Goal: Task Accomplishment & Management: Use online tool/utility

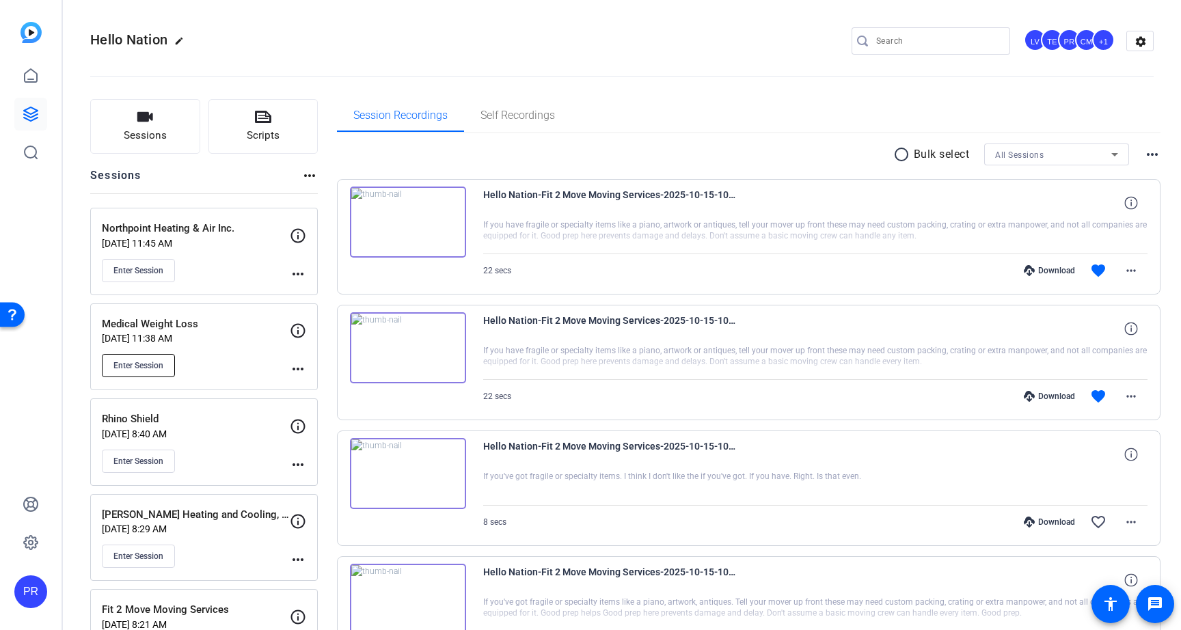
click at [155, 366] on span "Enter Session" at bounding box center [138, 365] width 50 height 11
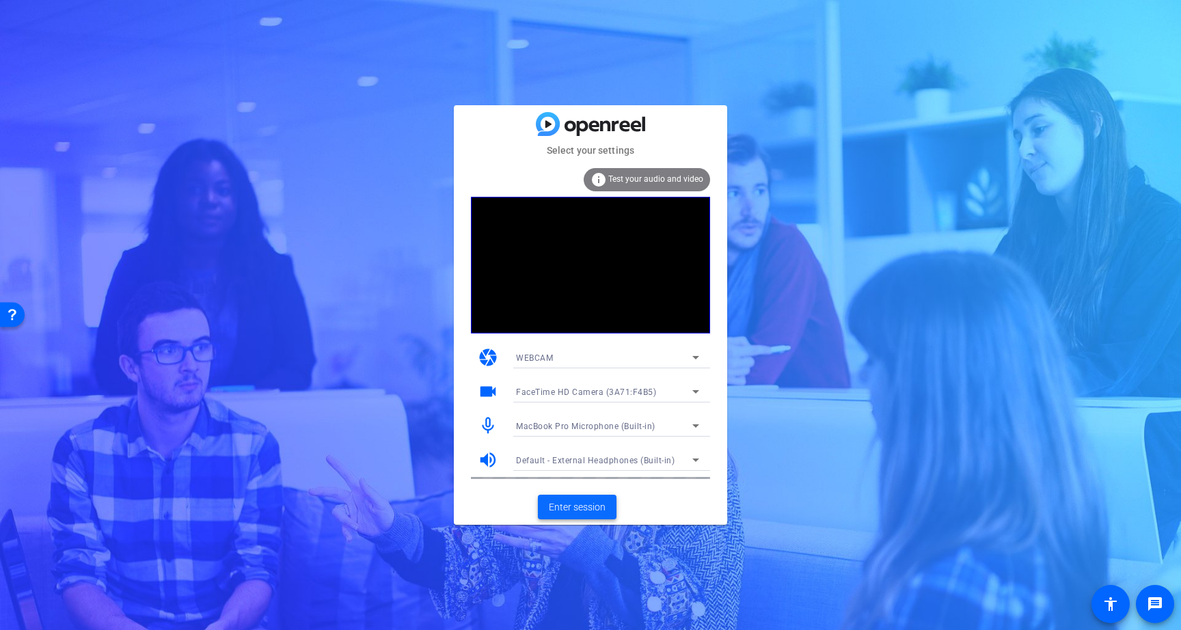
click at [580, 504] on span "Enter session" at bounding box center [577, 507] width 57 height 14
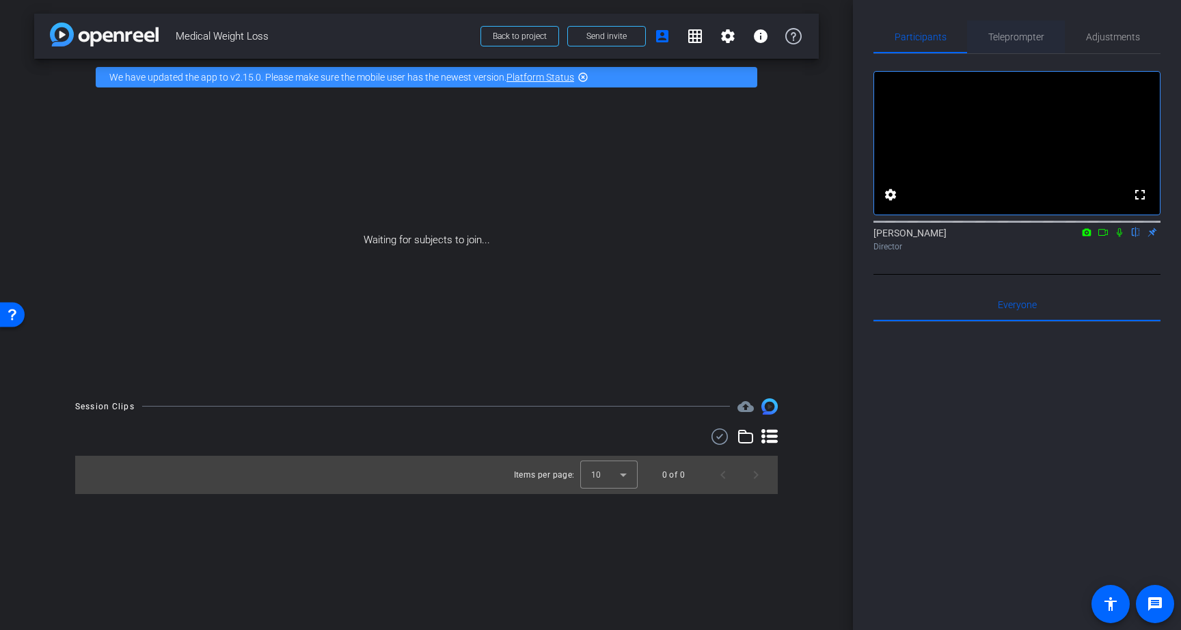
click at [1027, 32] on span "Teleprompter" at bounding box center [1016, 37] width 56 height 10
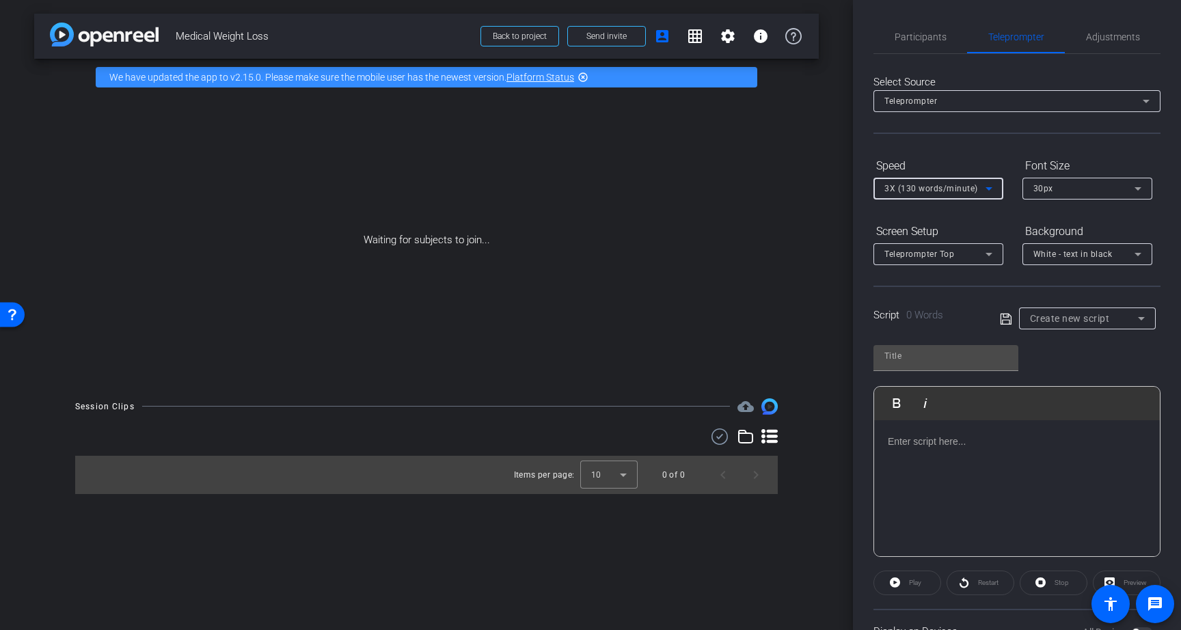
click at [983, 196] on icon at bounding box center [989, 188] width 16 height 16
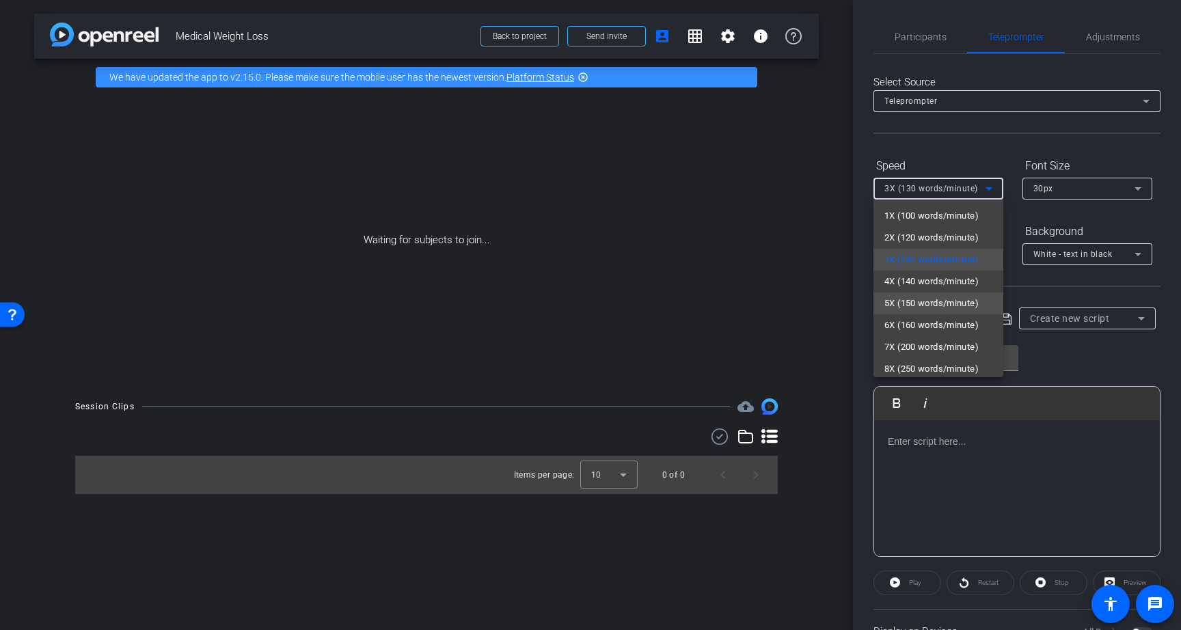
click at [971, 305] on span "5X (150 words/minute)" at bounding box center [931, 303] width 94 height 16
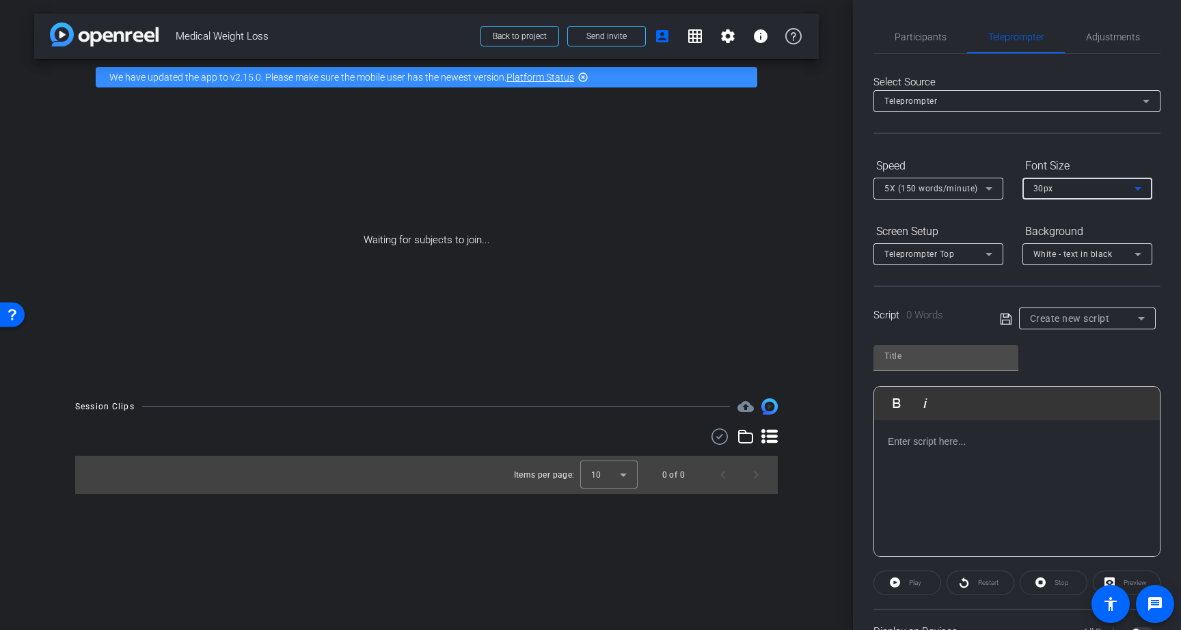
click at [1069, 193] on div "30px" at bounding box center [1083, 188] width 101 height 17
click at [1069, 254] on mat-option "40px" at bounding box center [1087, 260] width 130 height 22
click at [927, 362] on input "text" at bounding box center [945, 356] width 123 height 16
paste input "Medical Weight Loss of New York"
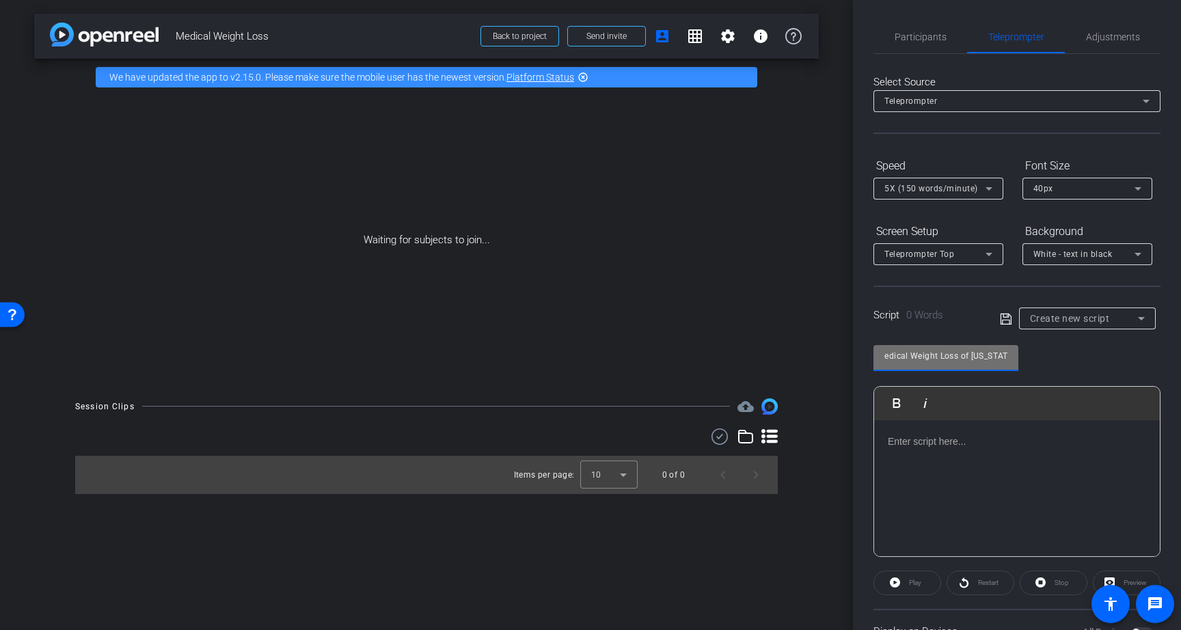
type input "Medical Weight Loss of New York"
click at [913, 459] on div at bounding box center [1017, 488] width 286 height 137
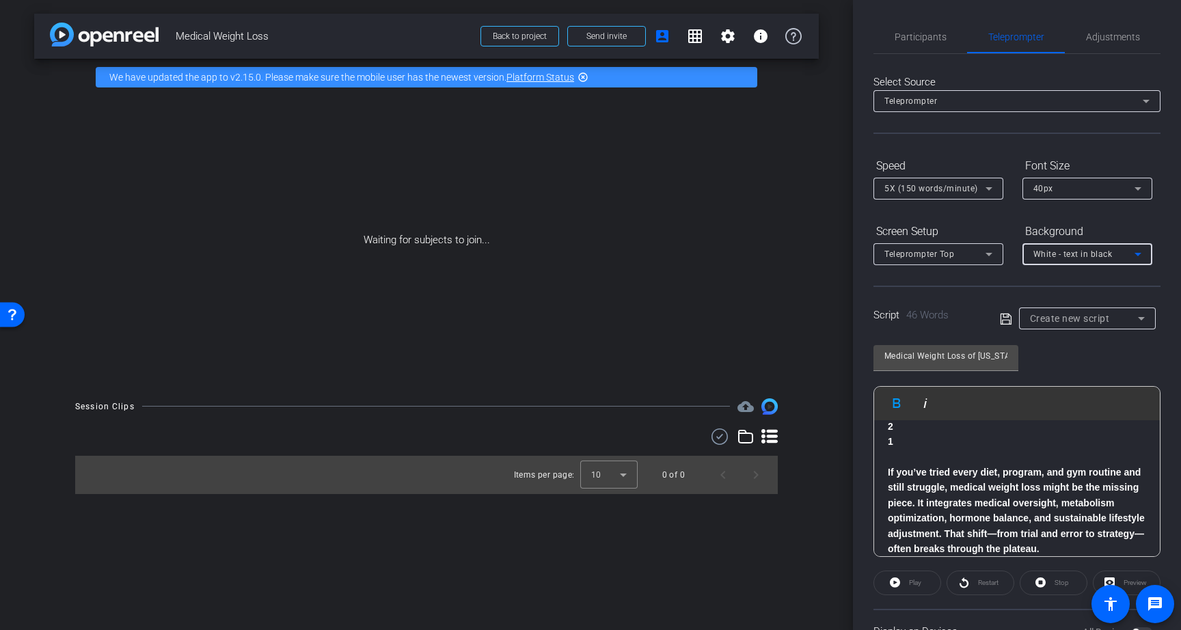
click at [1058, 262] on div "White - text in black" at bounding box center [1083, 253] width 101 height 17
click at [1054, 303] on div "Black - text in white" at bounding box center [1073, 307] width 81 height 16
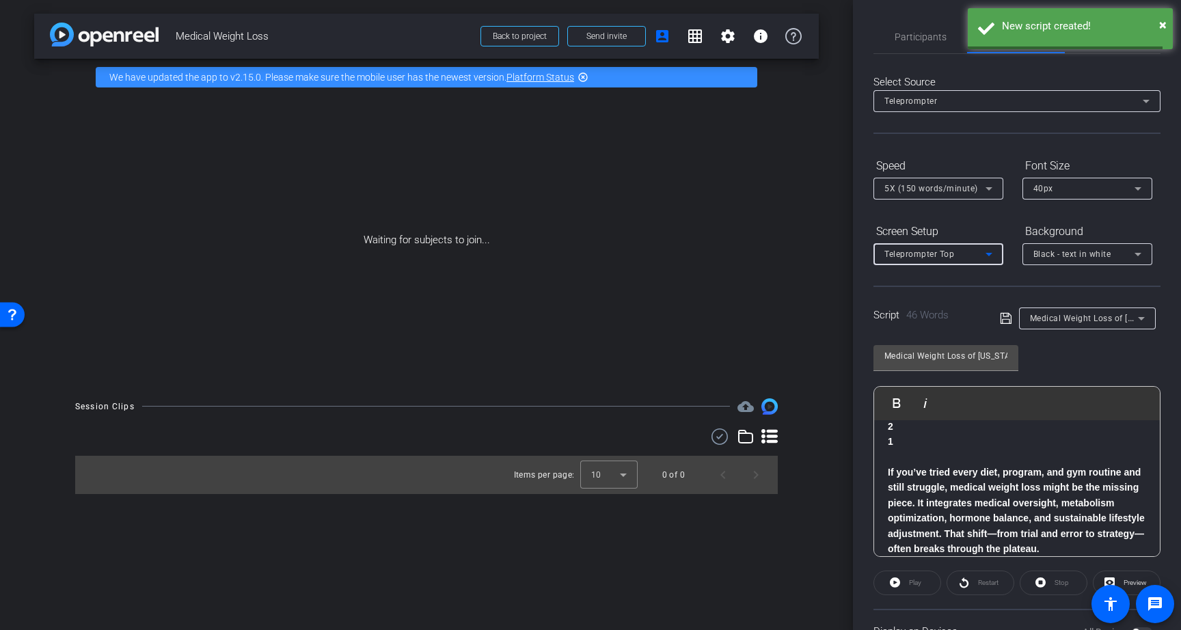
click at [989, 254] on icon at bounding box center [988, 254] width 7 height 3
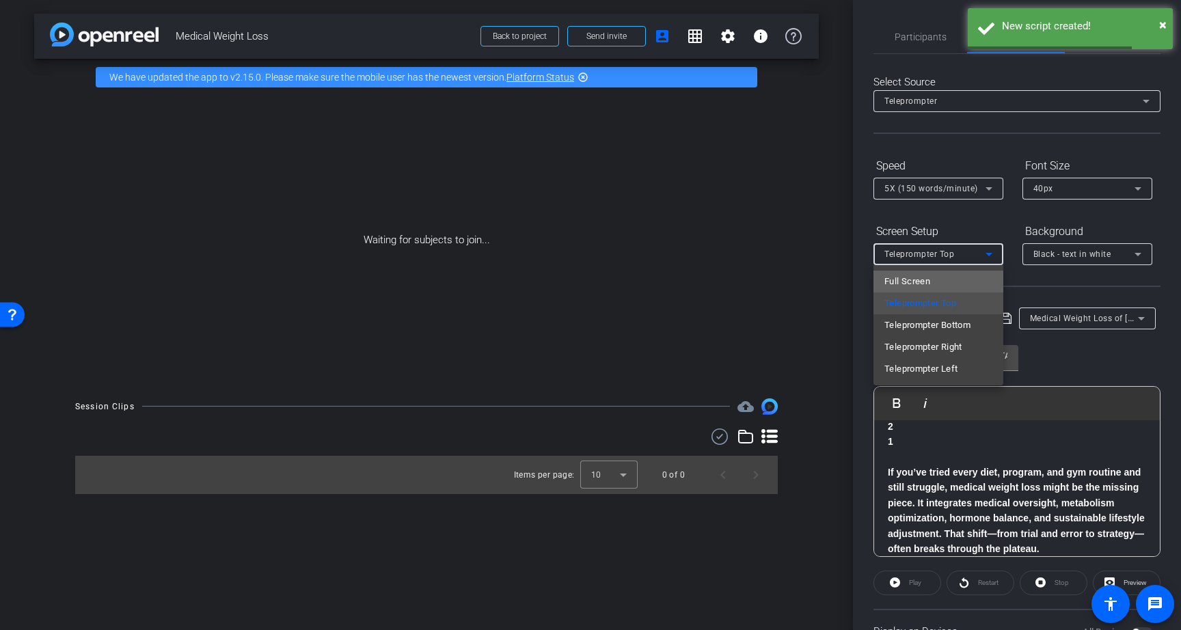
click at [983, 279] on mat-option "Full Screen" at bounding box center [938, 282] width 130 height 22
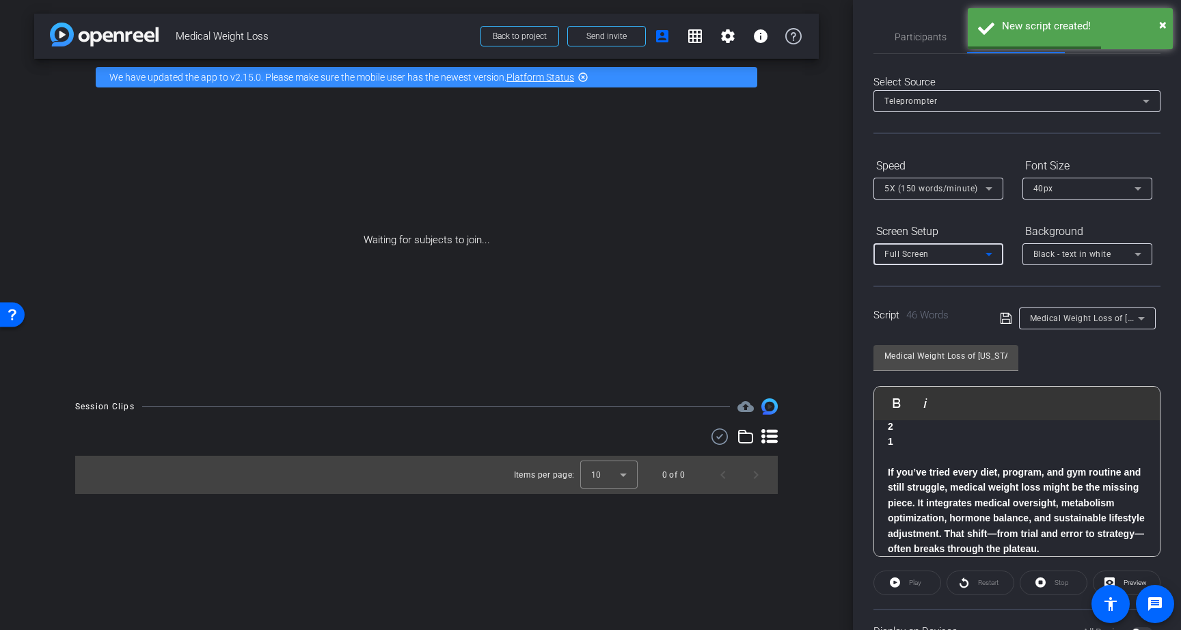
click at [1010, 320] on icon at bounding box center [1006, 318] width 12 height 16
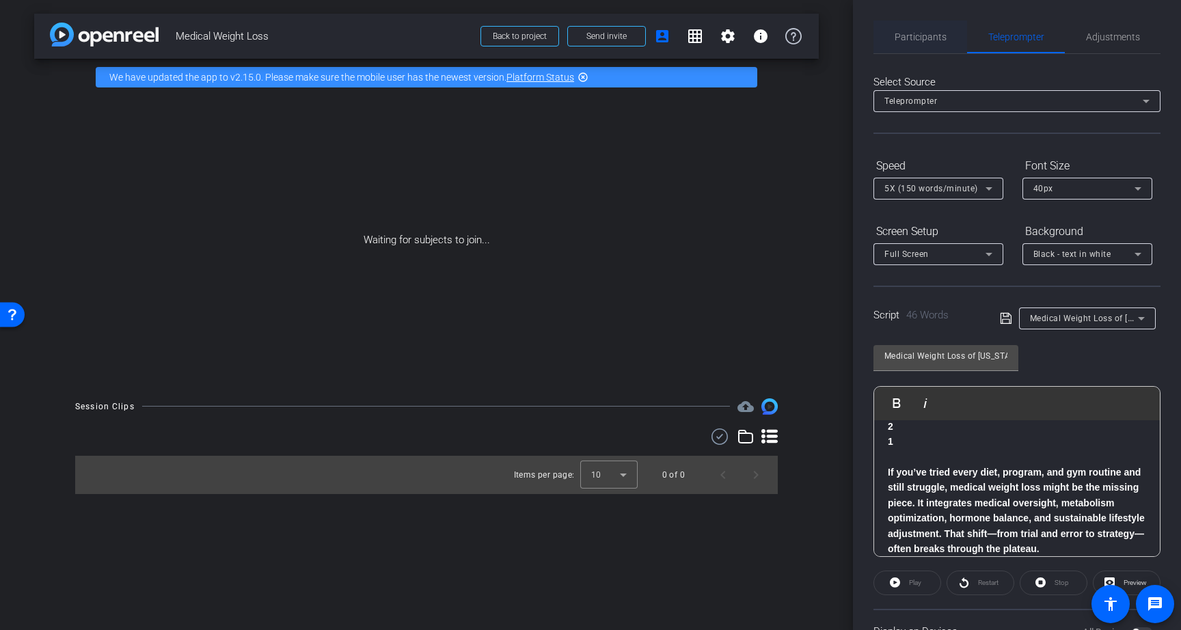
click at [914, 35] on span "Participants" at bounding box center [921, 37] width 52 height 10
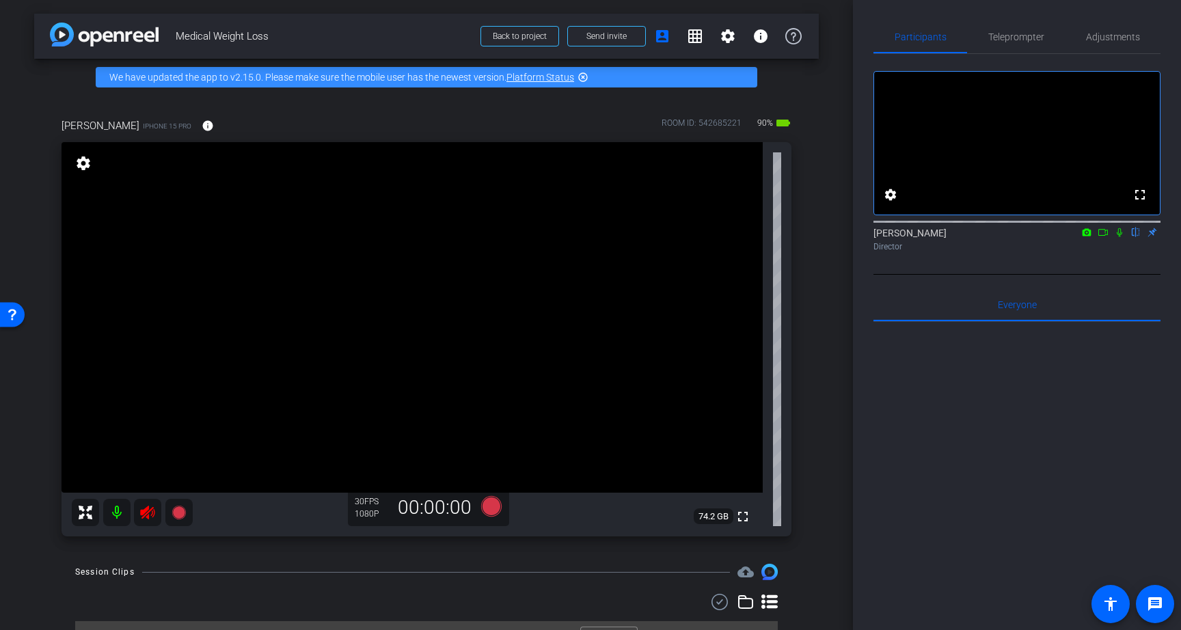
click at [144, 517] on icon at bounding box center [147, 512] width 16 height 16
click at [1033, 38] on span "Teleprompter" at bounding box center [1016, 37] width 56 height 10
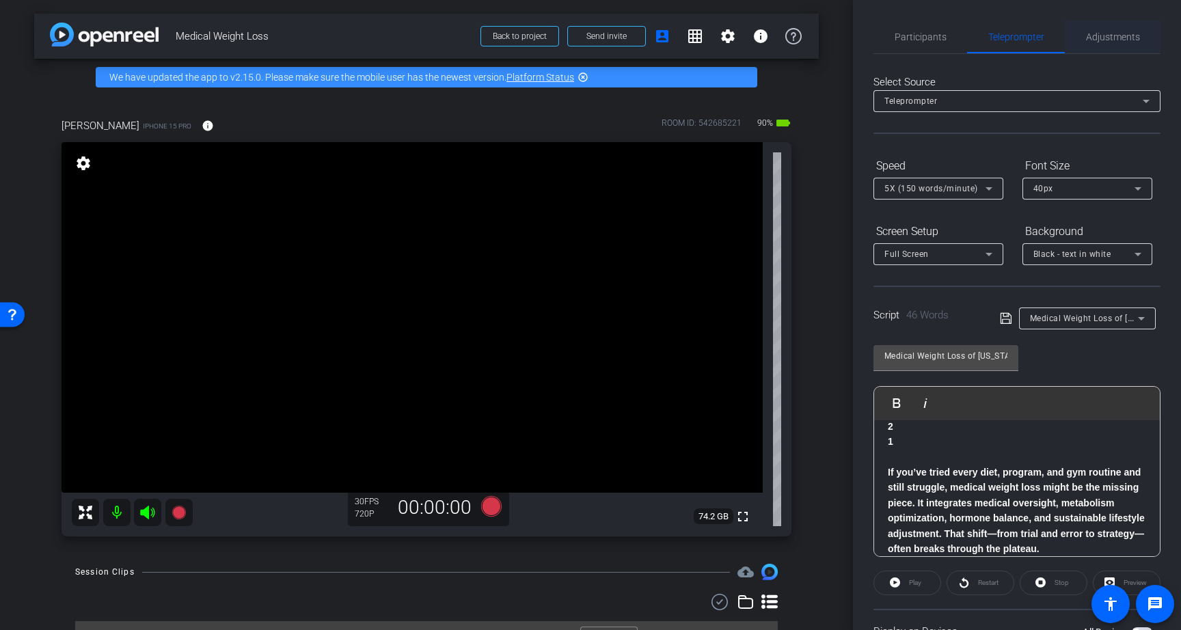
click at [1121, 49] on span "Adjustments" at bounding box center [1113, 37] width 54 height 33
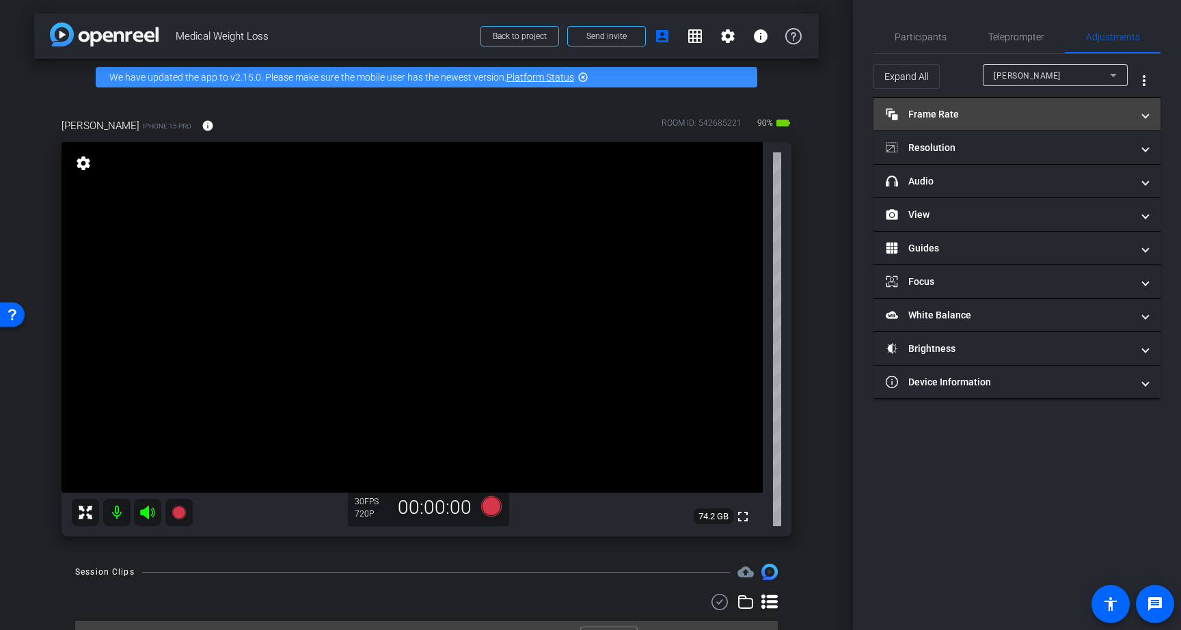
click at [1022, 107] on mat-panel-title "Frame Rate Frame Rate" at bounding box center [1009, 114] width 246 height 14
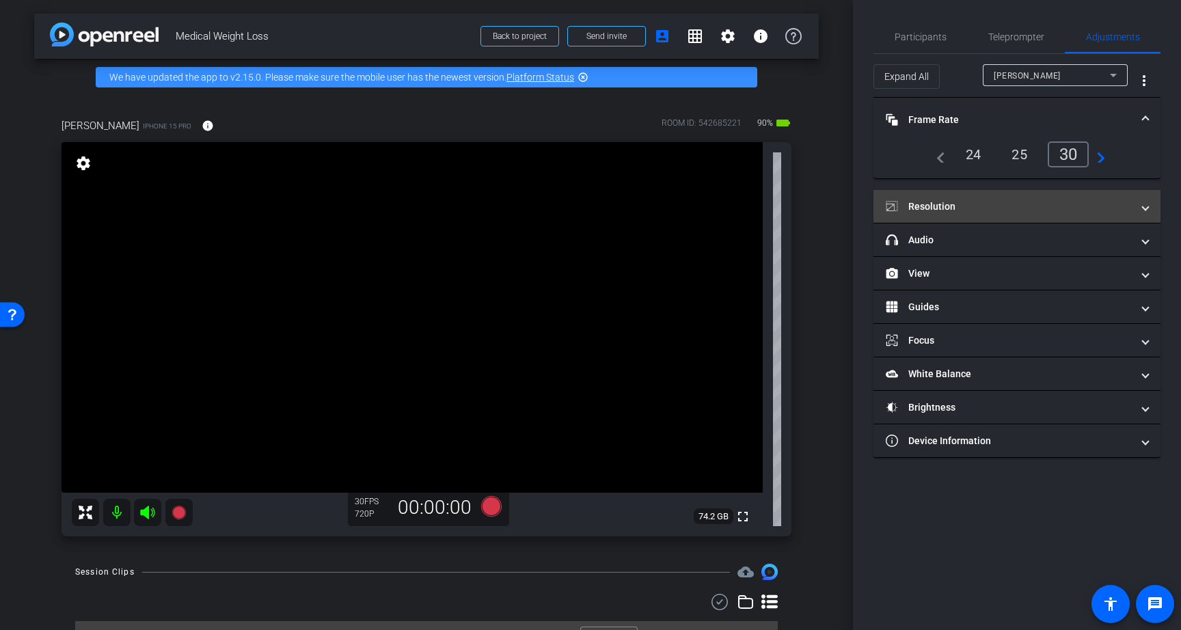
click at [1008, 200] on mat-panel-title "Resolution" at bounding box center [1009, 207] width 246 height 14
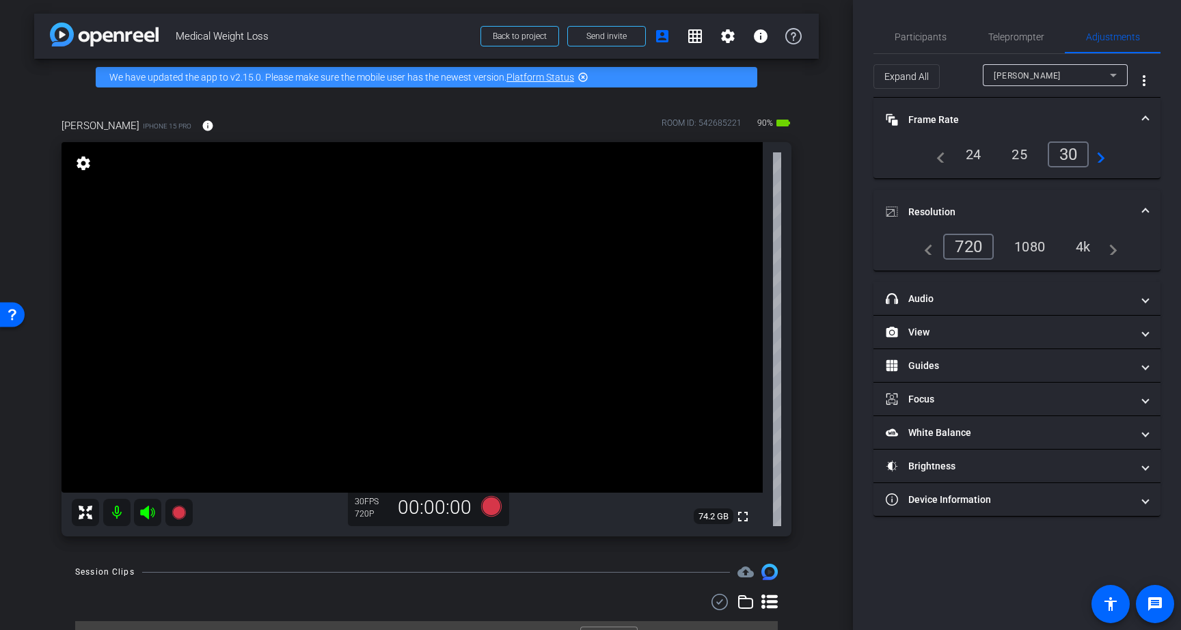
click at [1089, 248] on div "4k" at bounding box center [1083, 246] width 36 height 23
click at [202, 128] on mat-icon "info" at bounding box center [208, 126] width 12 height 12
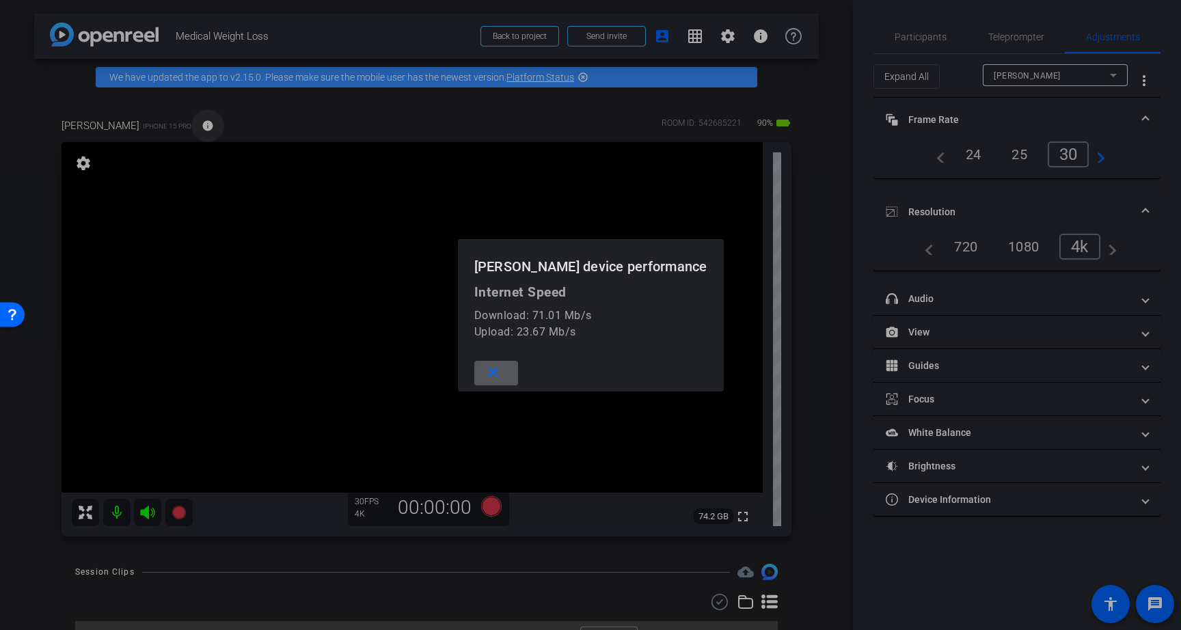
click at [192, 128] on div at bounding box center [590, 315] width 1181 height 630
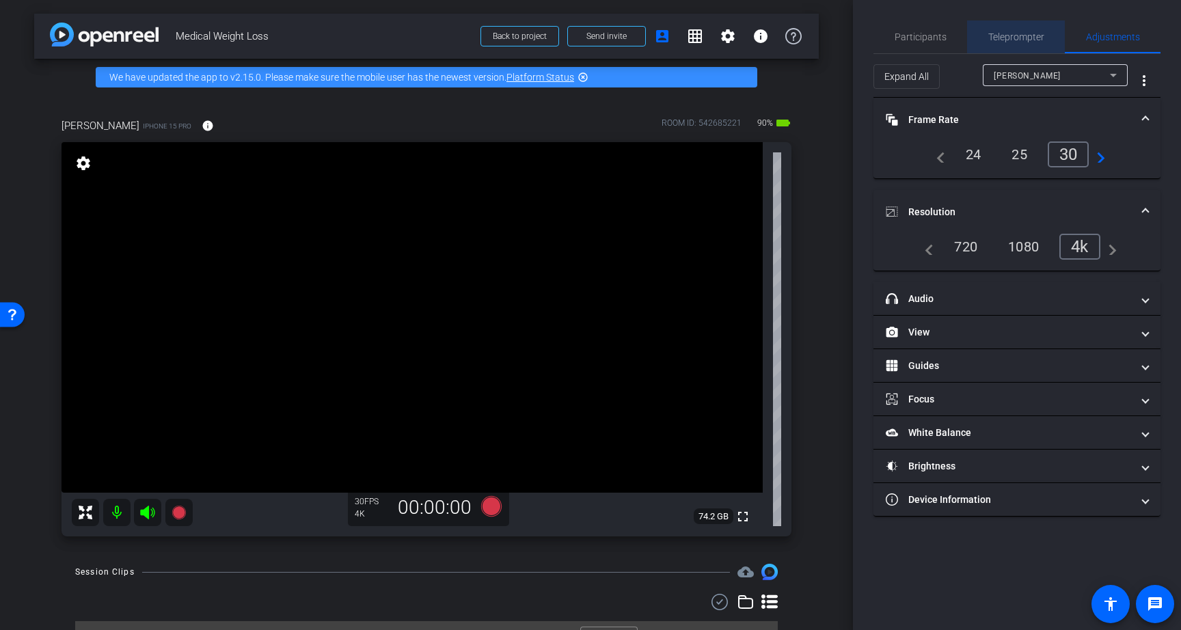
click at [1001, 42] on span "Teleprompter" at bounding box center [1016, 37] width 56 height 33
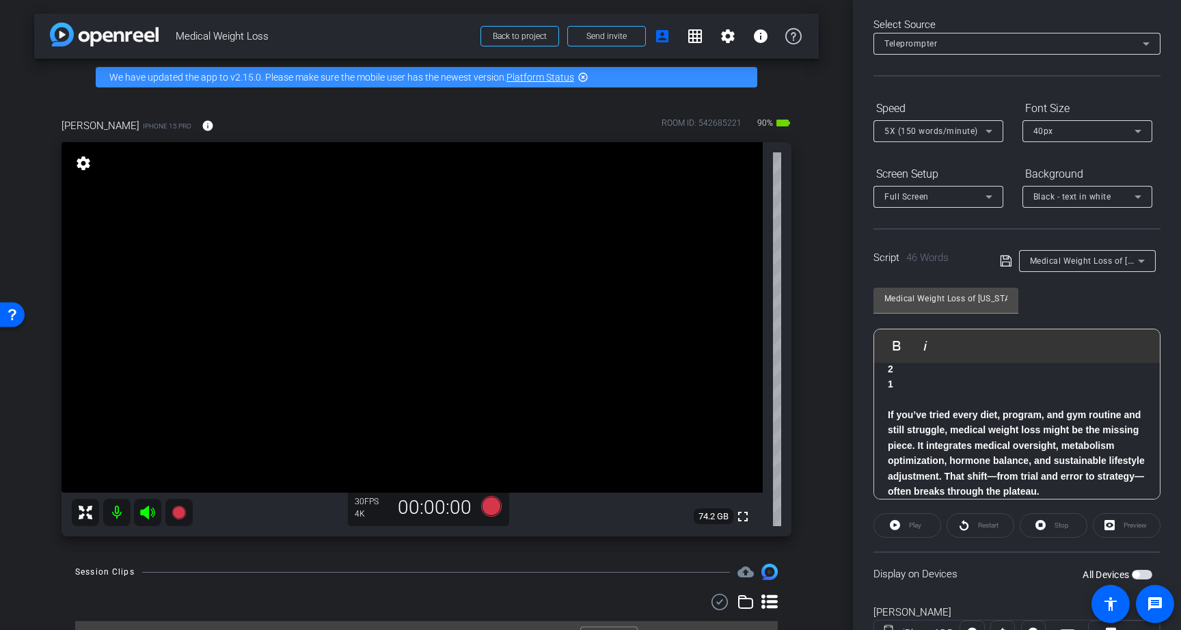
scroll to position [117, 0]
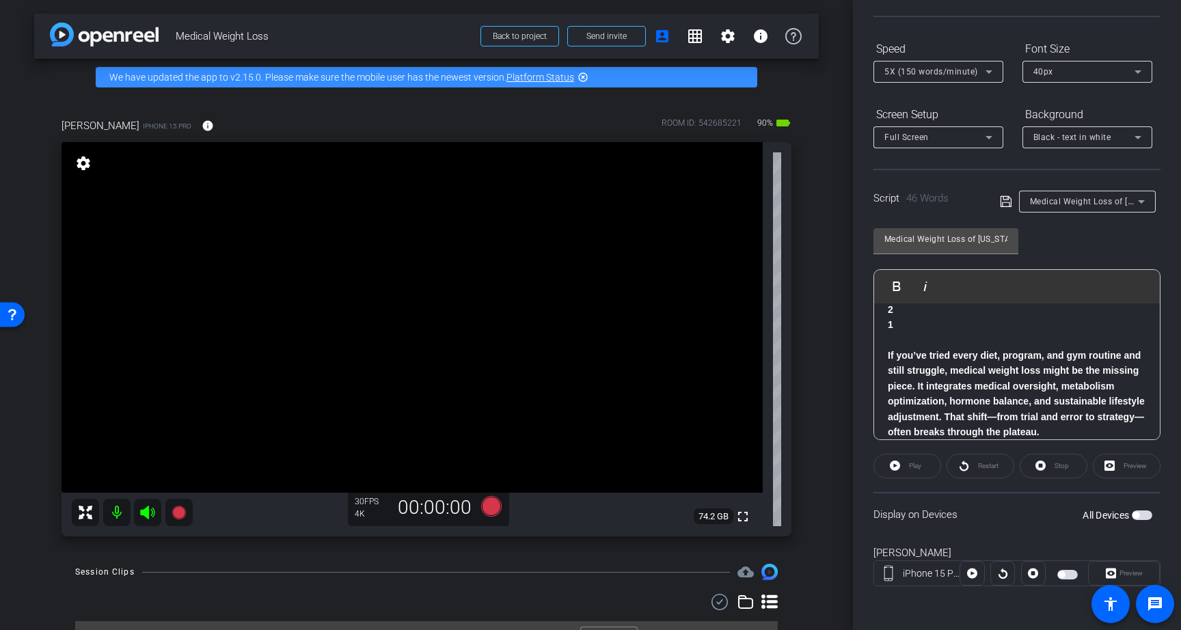
click at [1145, 517] on span "button" at bounding box center [1142, 515] width 21 height 10
click at [895, 467] on icon at bounding box center [895, 466] width 10 height 10
click at [1058, 466] on span "Stop" at bounding box center [1061, 466] width 14 height 8
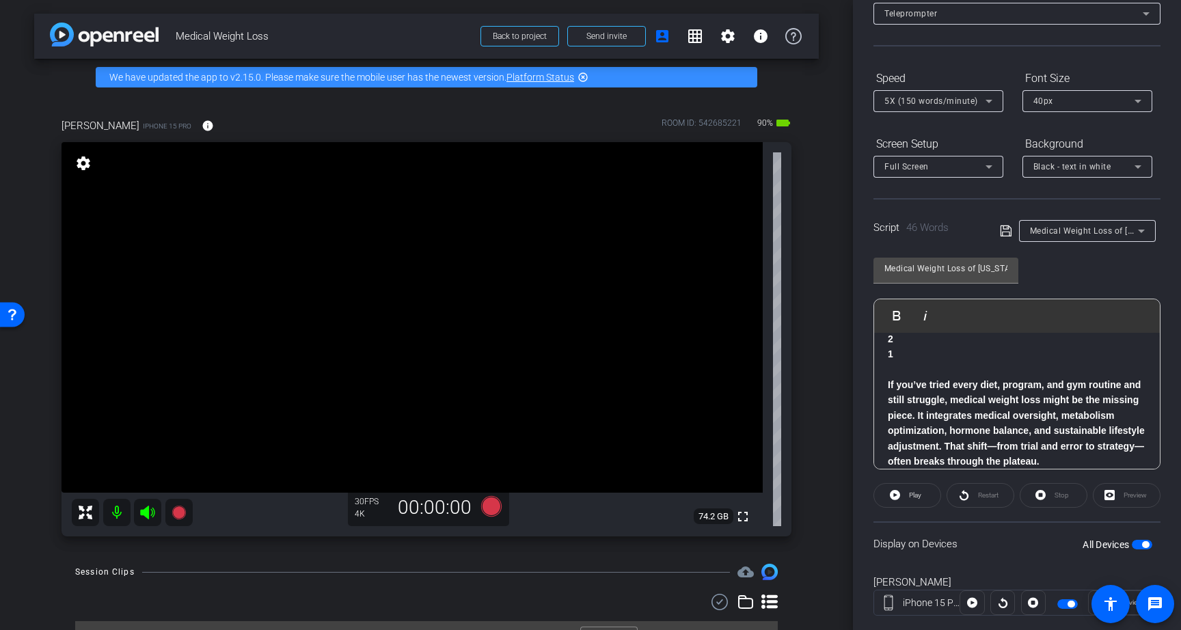
scroll to position [0, 0]
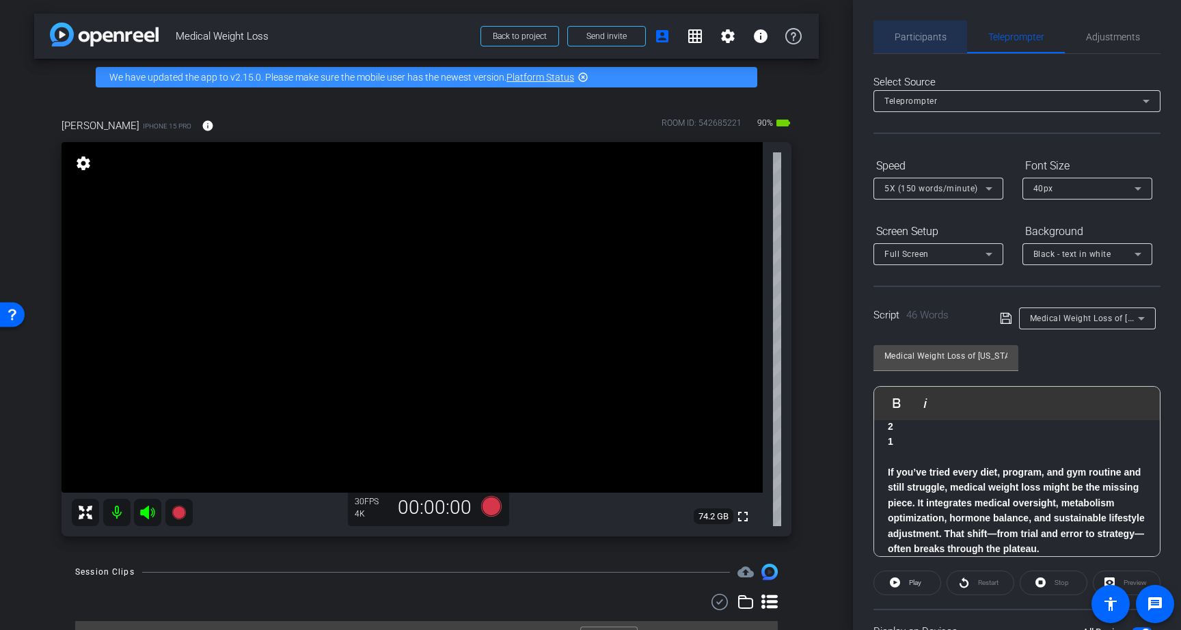
click at [925, 37] on span "Participants" at bounding box center [921, 37] width 52 height 10
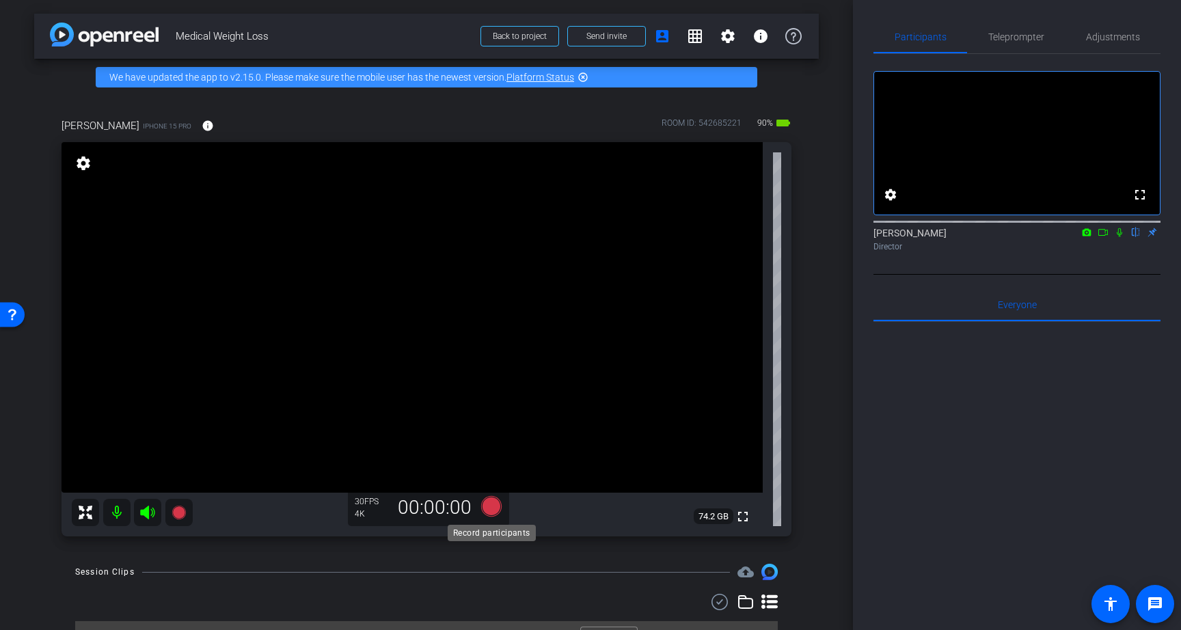
click at [495, 497] on icon at bounding box center [491, 506] width 33 height 25
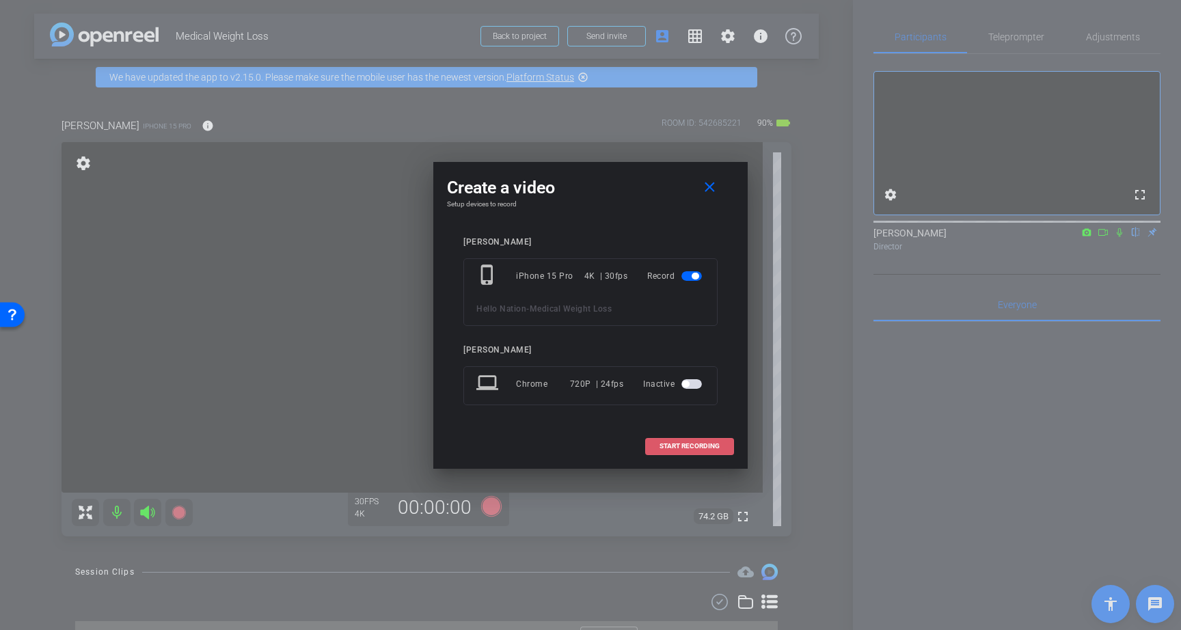
click at [698, 444] on span "START RECORDING" at bounding box center [689, 446] width 60 height 7
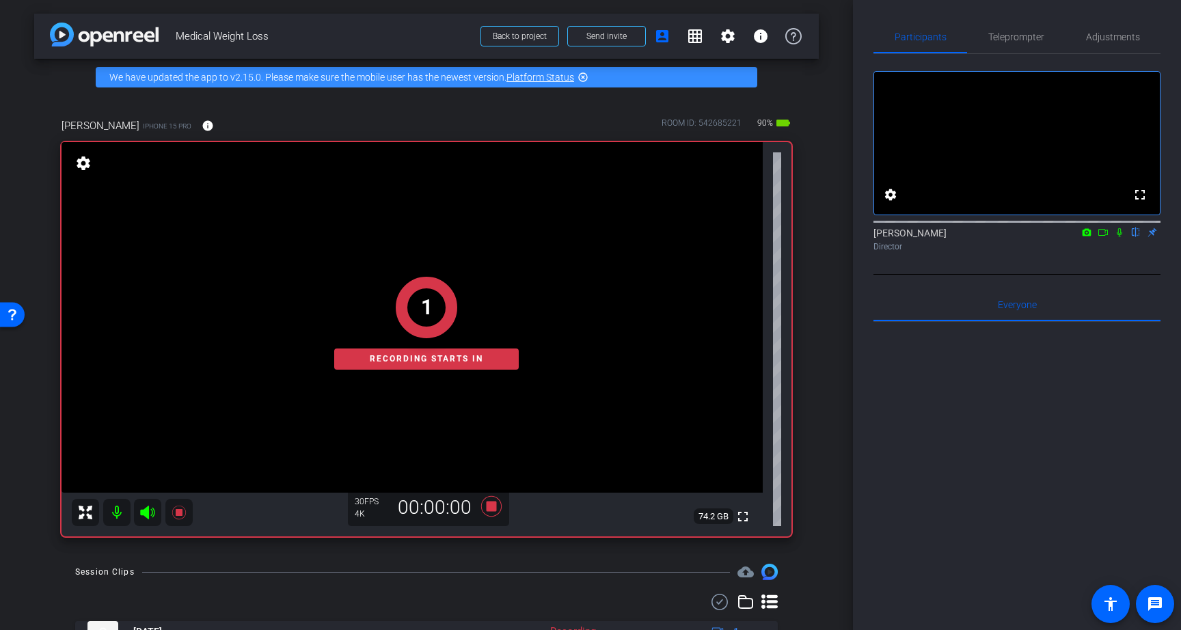
click at [1119, 237] on icon at bounding box center [1119, 233] width 11 height 10
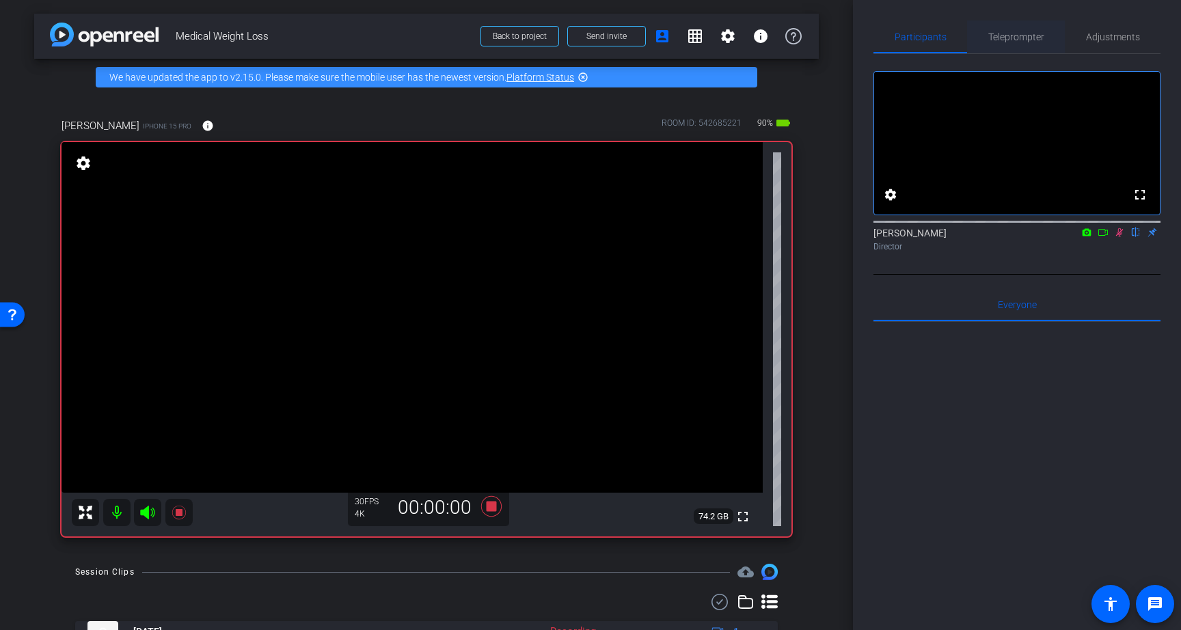
click at [1028, 32] on span "Teleprompter" at bounding box center [1016, 37] width 56 height 10
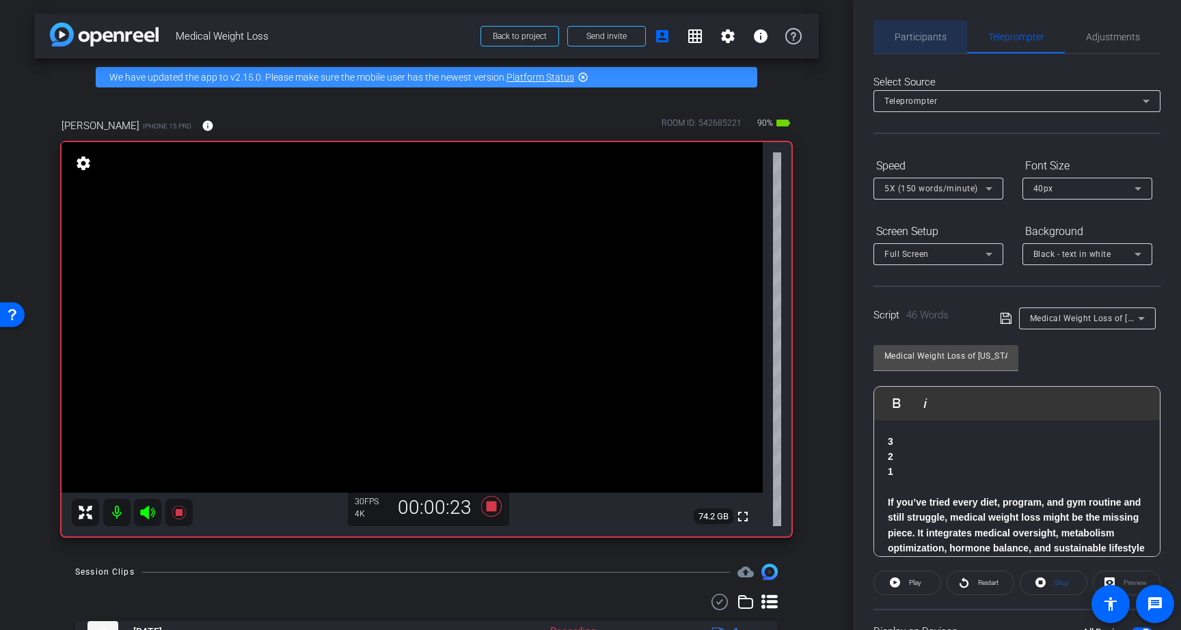
click at [945, 29] on div "Participants" at bounding box center [920, 37] width 94 height 33
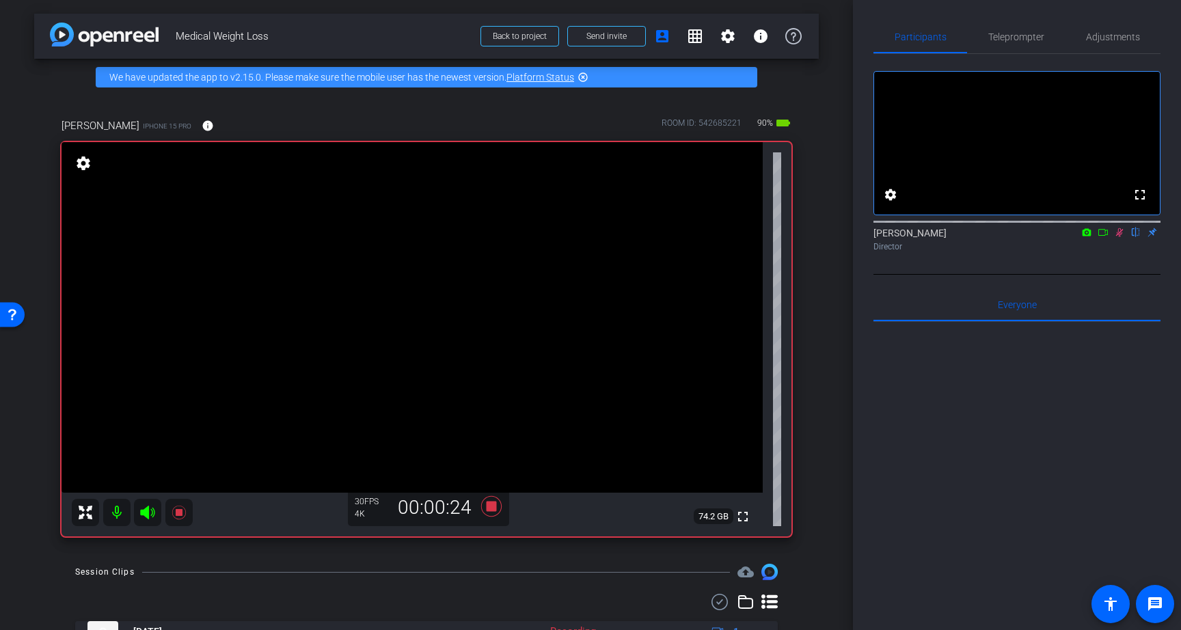
click at [1118, 237] on icon at bounding box center [1119, 233] width 11 height 10
click at [492, 507] on icon at bounding box center [491, 506] width 21 height 21
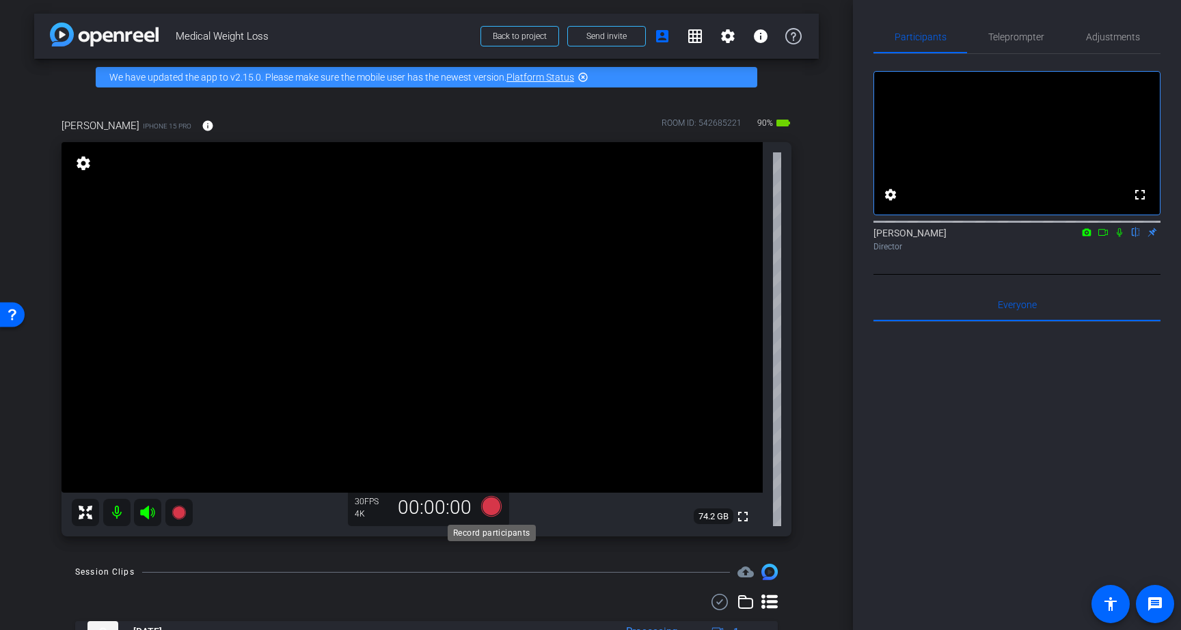
click at [492, 506] on icon at bounding box center [491, 506] width 21 height 21
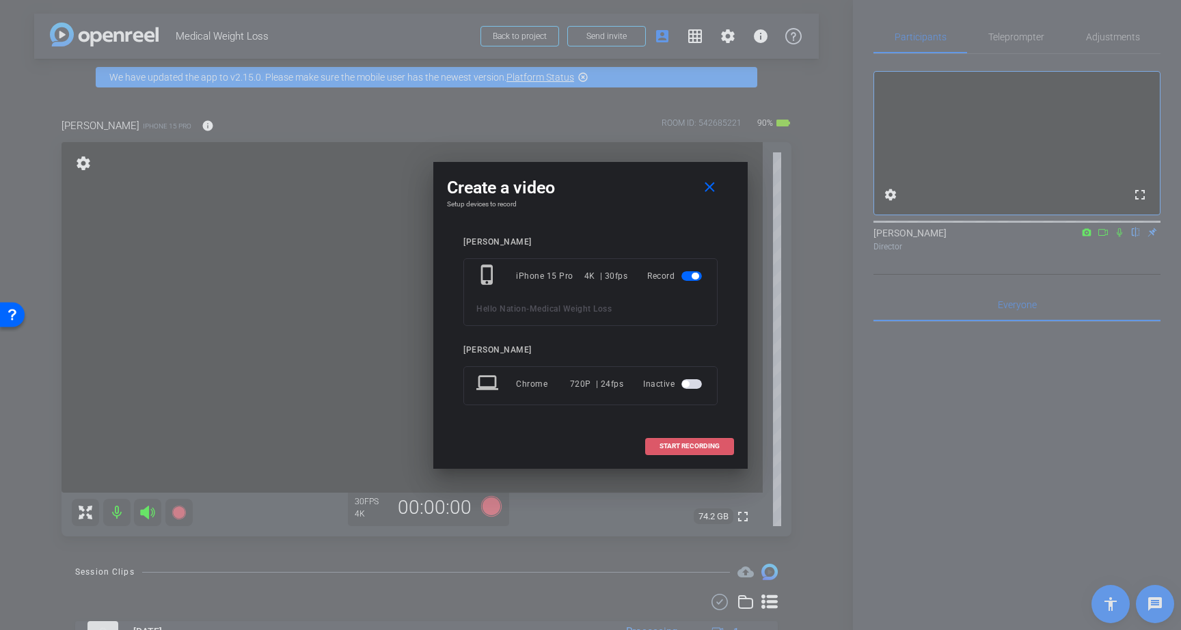
click at [688, 446] on span "START RECORDING" at bounding box center [689, 446] width 60 height 7
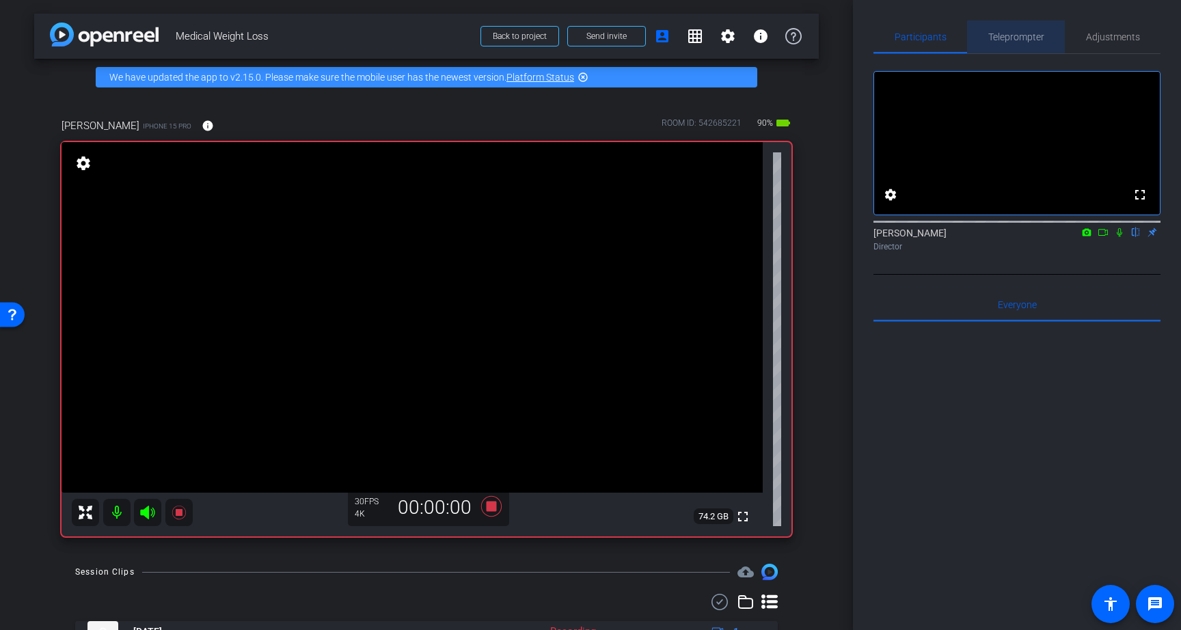
click at [993, 38] on span "Teleprompter" at bounding box center [1016, 37] width 56 height 10
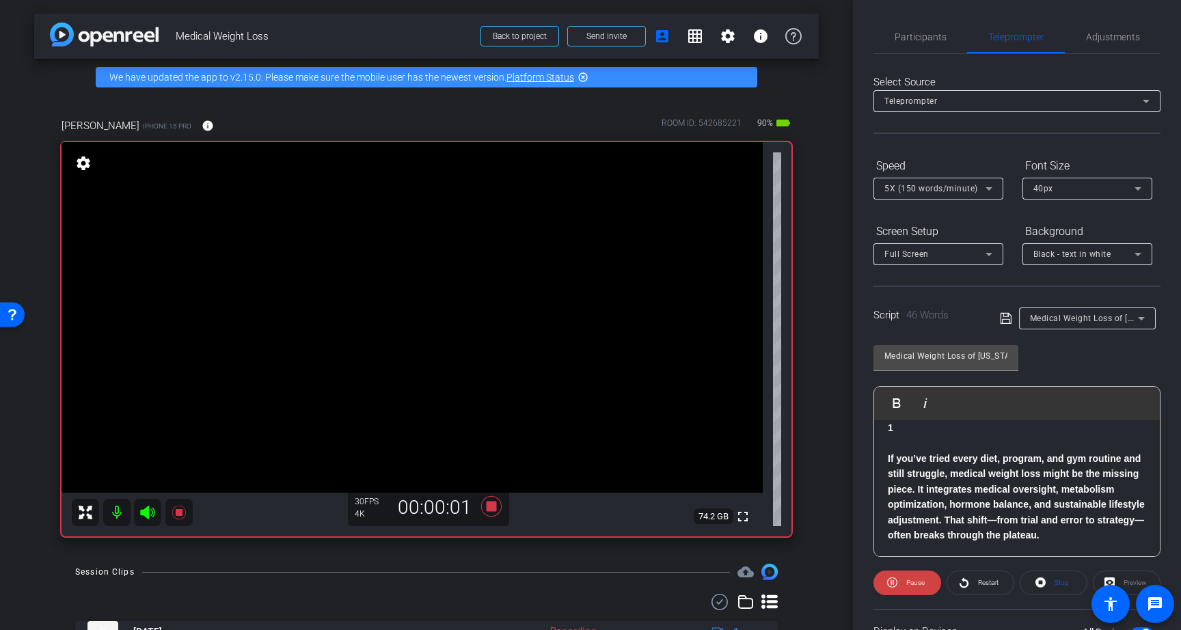
scroll to position [117, 0]
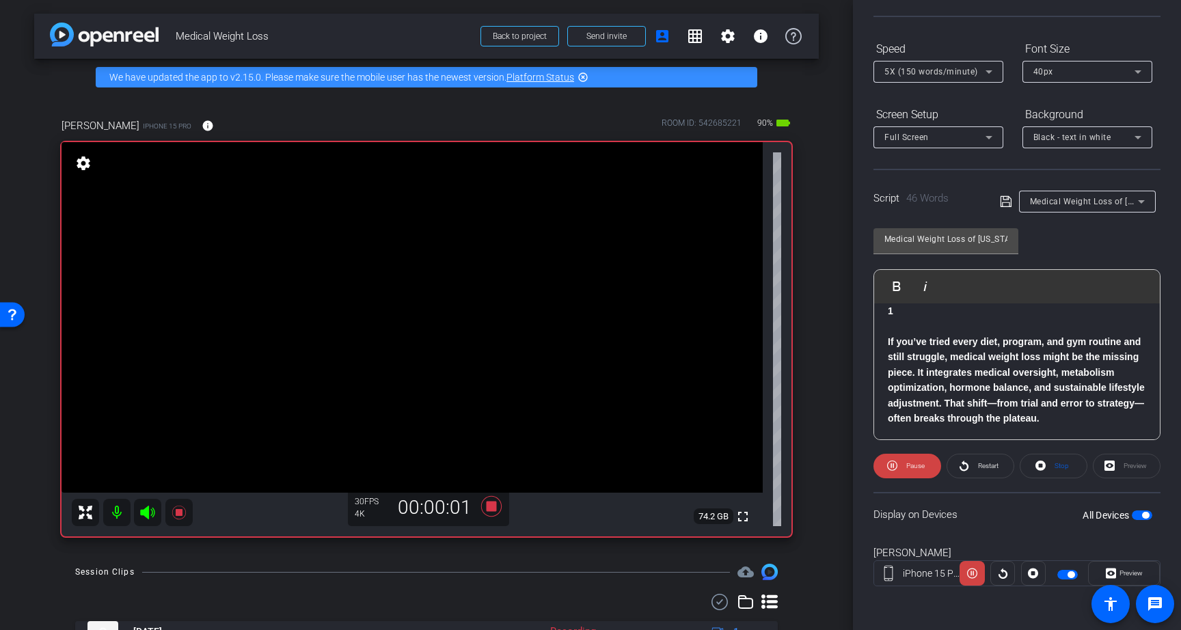
click at [1141, 518] on span "button" at bounding box center [1142, 515] width 21 height 10
click at [1043, 469] on icon at bounding box center [1040, 466] width 10 height 10
click at [1142, 513] on span "button" at bounding box center [1142, 515] width 21 height 10
click at [1051, 463] on span "Stop" at bounding box center [1060, 465] width 18 height 19
click at [903, 468] on span at bounding box center [907, 466] width 66 height 33
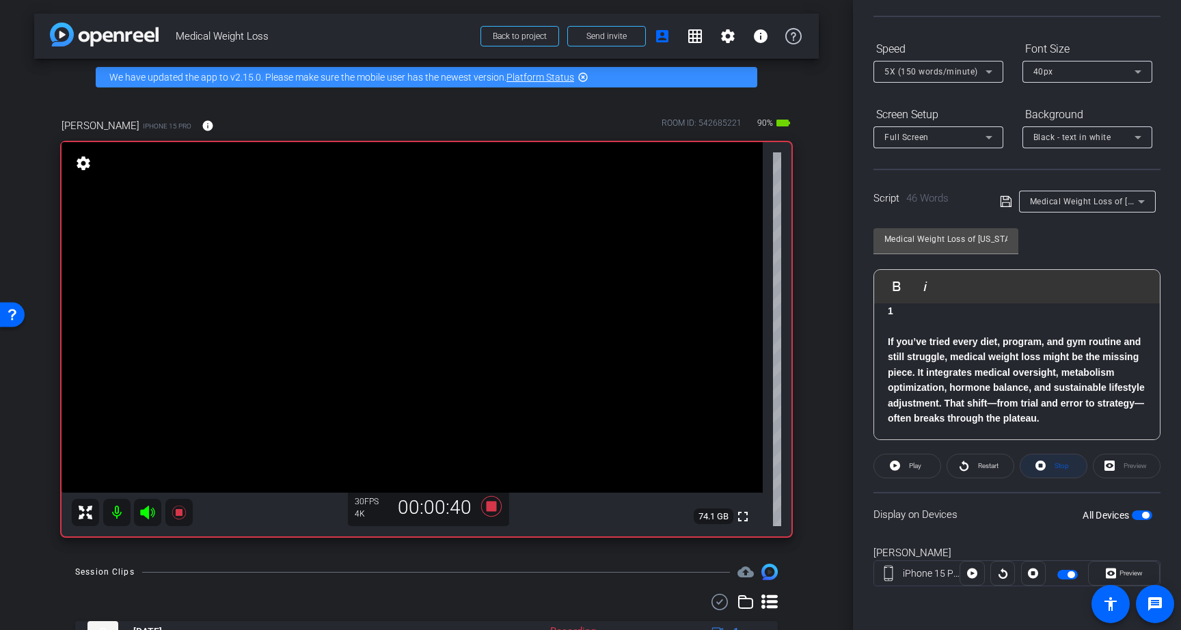
click at [1048, 465] on span at bounding box center [1053, 466] width 66 height 33
click at [495, 500] on icon at bounding box center [491, 506] width 33 height 25
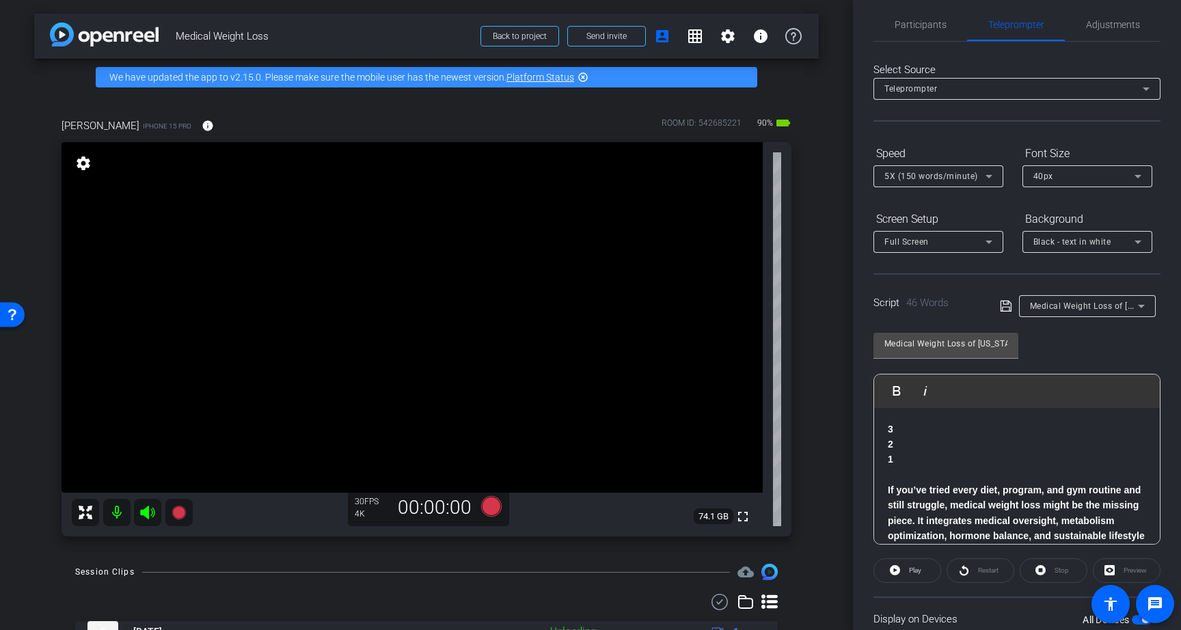
scroll to position [0, 0]
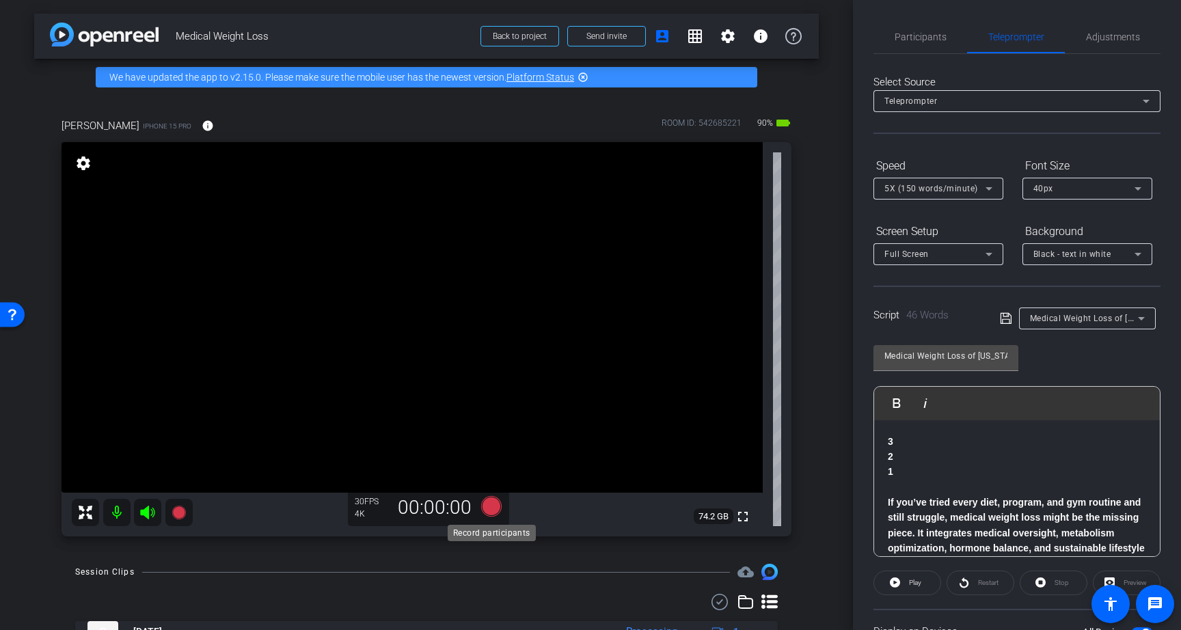
click at [488, 510] on icon at bounding box center [491, 506] width 21 height 21
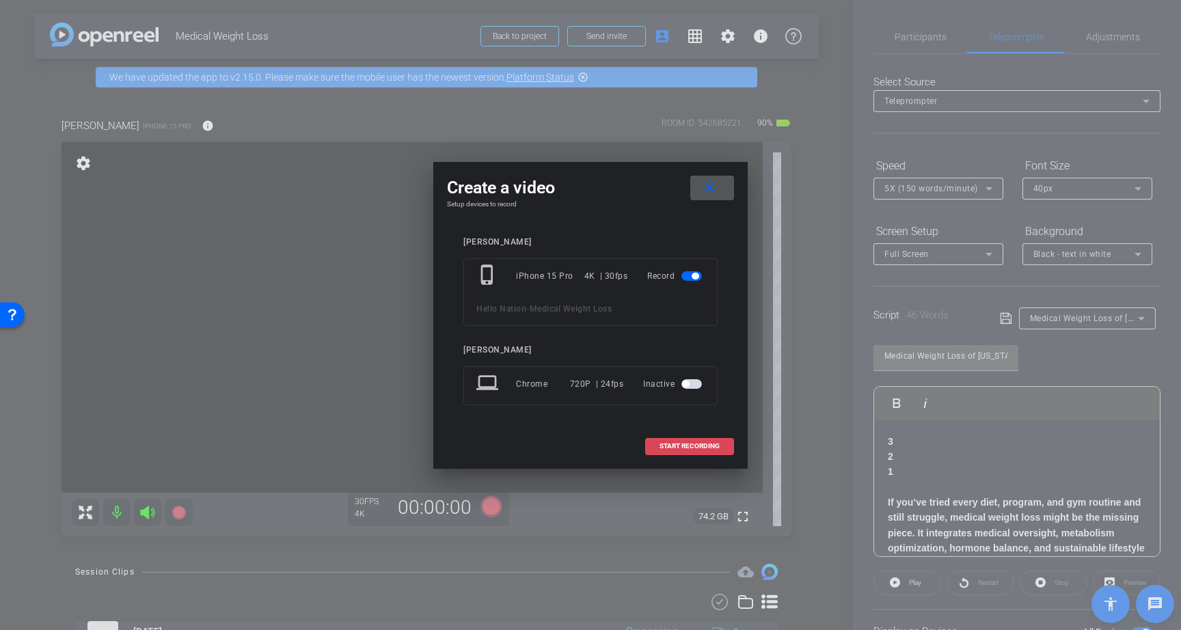
click at [682, 448] on span "START RECORDING" at bounding box center [689, 446] width 60 height 7
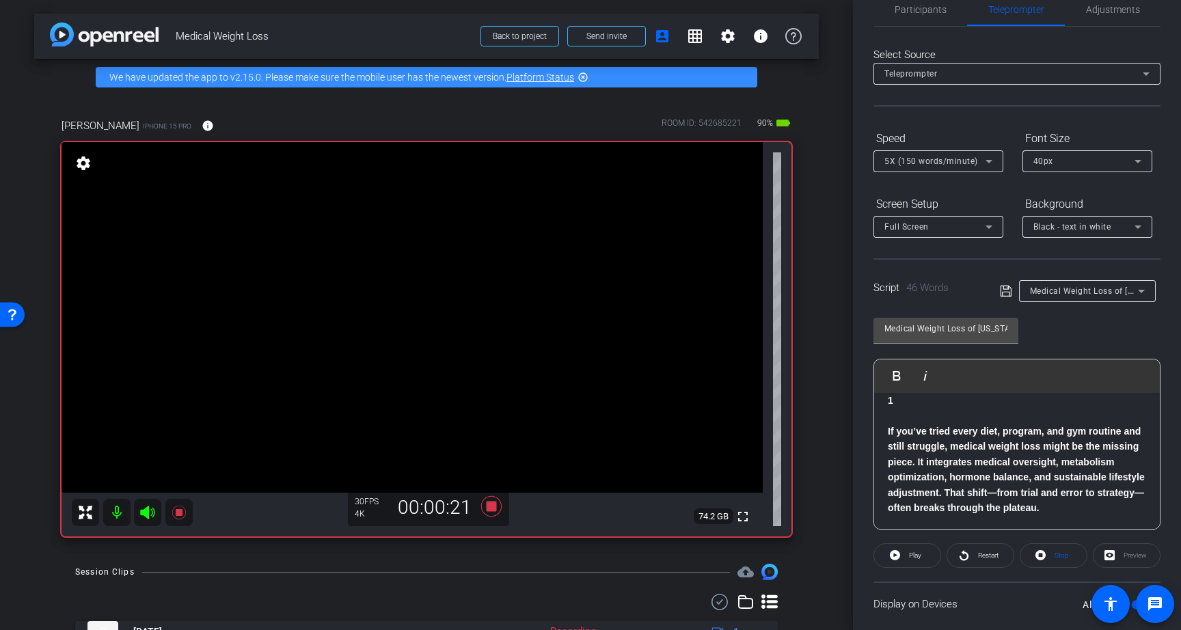
scroll to position [31, 0]
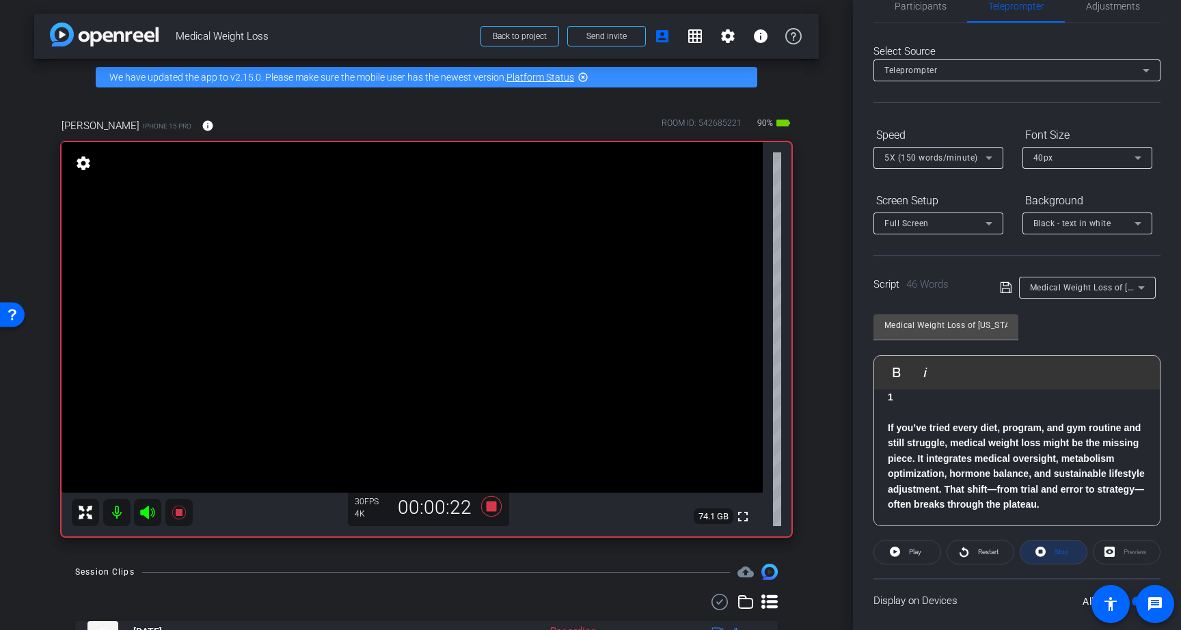
click at [1044, 556] on icon at bounding box center [1040, 551] width 10 height 17
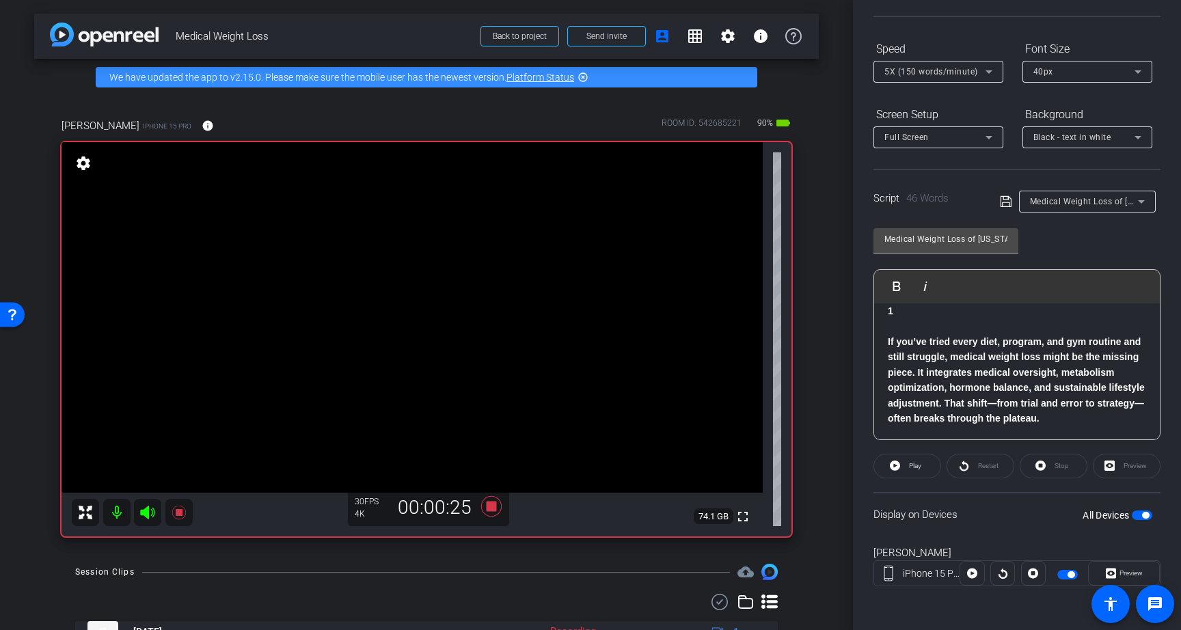
click at [1145, 514] on span "button" at bounding box center [1145, 515] width 7 height 7
click at [504, 500] on icon at bounding box center [491, 506] width 33 height 25
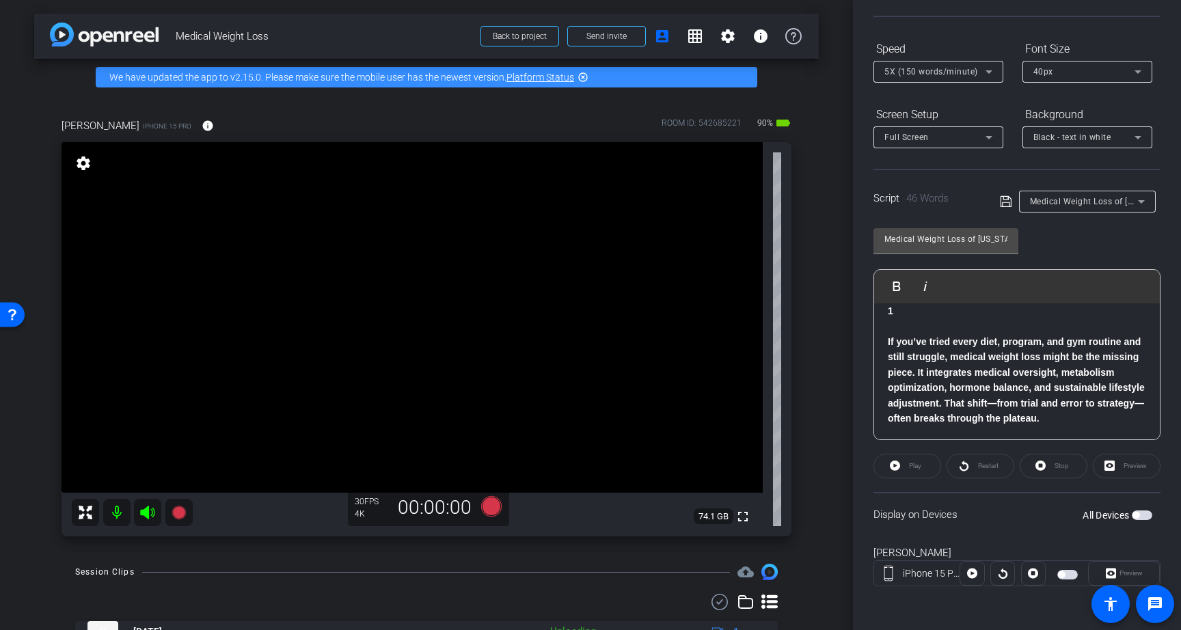
click at [949, 77] on div "5X (150 words/minute)" at bounding box center [934, 71] width 101 height 17
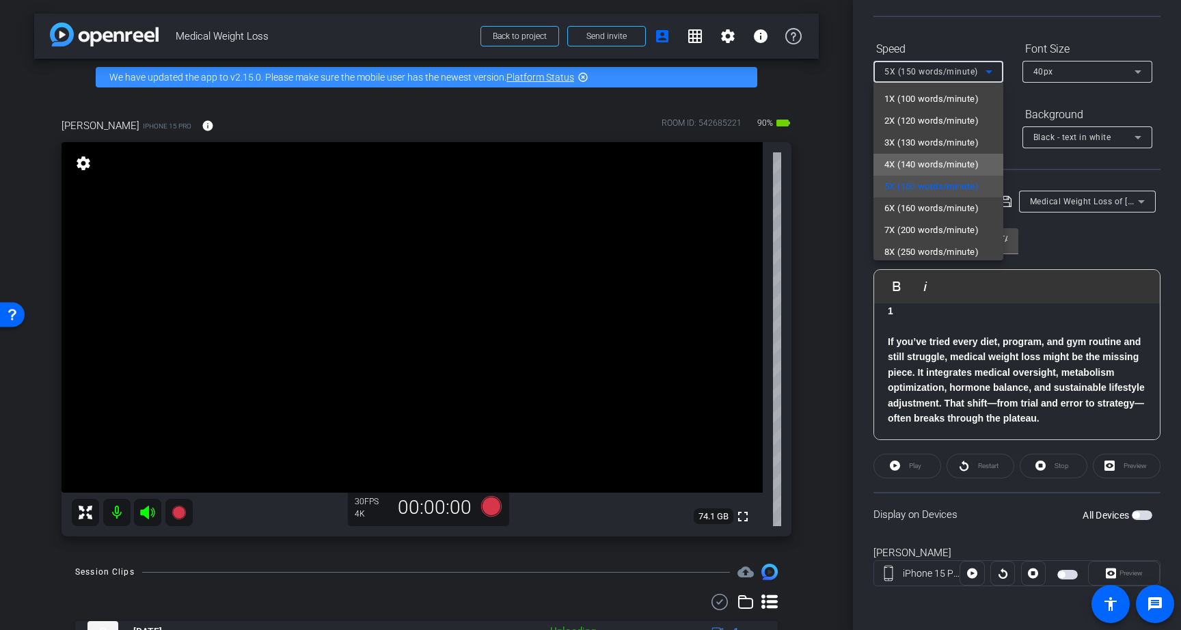
click at [949, 169] on span "4X (140 words/minute)" at bounding box center [931, 164] width 94 height 16
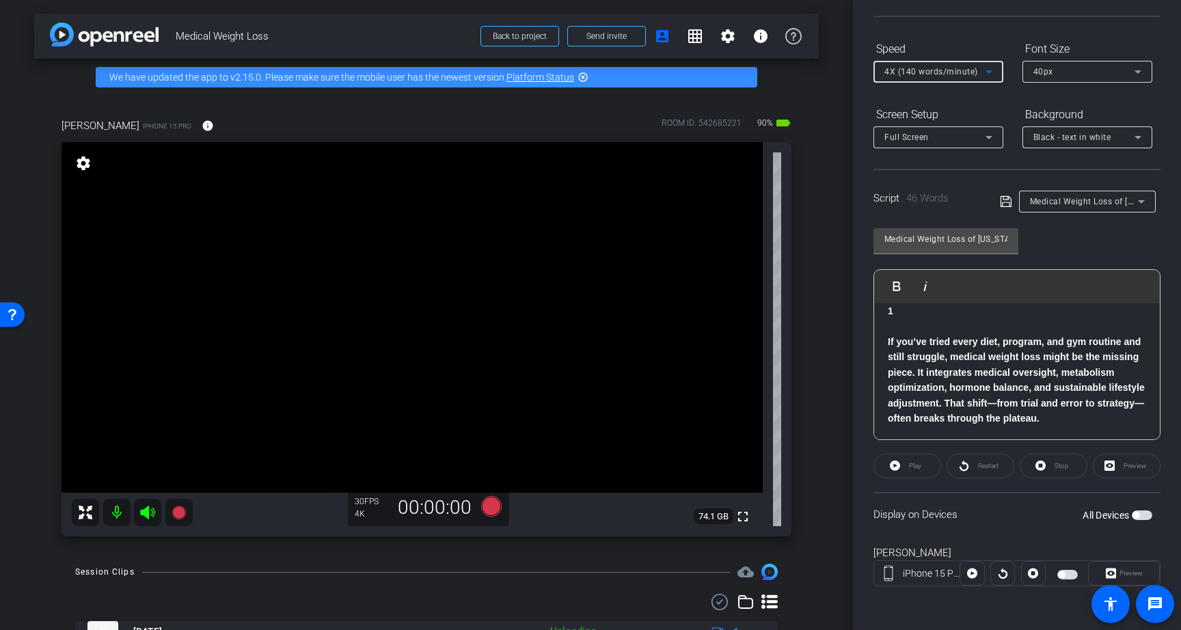
click at [1007, 204] on icon at bounding box center [1006, 201] width 12 height 16
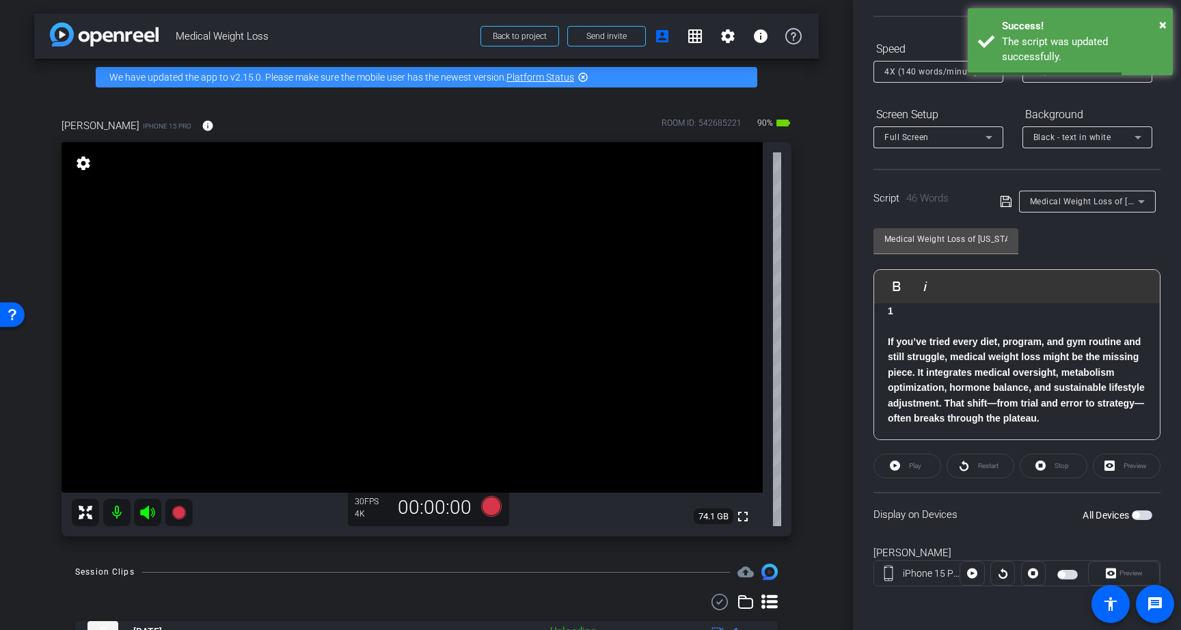
click at [1146, 516] on span "button" at bounding box center [1142, 515] width 21 height 10
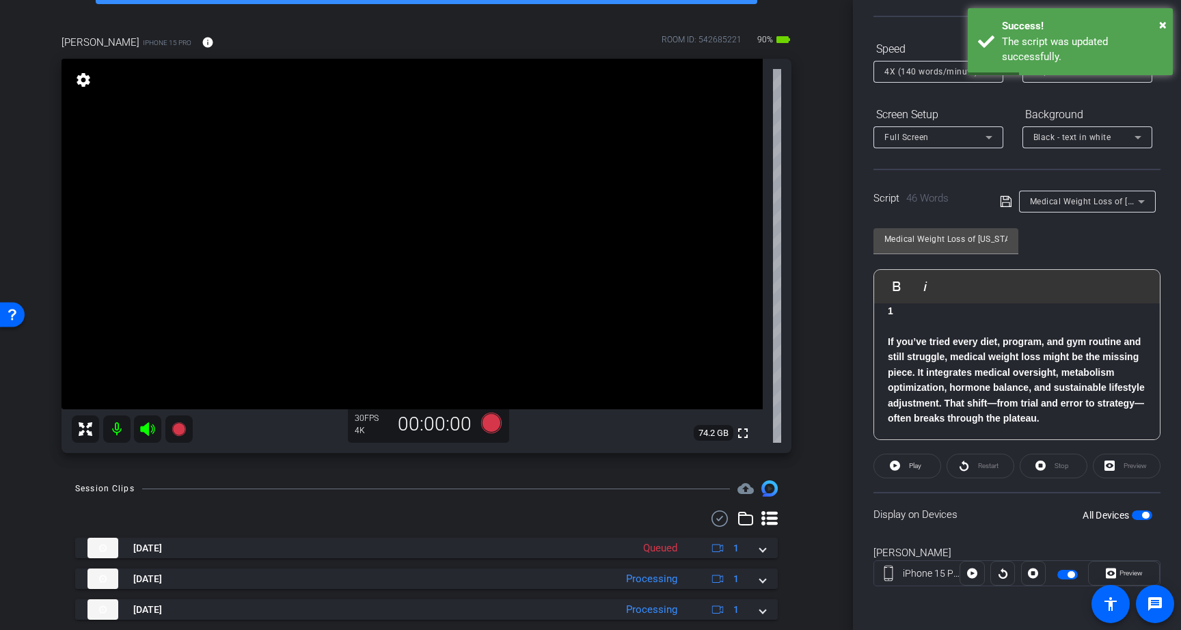
scroll to position [49, 0]
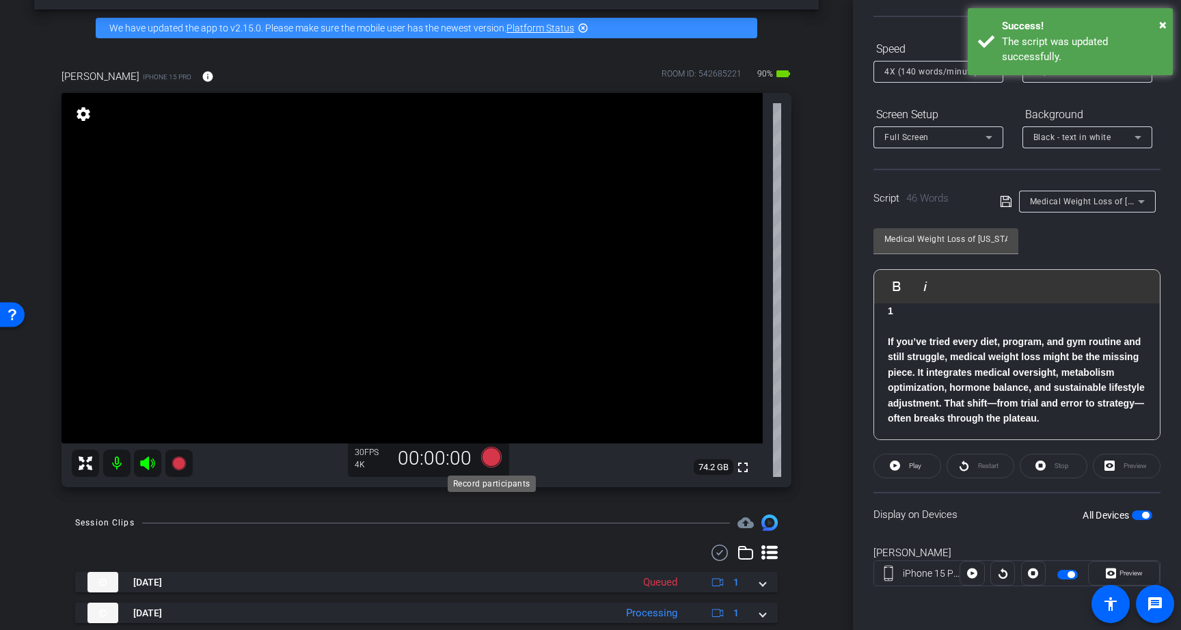
click at [490, 457] on icon at bounding box center [491, 457] width 21 height 21
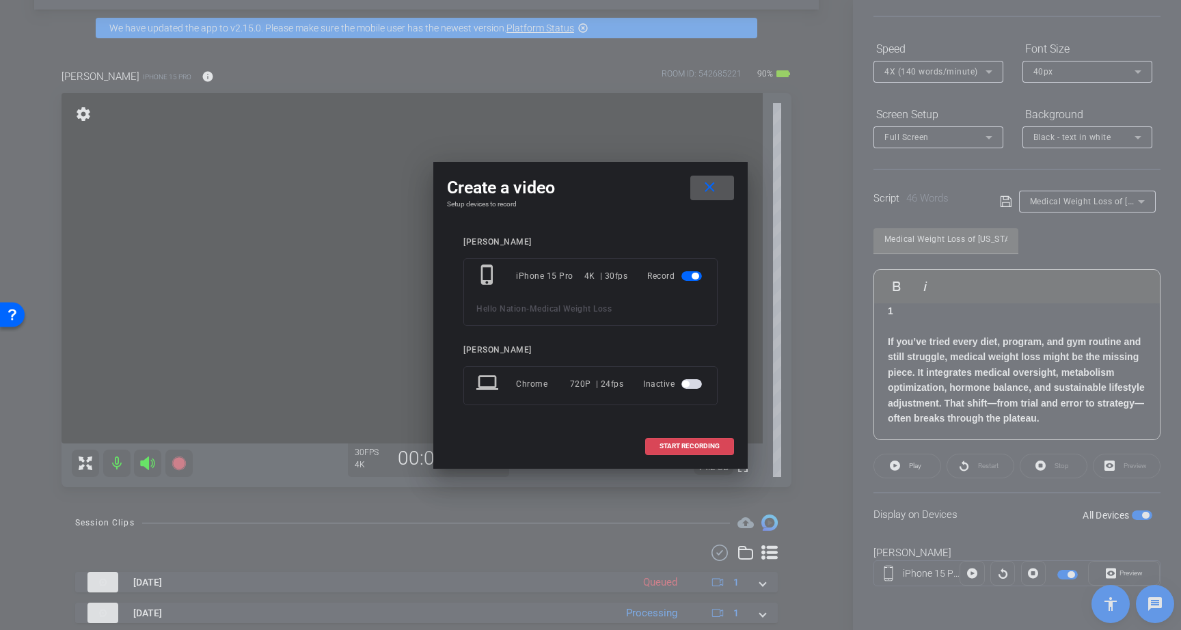
click at [689, 439] on span at bounding box center [689, 446] width 87 height 33
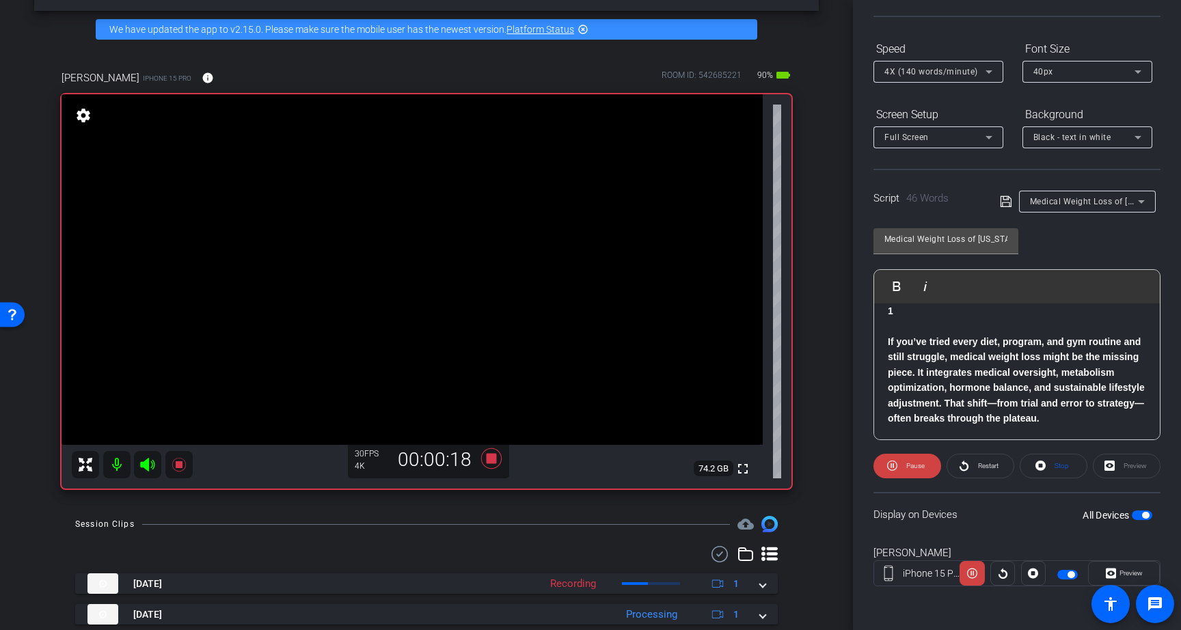
scroll to position [27, 0]
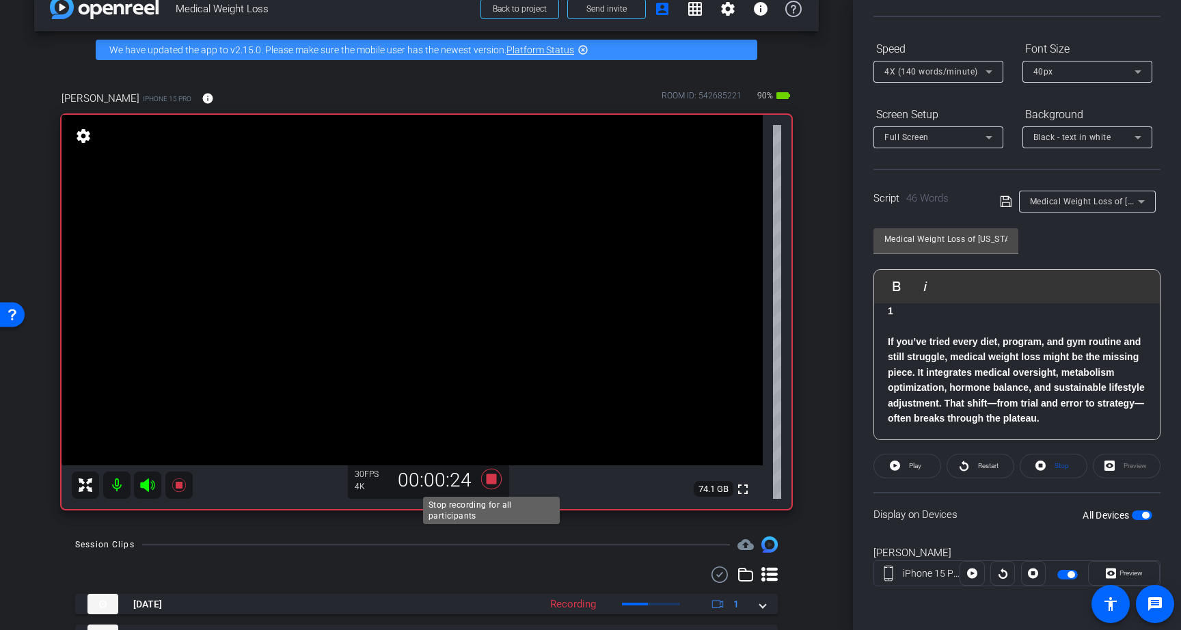
click at [495, 479] on icon at bounding box center [491, 479] width 21 height 21
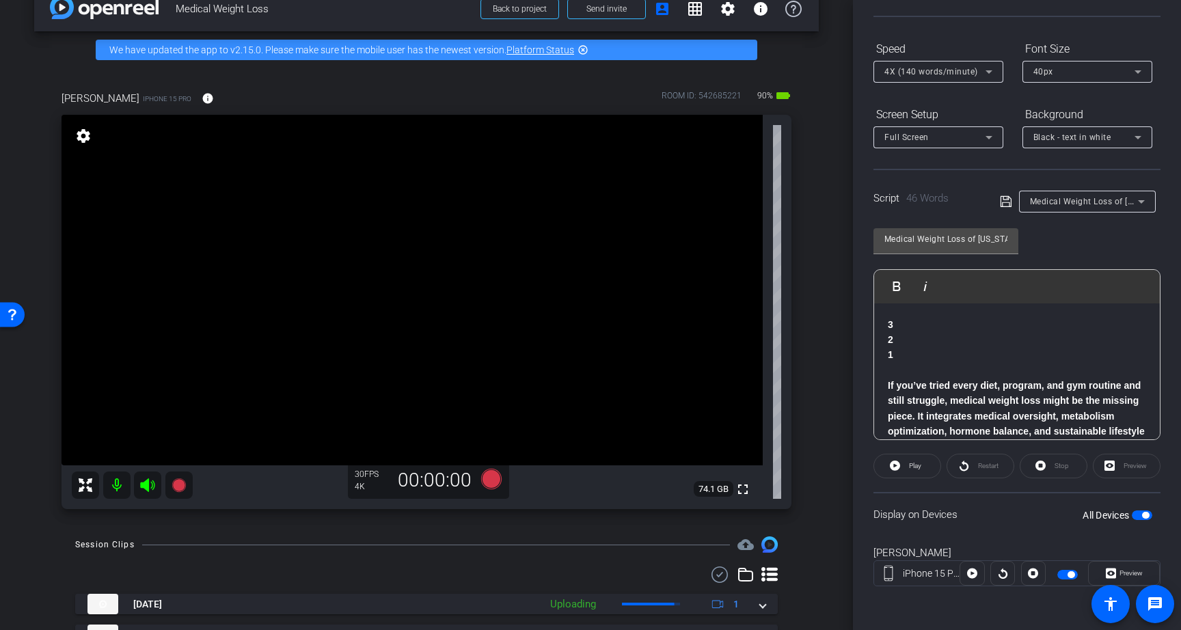
scroll to position [0, 0]
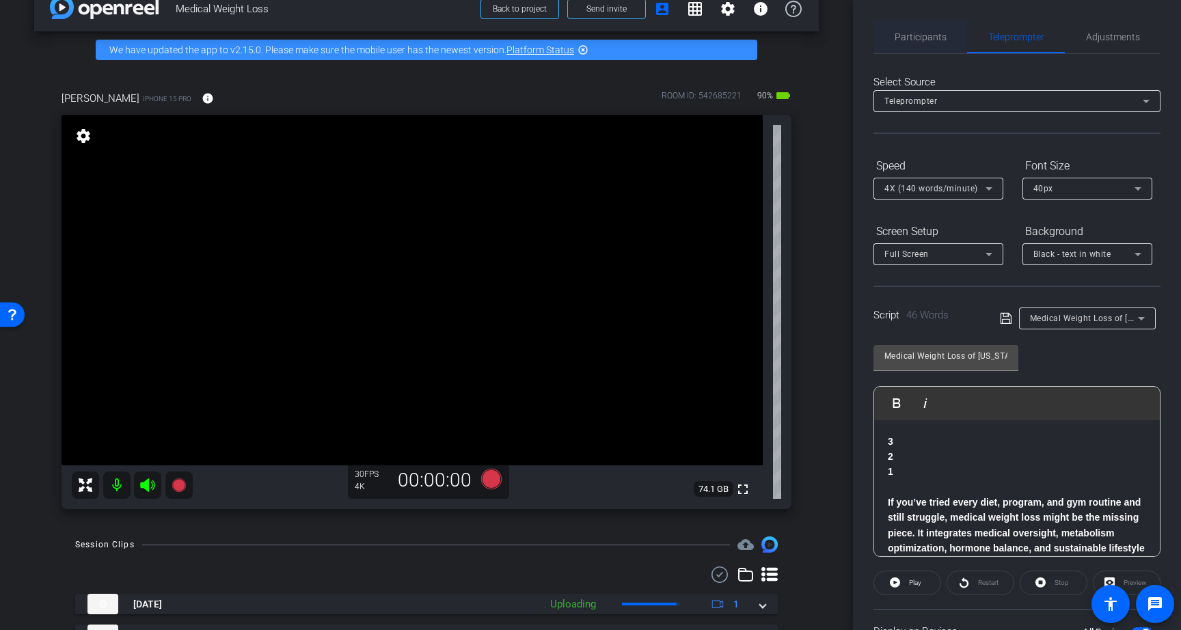
click at [930, 44] on span "Participants" at bounding box center [921, 37] width 52 height 33
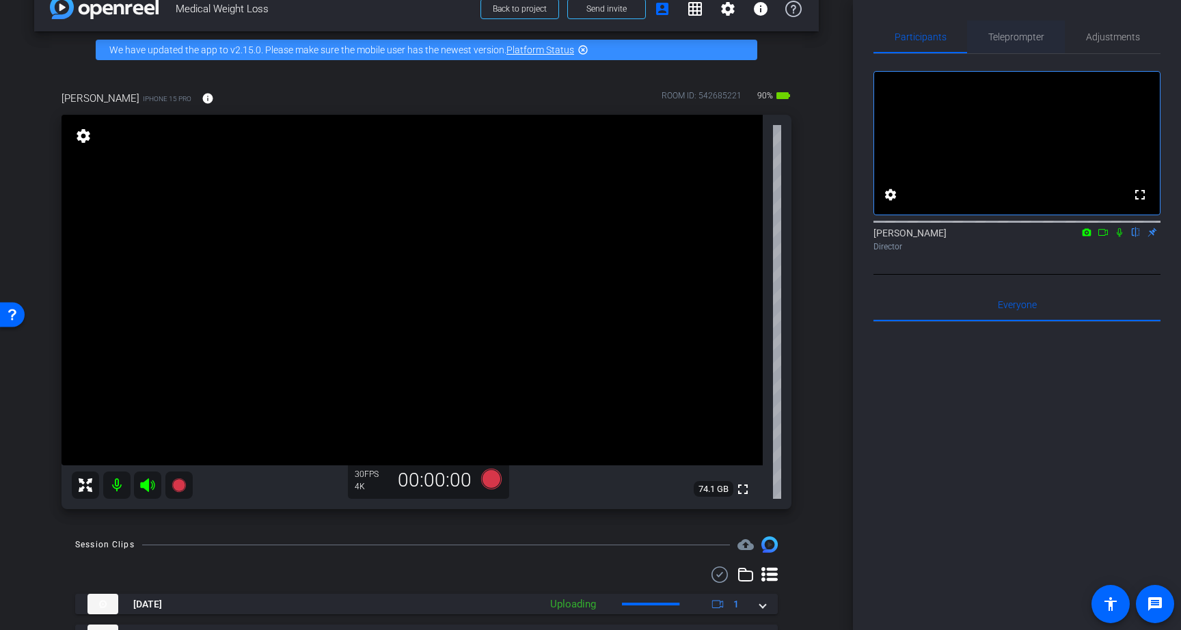
click at [1014, 29] on span "Teleprompter" at bounding box center [1016, 37] width 56 height 33
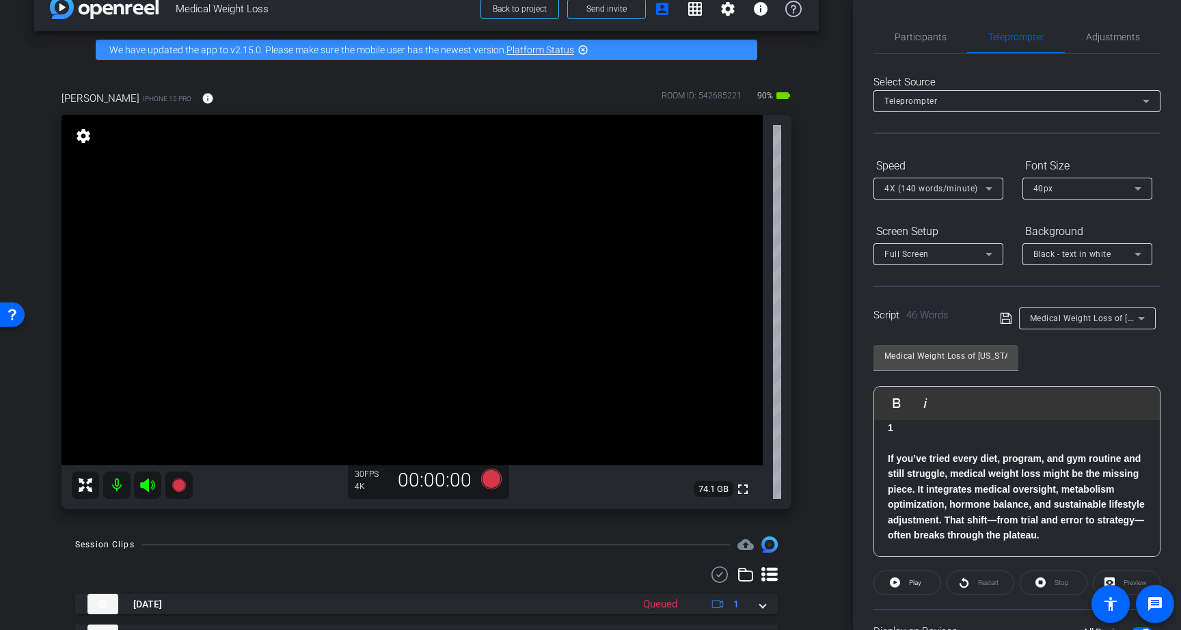
scroll to position [117, 0]
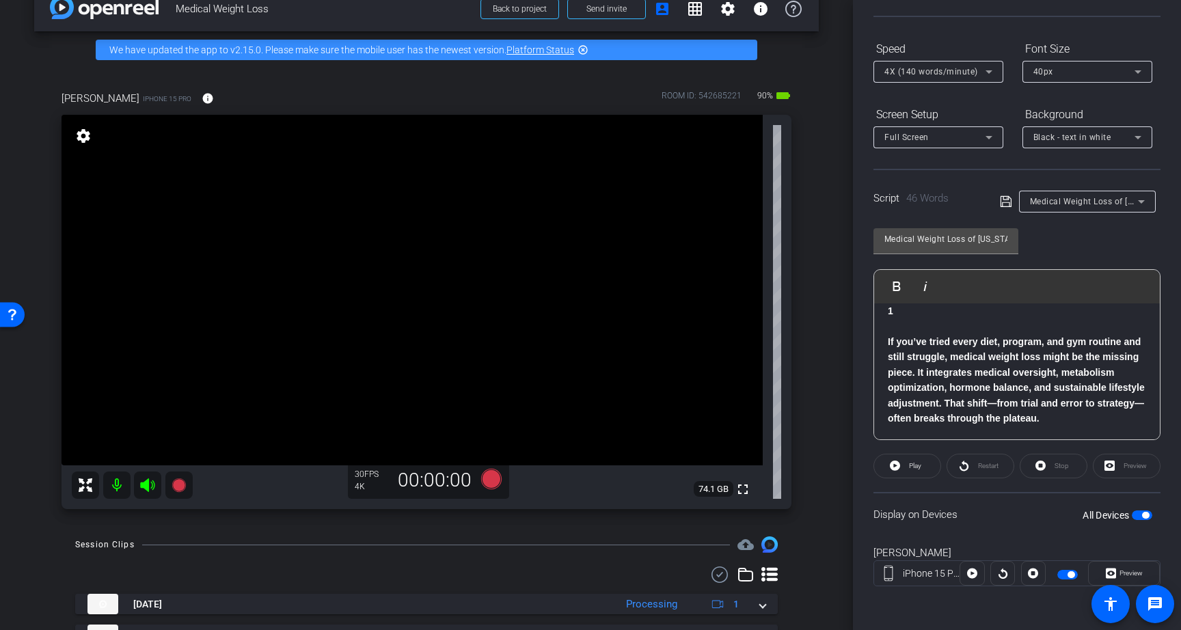
click at [1142, 519] on span "button" at bounding box center [1142, 515] width 21 height 10
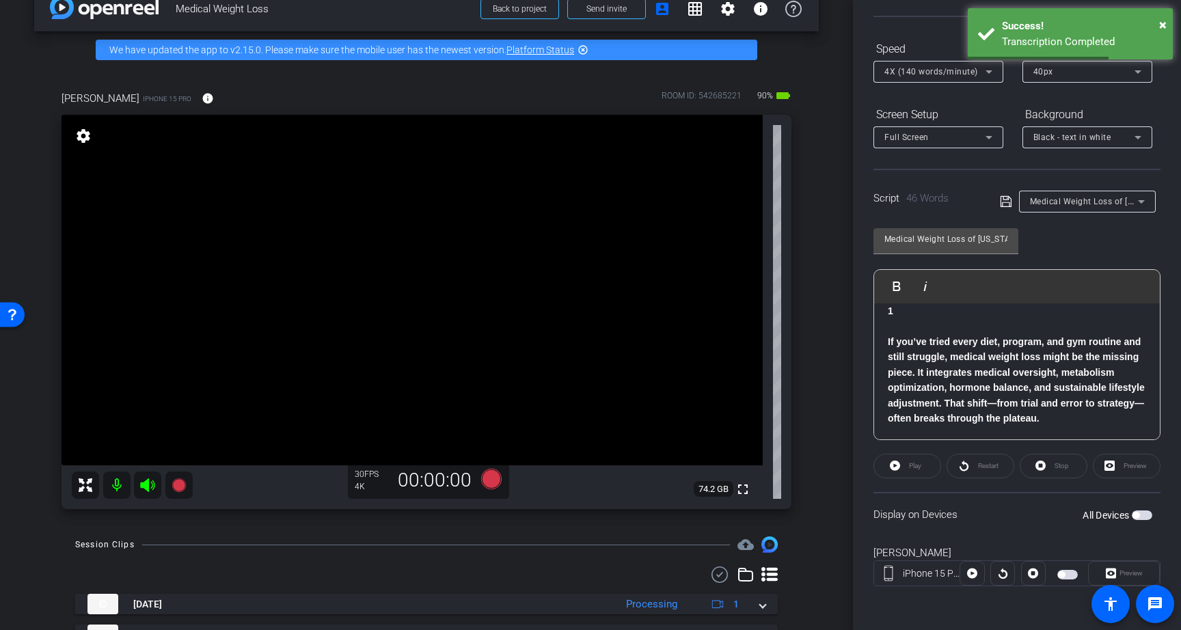
click at [1050, 417] on p "If you’ve tried every diet, program, and gym routine and still struggle, medica…" at bounding box center [1017, 380] width 258 height 92
click at [888, 345] on strong "If you’ve tried every diet, program, and gym routine and still struggle, medica…" at bounding box center [1016, 379] width 257 height 87
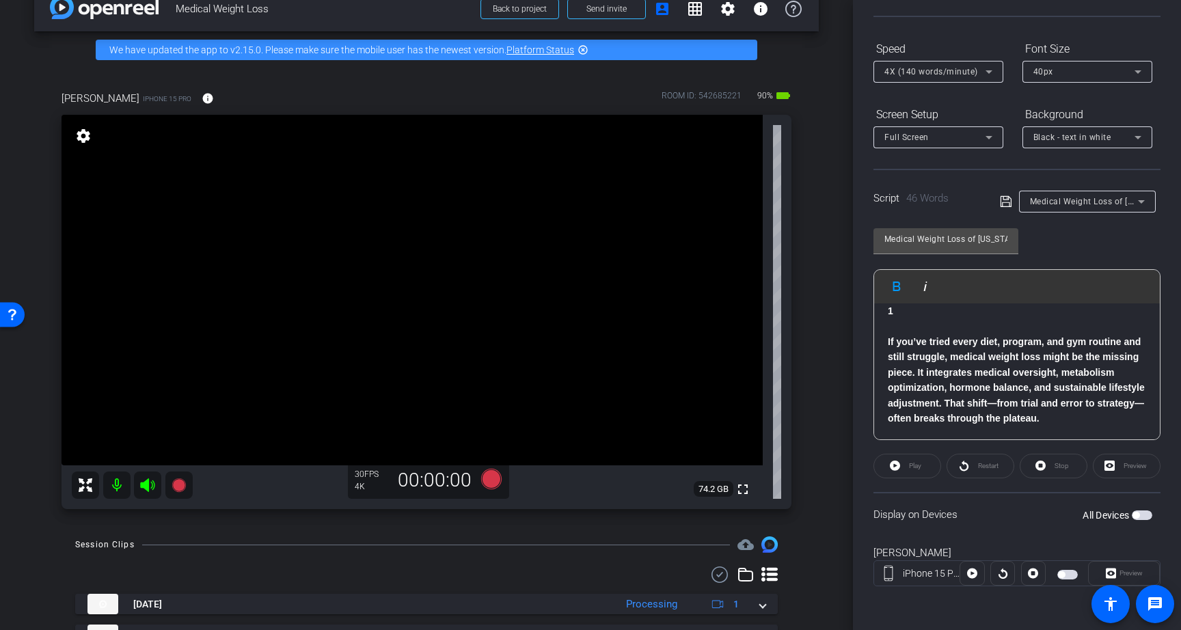
scroll to position [30, 0]
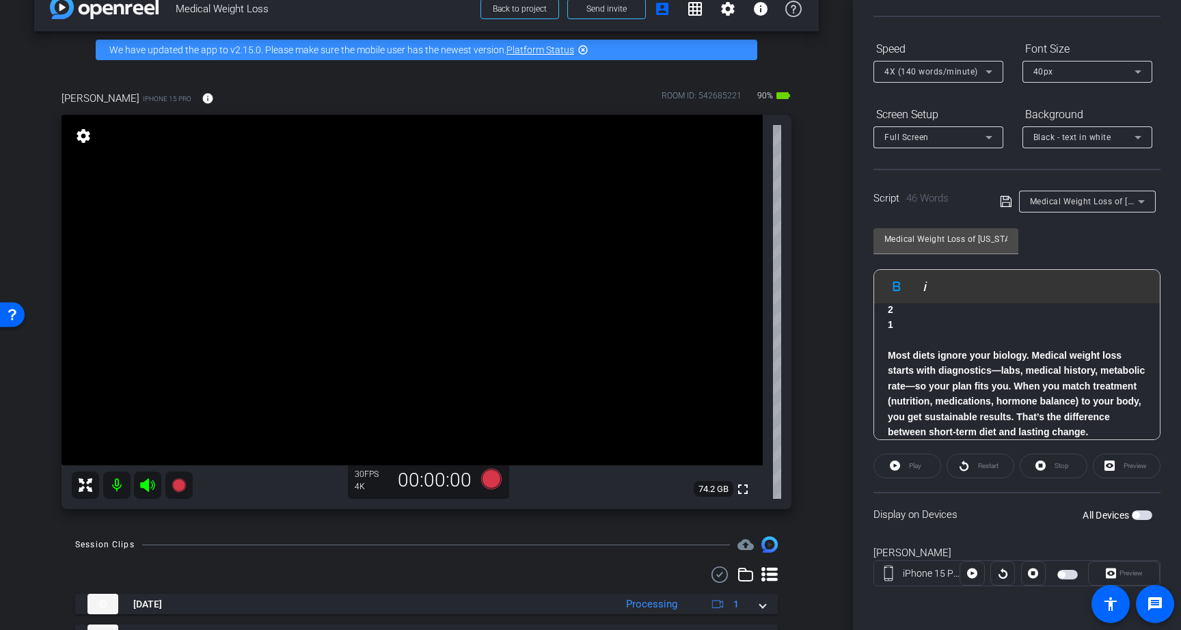
click at [1007, 202] on icon at bounding box center [1005, 201] width 11 height 11
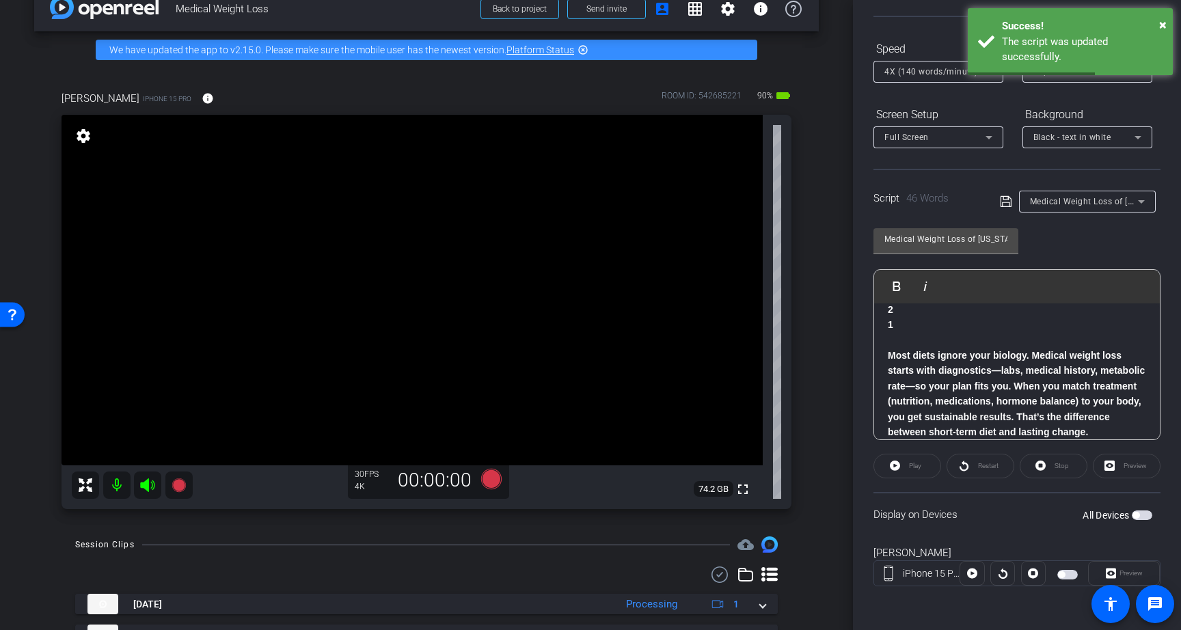
click at [1132, 512] on span "button" at bounding box center [1142, 515] width 21 height 10
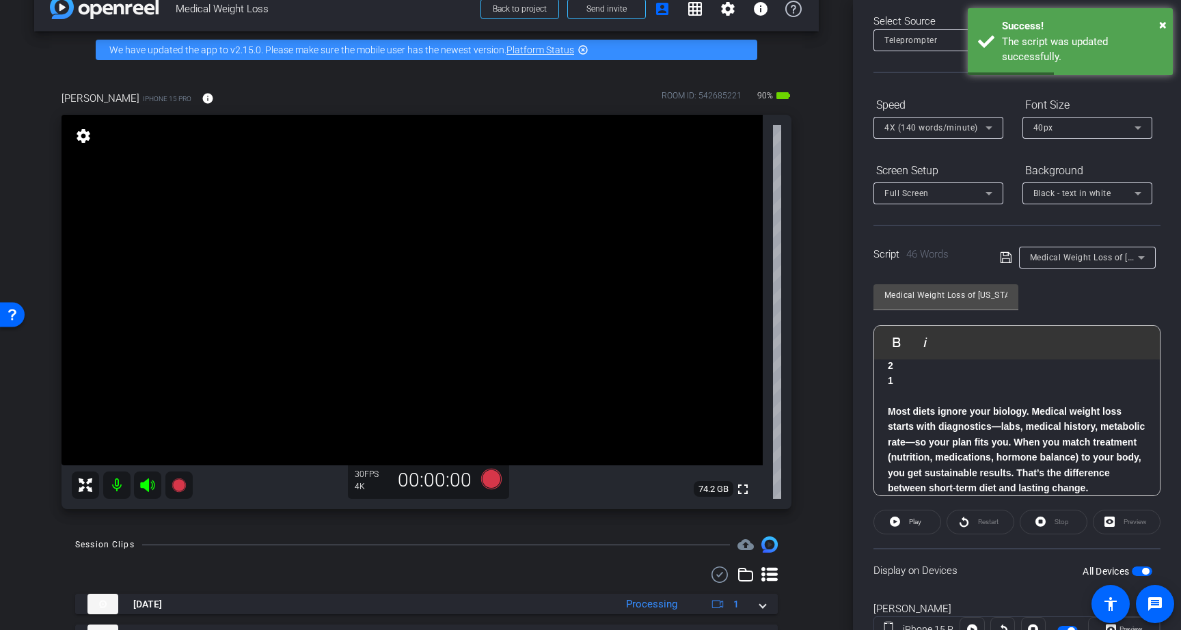
scroll to position [0, 0]
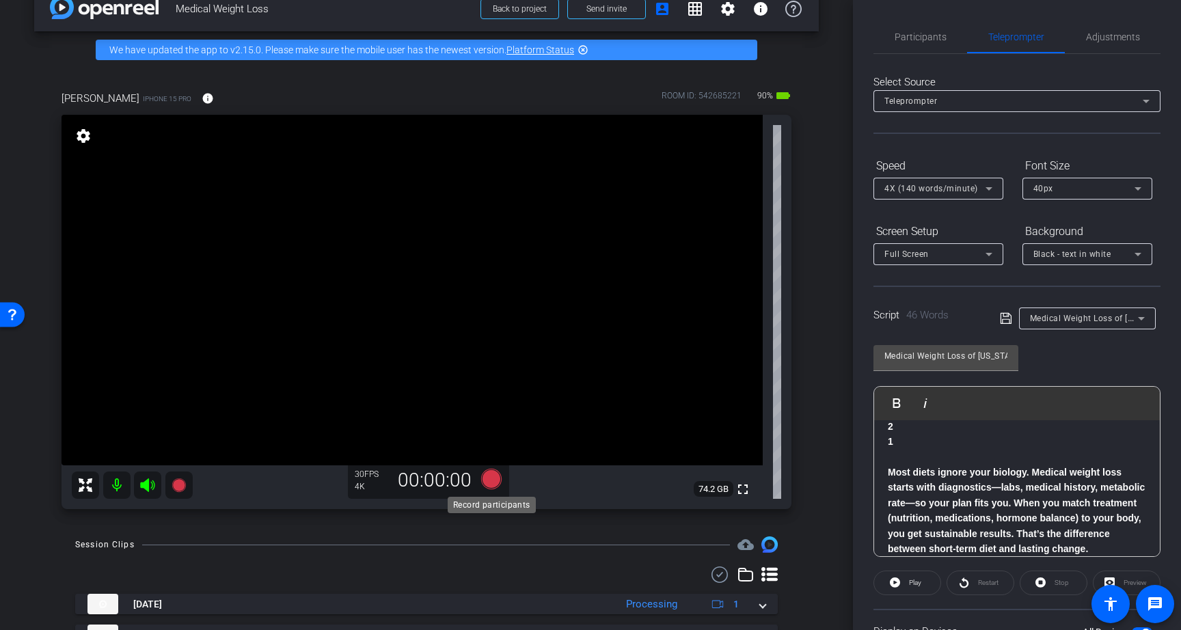
click at [491, 482] on icon at bounding box center [491, 479] width 21 height 21
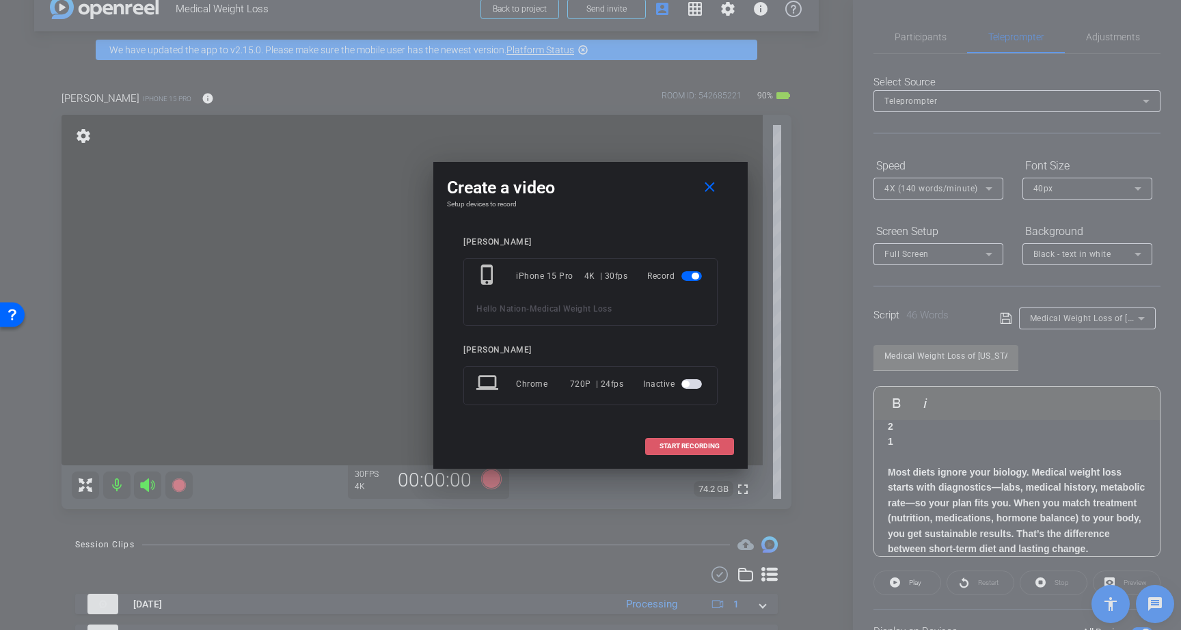
click at [715, 448] on span "START RECORDING" at bounding box center [689, 446] width 60 height 7
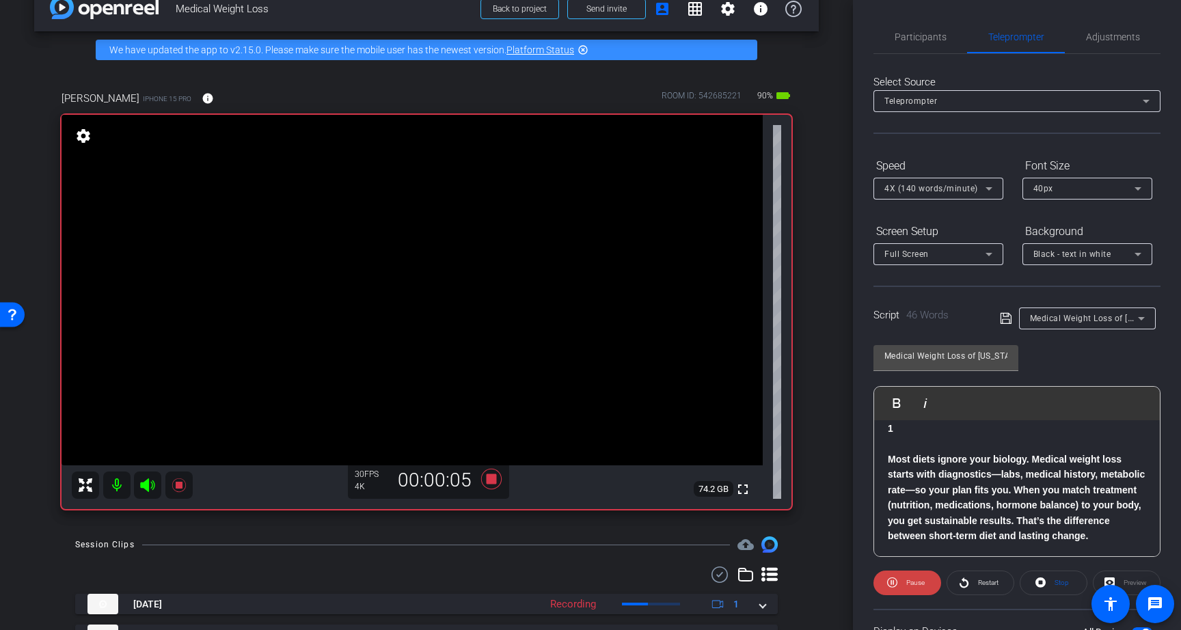
scroll to position [44, 0]
click at [925, 38] on span "Participants" at bounding box center [921, 37] width 52 height 10
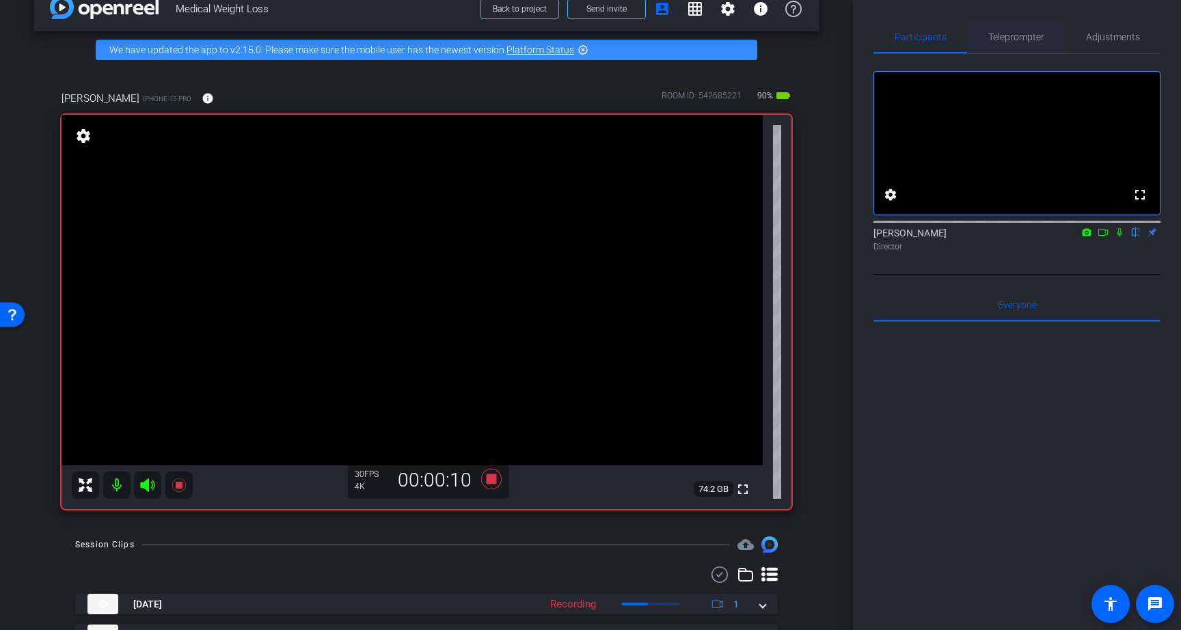
click at [979, 36] on div "Teleprompter" at bounding box center [1016, 37] width 98 height 33
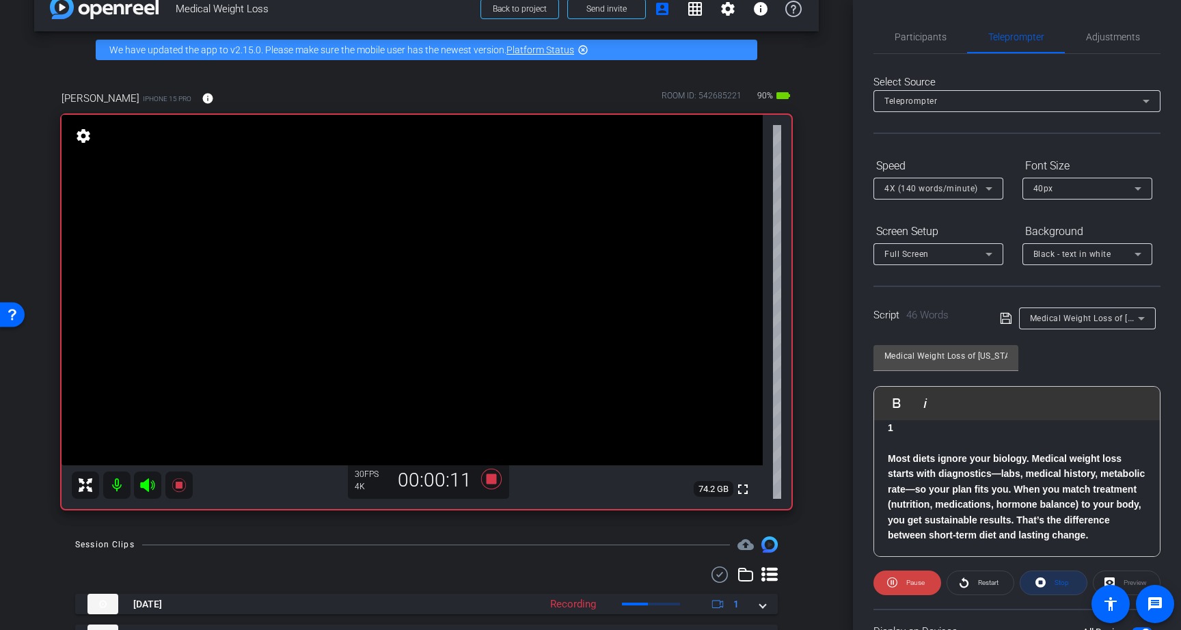
click at [1046, 579] on icon at bounding box center [1040, 582] width 10 height 17
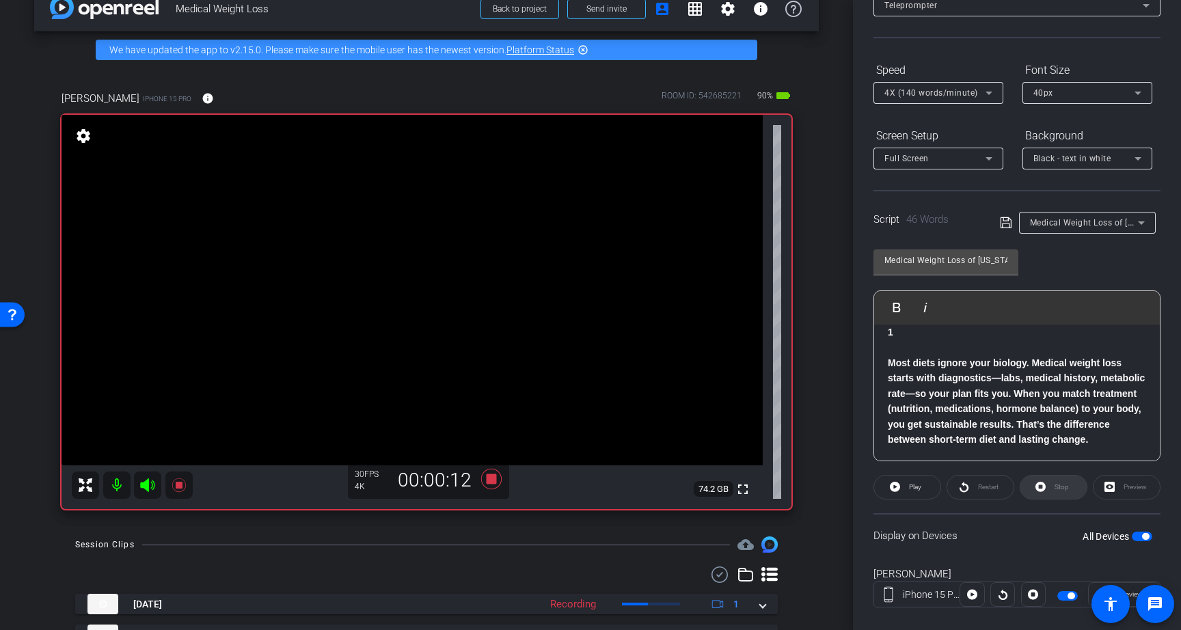
scroll to position [117, 0]
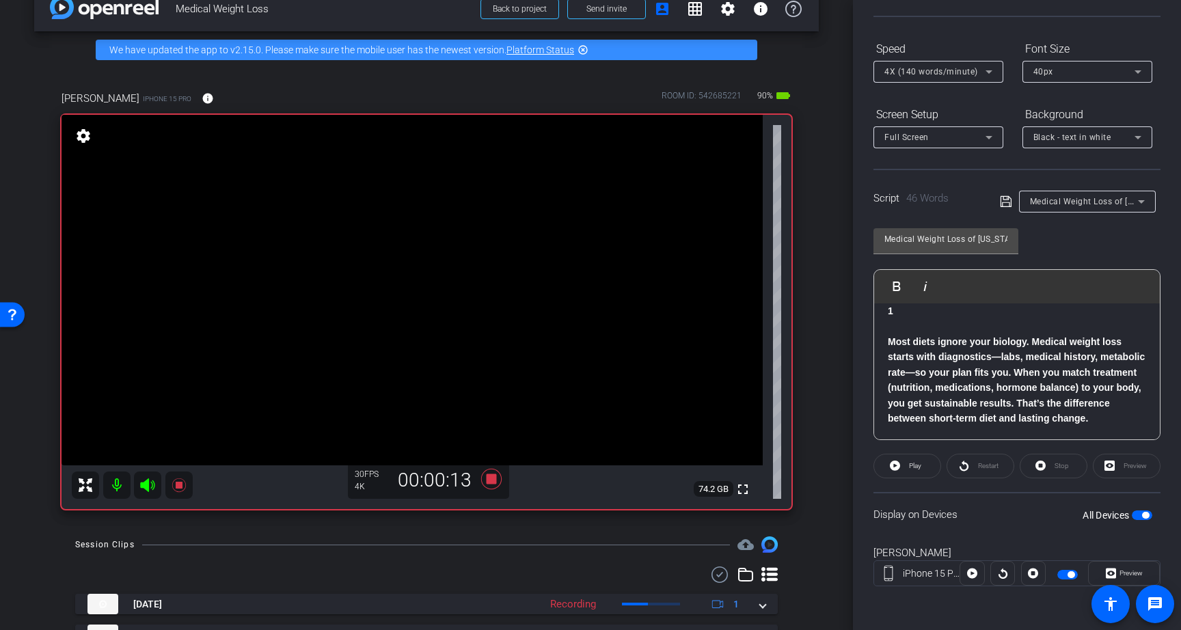
click at [1149, 515] on span "button" at bounding box center [1145, 515] width 7 height 7
click at [1147, 515] on span "button" at bounding box center [1142, 515] width 21 height 10
click at [903, 465] on span at bounding box center [907, 466] width 66 height 33
click at [491, 478] on icon at bounding box center [491, 479] width 21 height 21
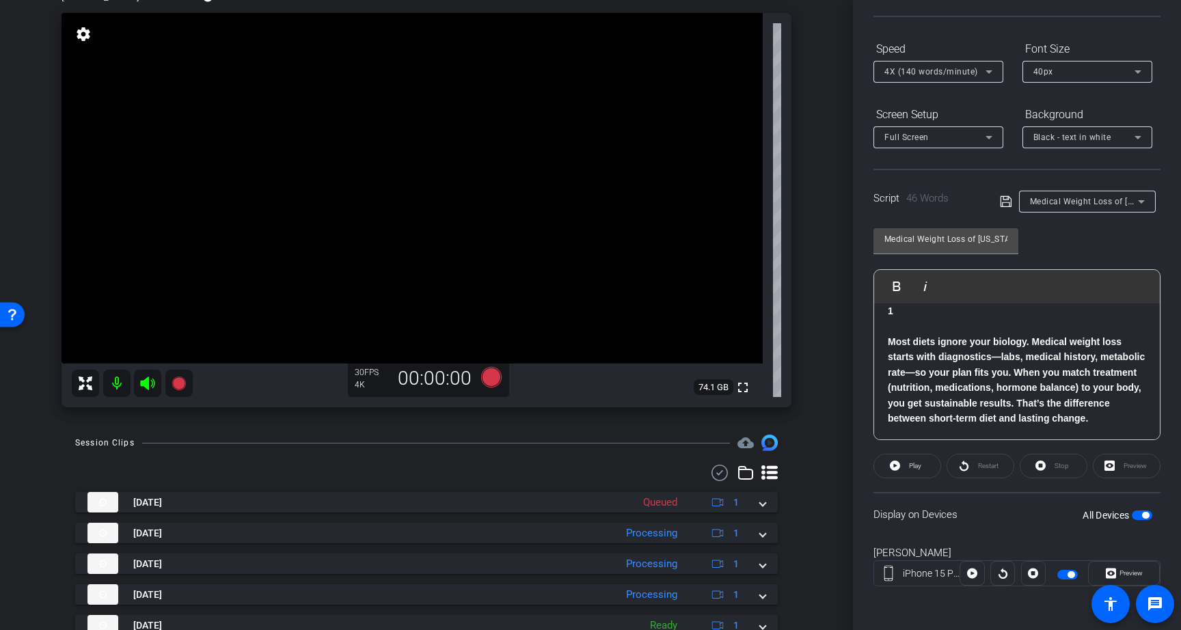
scroll to position [96, 0]
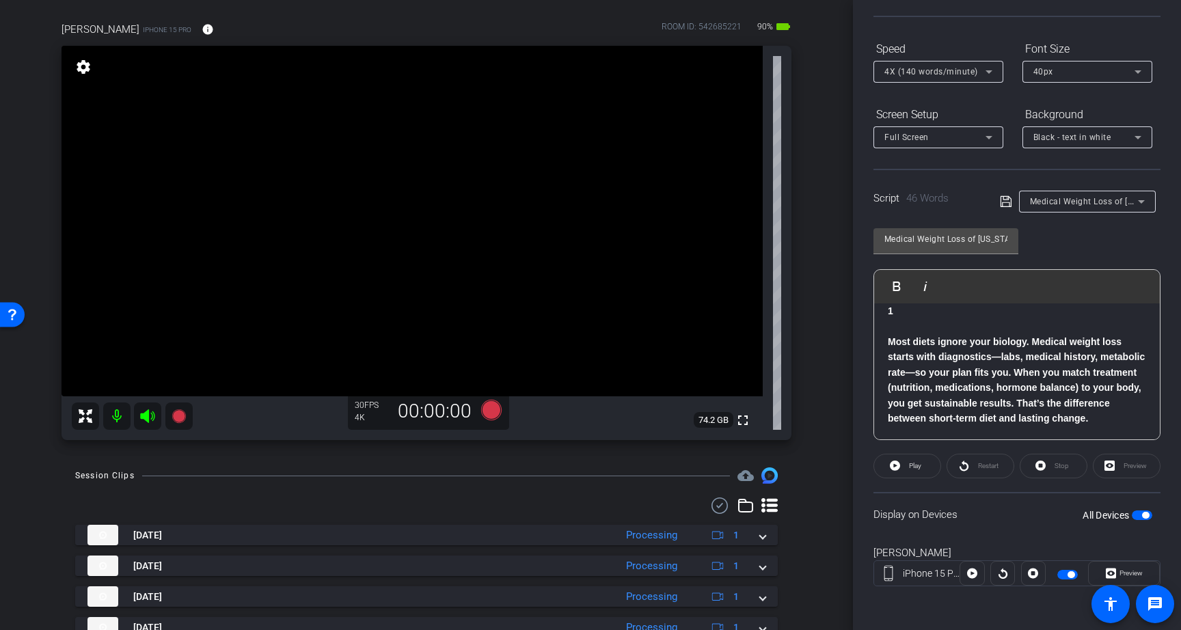
click at [1137, 515] on span "button" at bounding box center [1142, 515] width 21 height 10
click at [1140, 515] on span "button" at bounding box center [1142, 515] width 21 height 10
click at [1059, 470] on div "Stop" at bounding box center [1054, 466] width 68 height 25
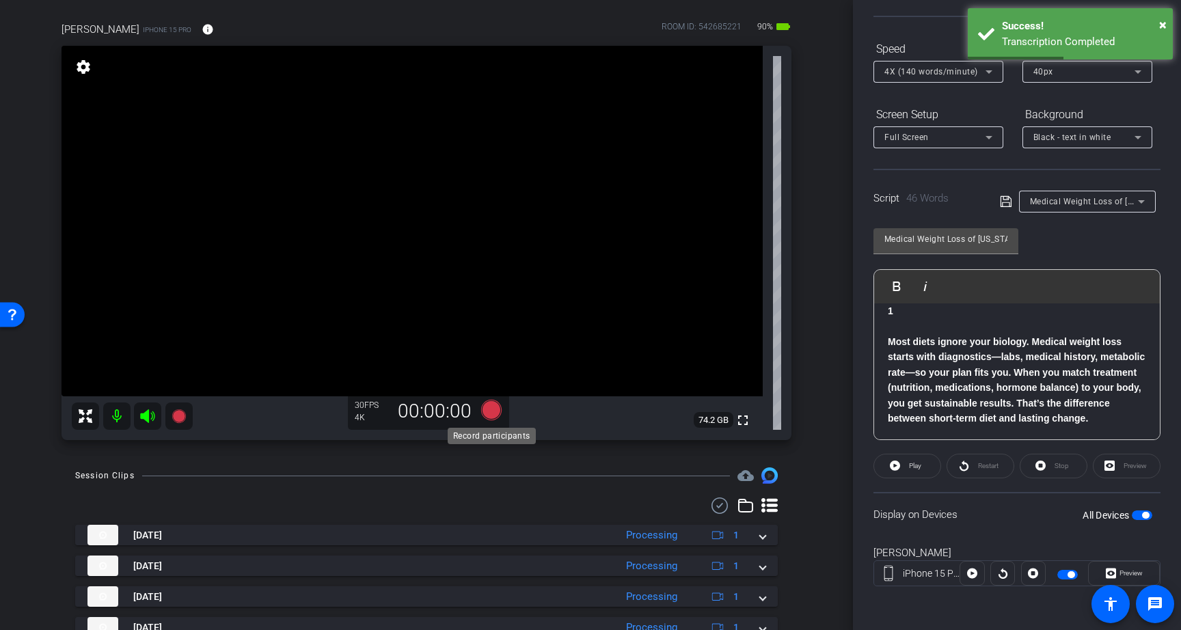
click at [489, 412] on icon at bounding box center [491, 410] width 21 height 21
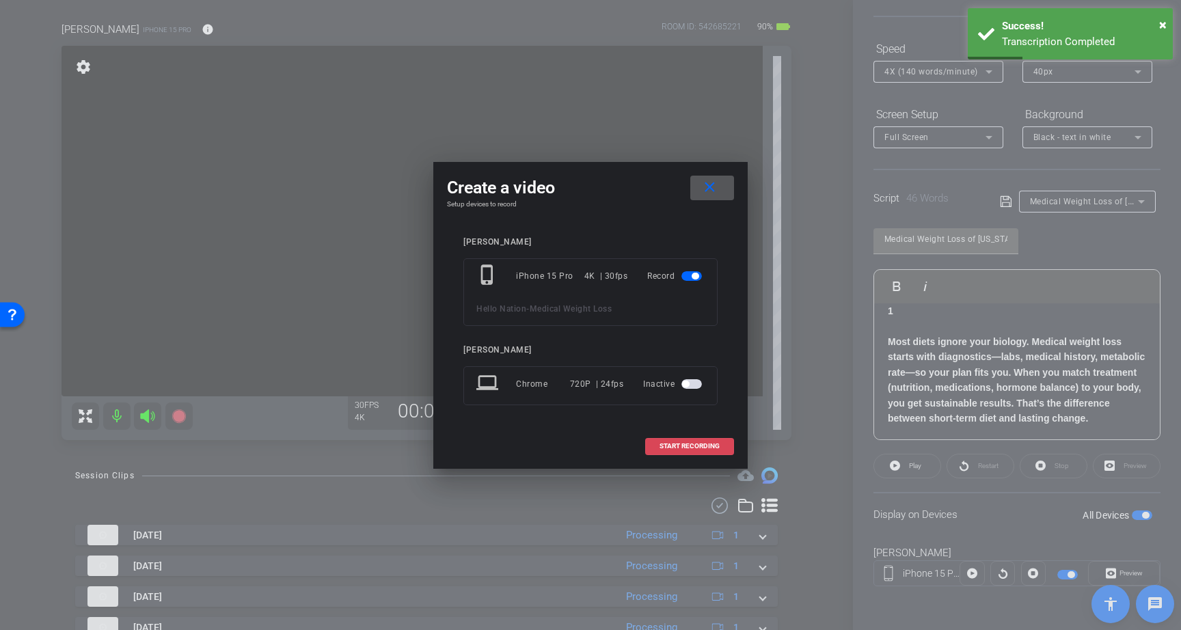
click at [667, 443] on span "START RECORDING" at bounding box center [689, 446] width 60 height 7
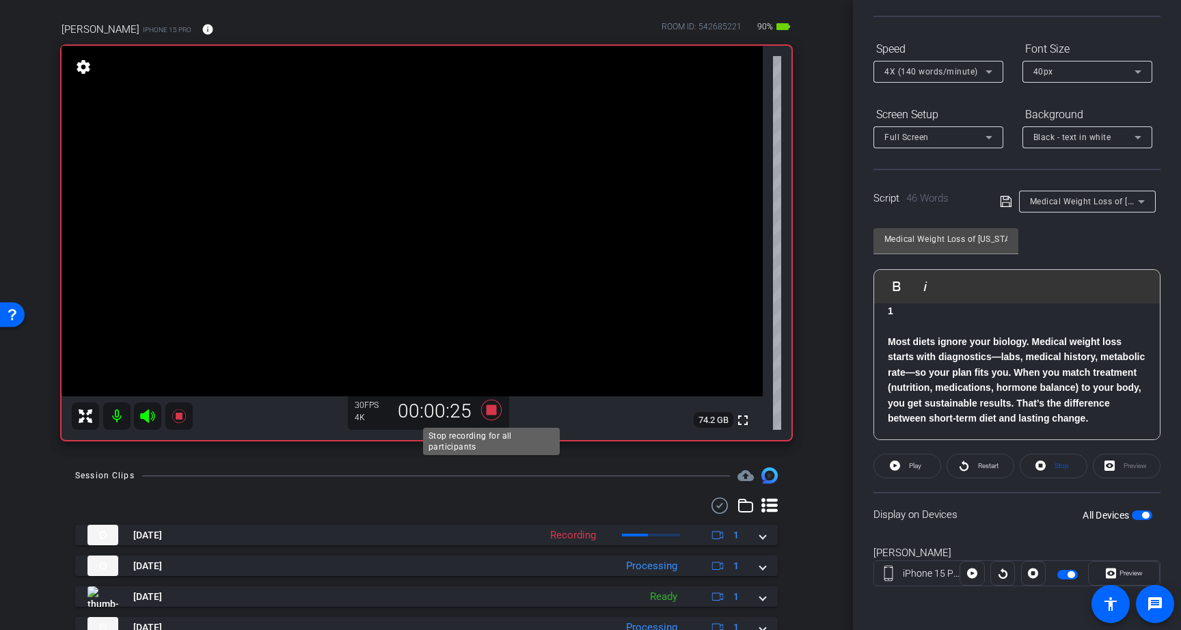
click at [496, 412] on icon at bounding box center [491, 410] width 21 height 21
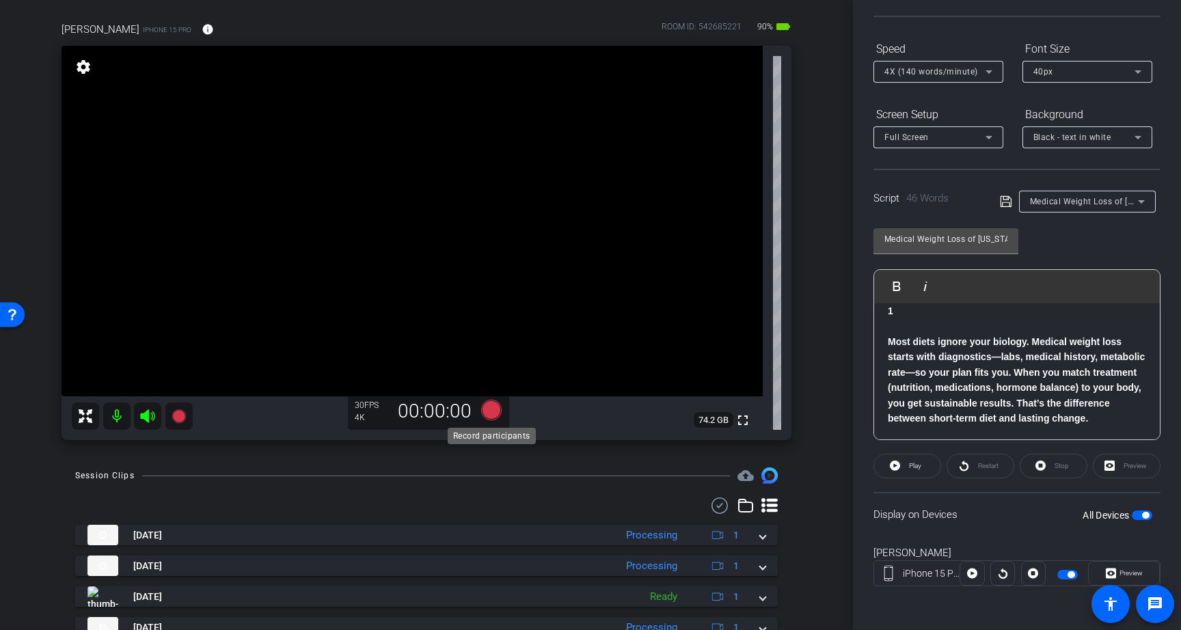
click at [492, 409] on icon at bounding box center [491, 410] width 21 height 21
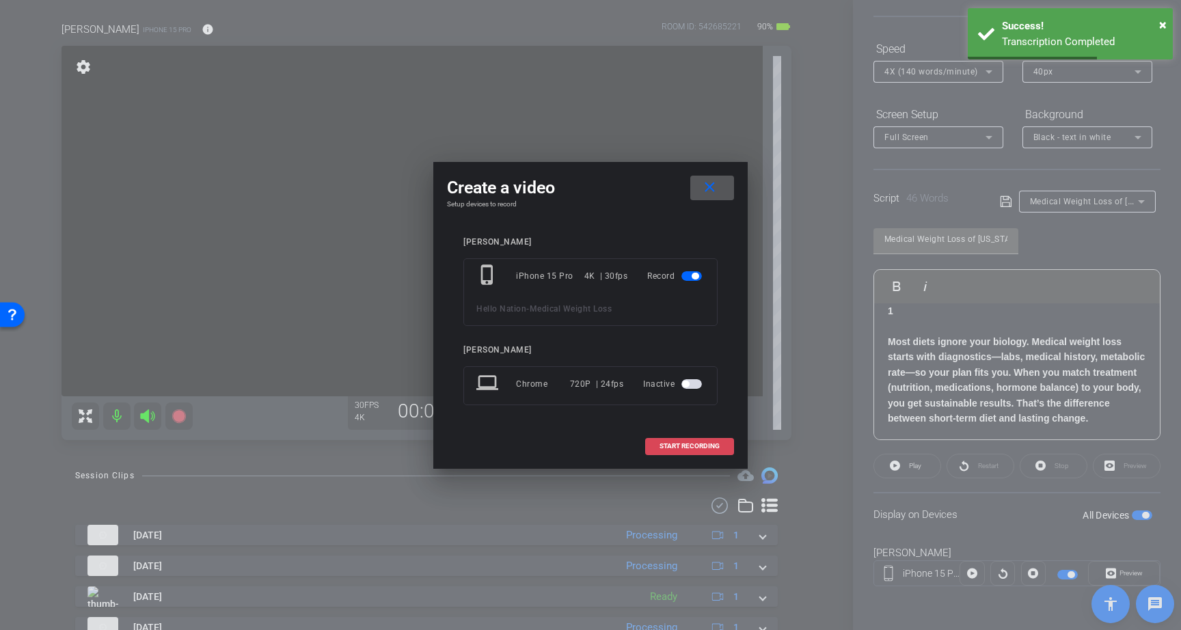
click at [697, 445] on span "START RECORDING" at bounding box center [689, 446] width 60 height 7
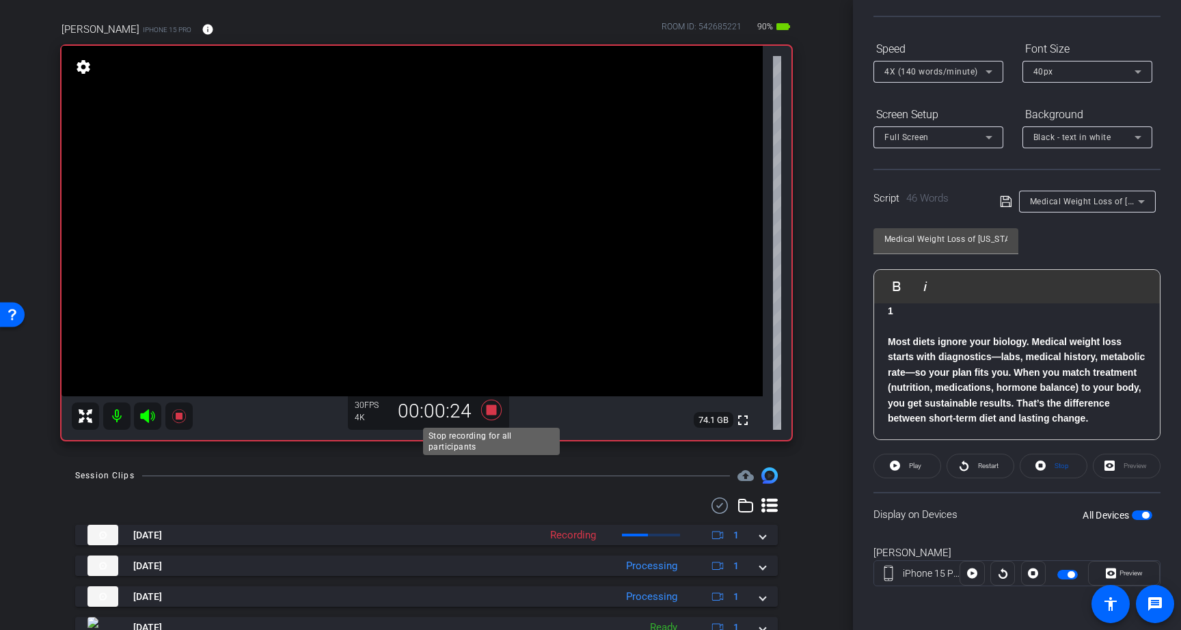
click at [491, 407] on icon at bounding box center [491, 410] width 21 height 21
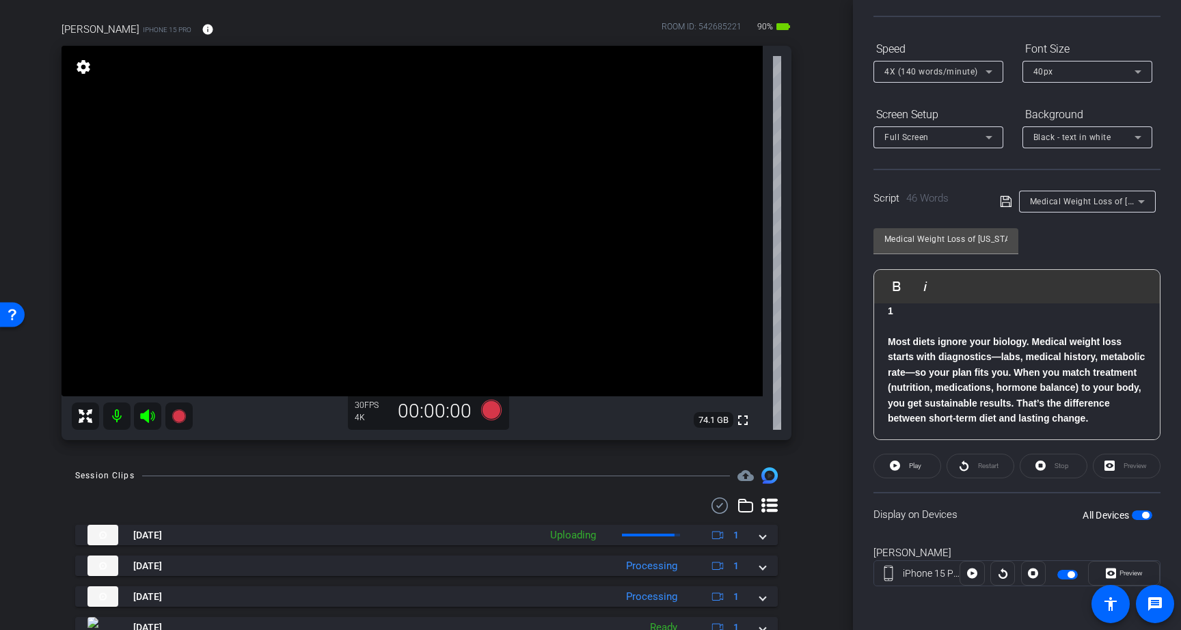
click at [1141, 514] on span "button" at bounding box center [1142, 515] width 21 height 10
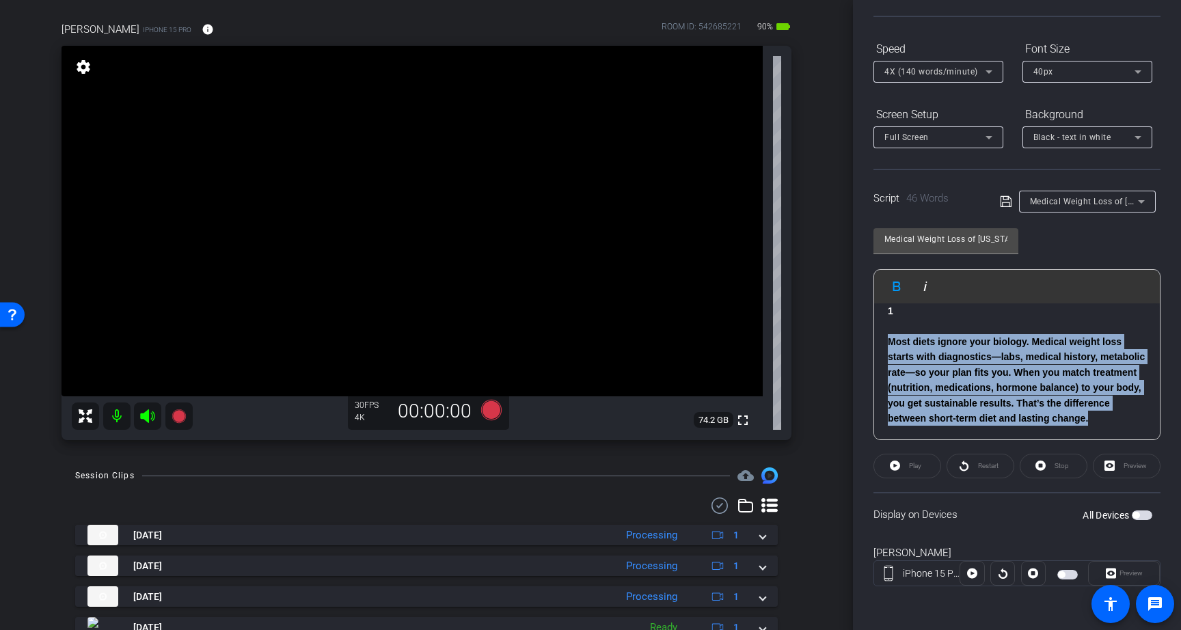
drag, startPoint x: 1095, startPoint y: 422, endPoint x: 890, endPoint y: 343, distance: 219.6
click at [890, 343] on p "Most diets ignore your biology. Medical weight loss starts with diagnostics—lab…" at bounding box center [1017, 380] width 258 height 92
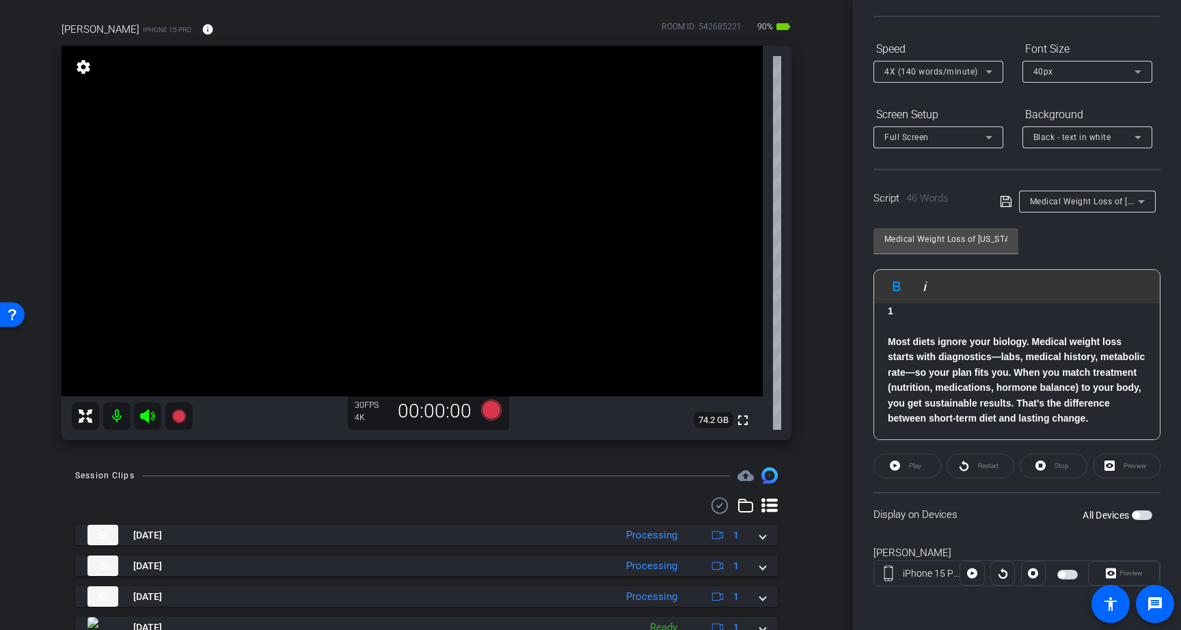
scroll to position [30, 0]
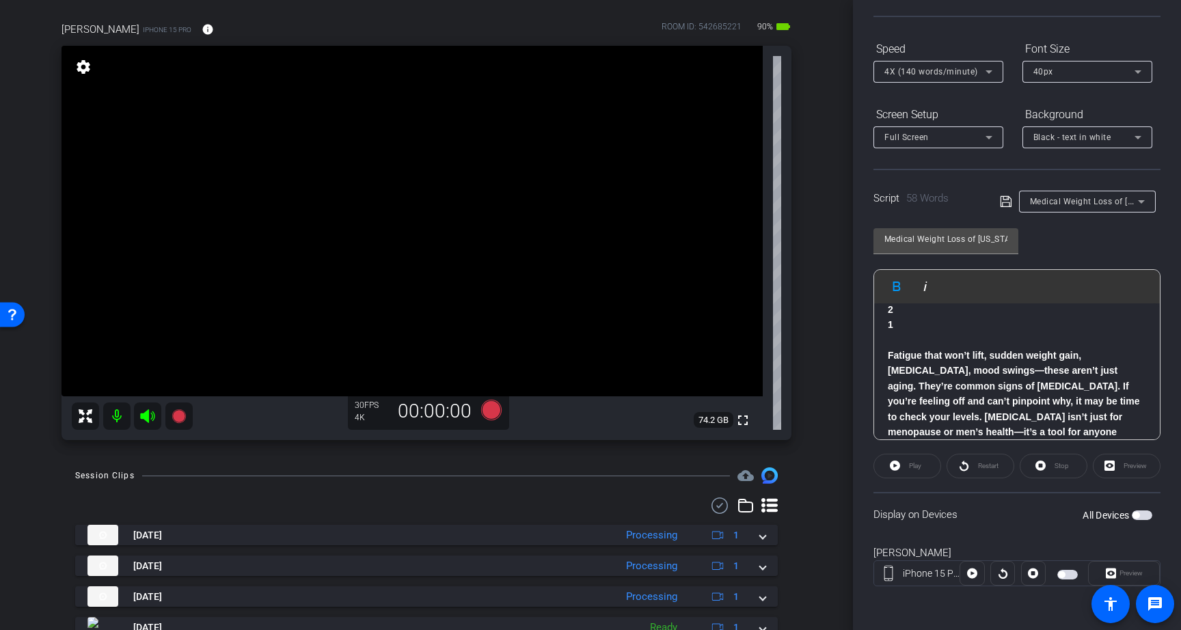
click at [1008, 200] on icon at bounding box center [1006, 201] width 12 height 16
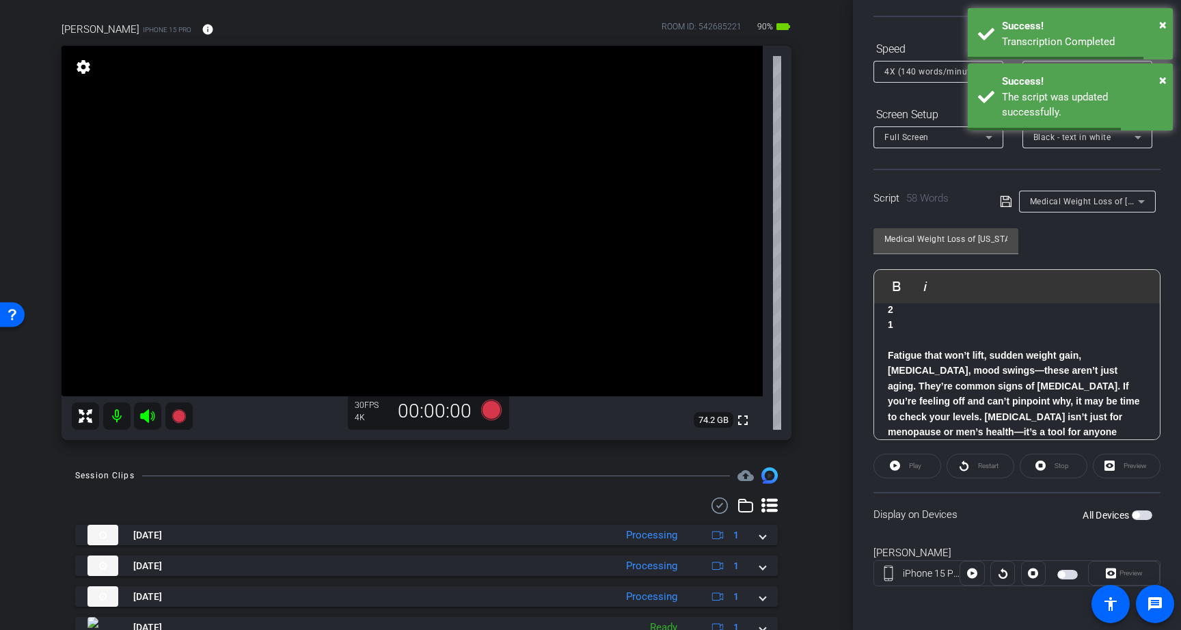
scroll to position [0, 0]
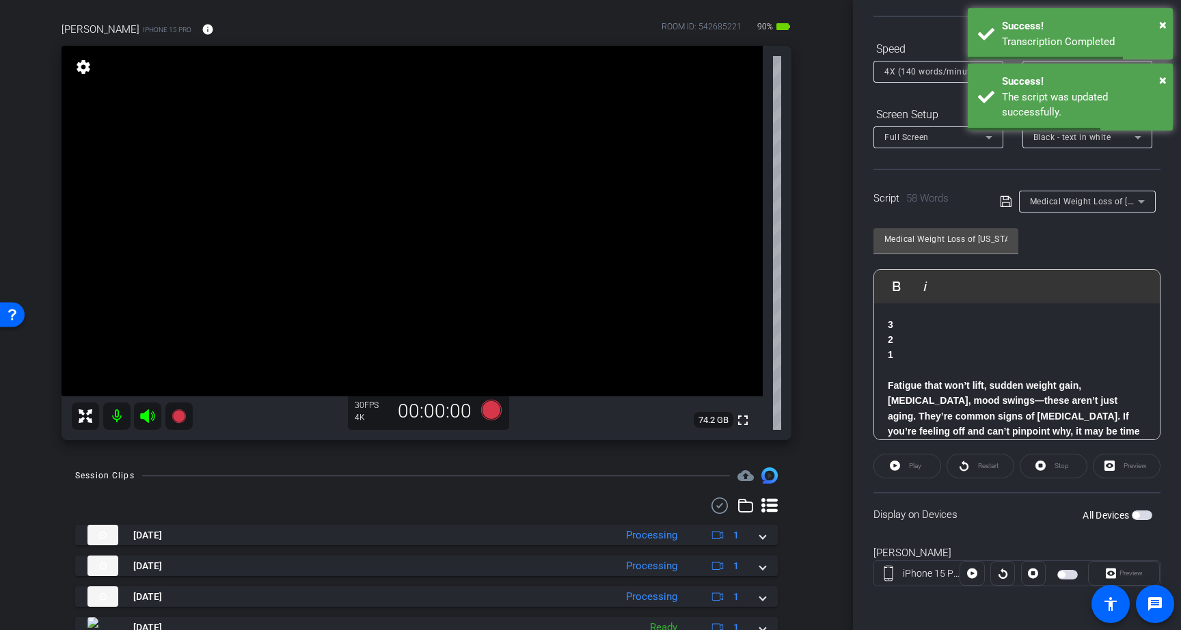
click at [1018, 328] on p "3" at bounding box center [1017, 324] width 258 height 15
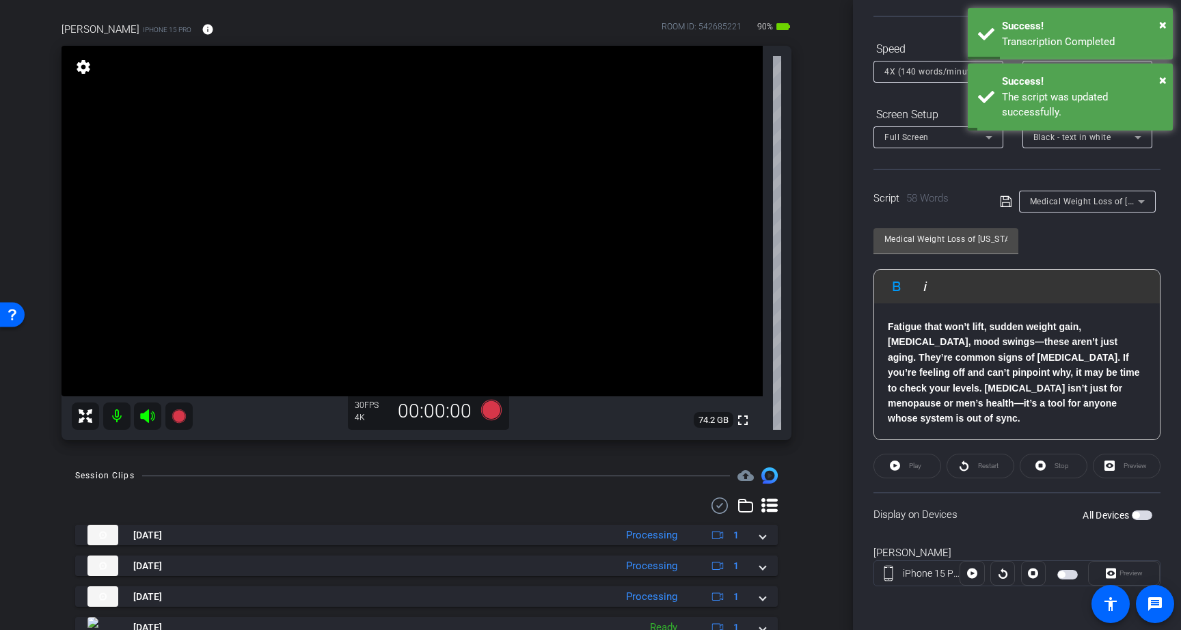
click at [1141, 513] on span "button" at bounding box center [1142, 515] width 21 height 10
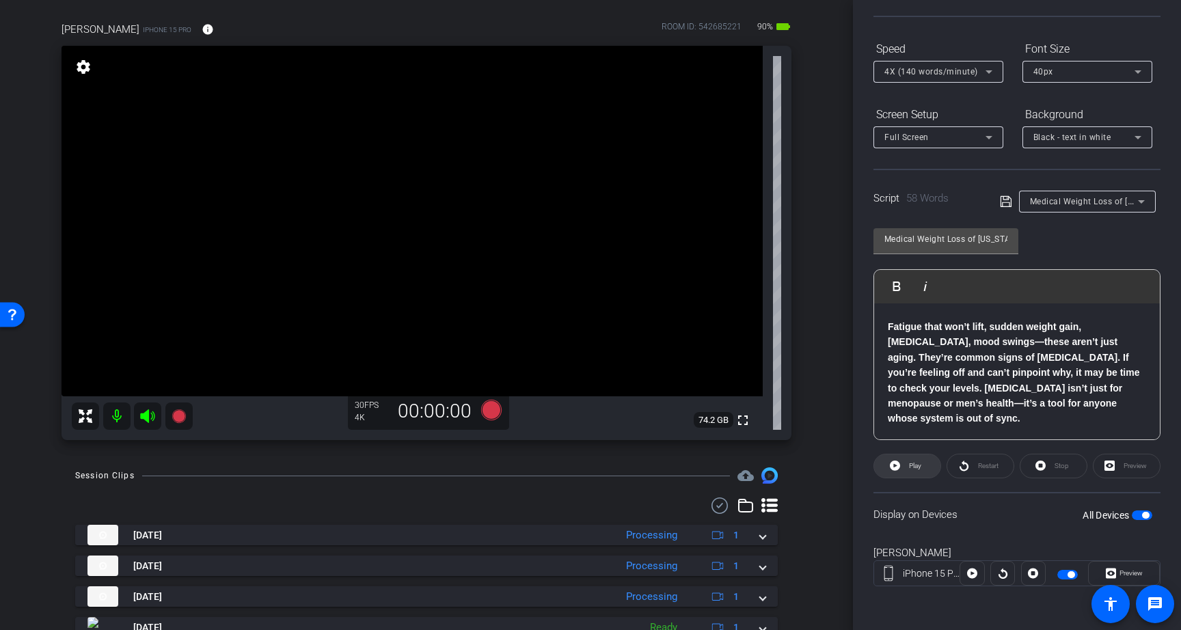
click at [906, 466] on span "Play" at bounding box center [913, 465] width 16 height 19
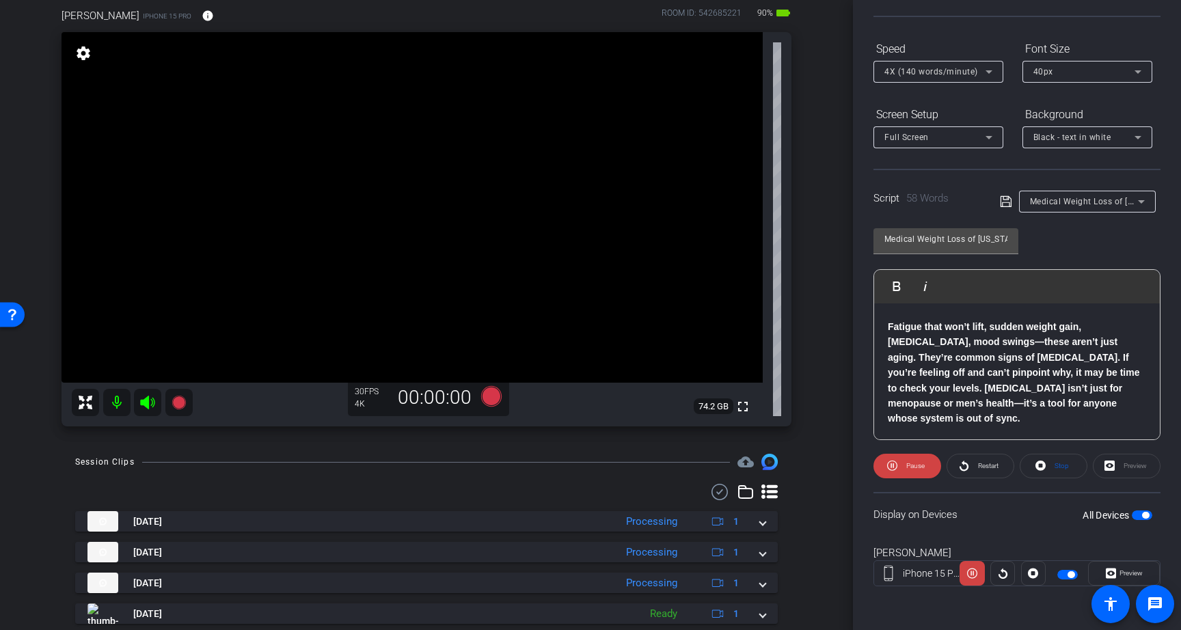
scroll to position [91, 0]
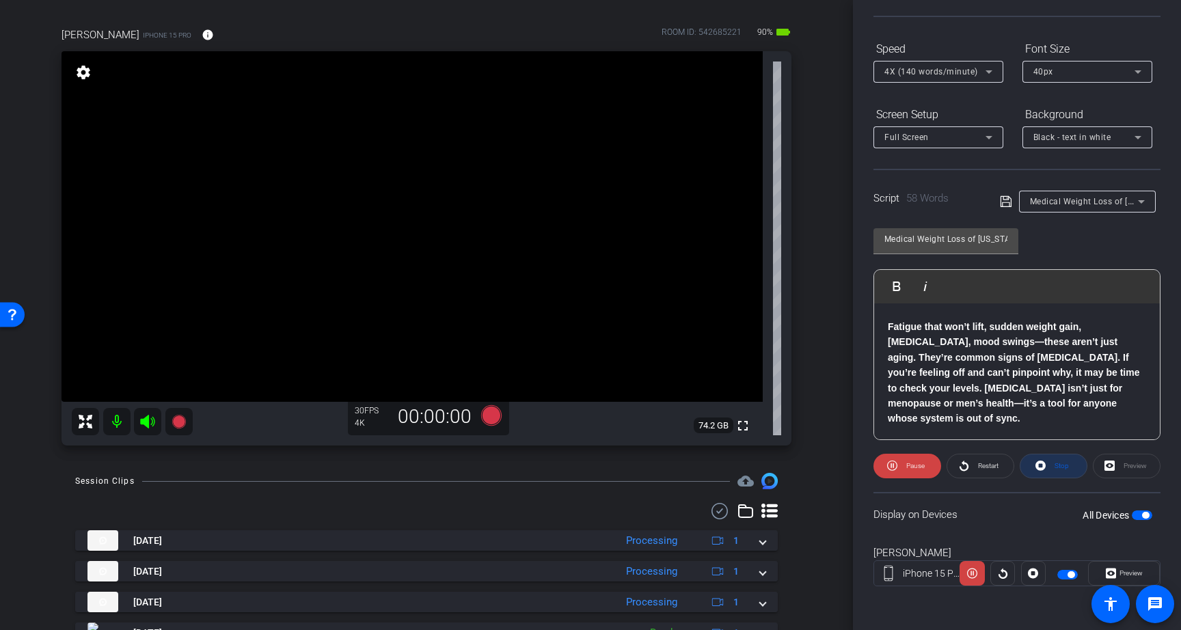
click at [1044, 467] on icon at bounding box center [1040, 466] width 10 height 10
click at [494, 418] on icon at bounding box center [491, 415] width 21 height 21
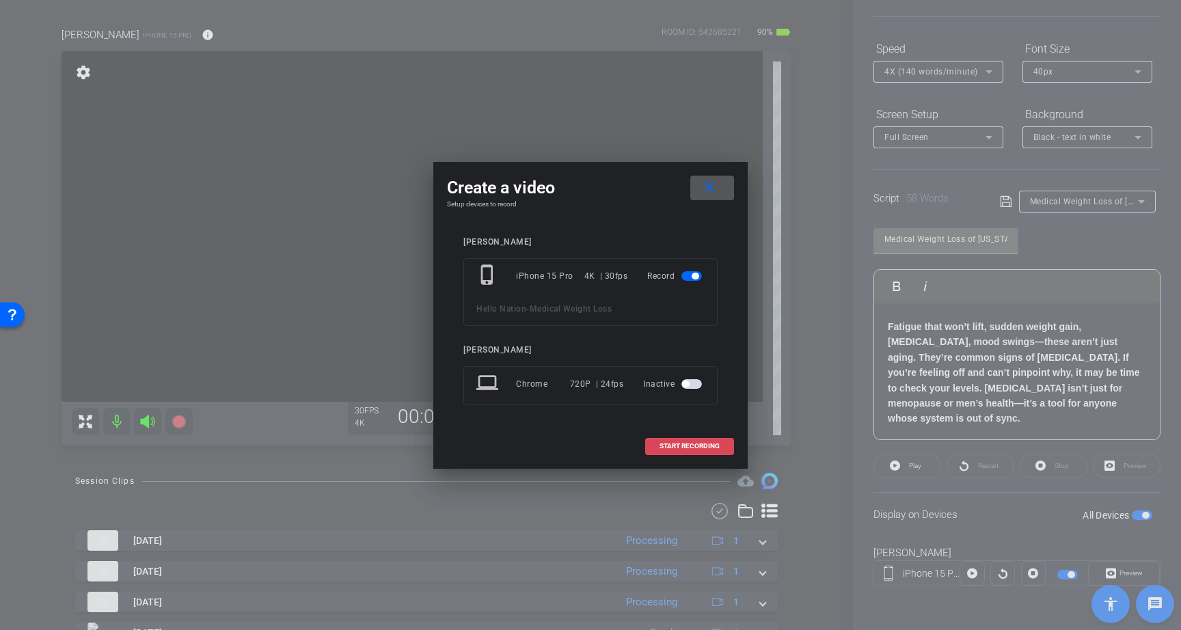
click at [686, 443] on span "START RECORDING" at bounding box center [689, 446] width 60 height 7
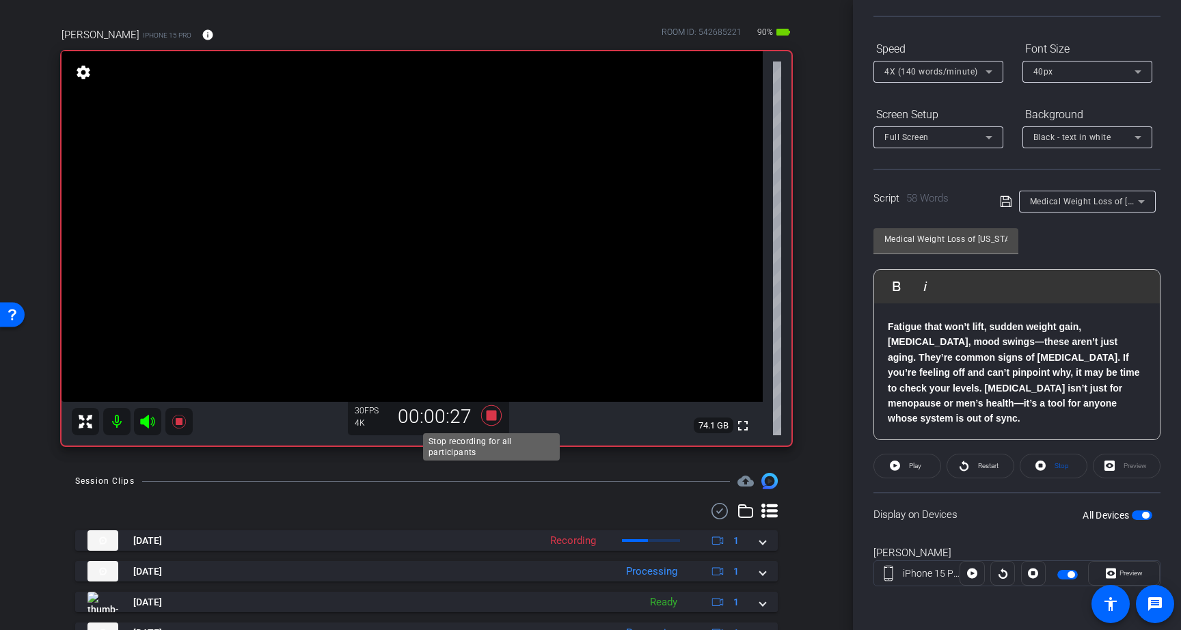
click at [497, 413] on icon at bounding box center [491, 415] width 33 height 25
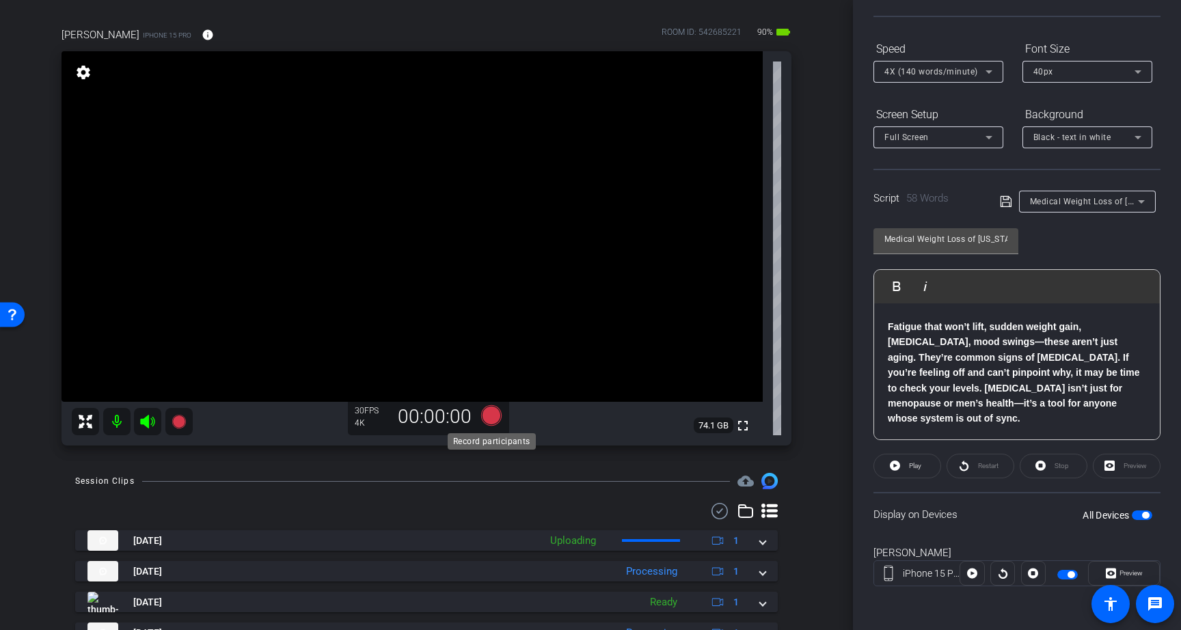
click at [492, 419] on icon at bounding box center [491, 415] width 21 height 21
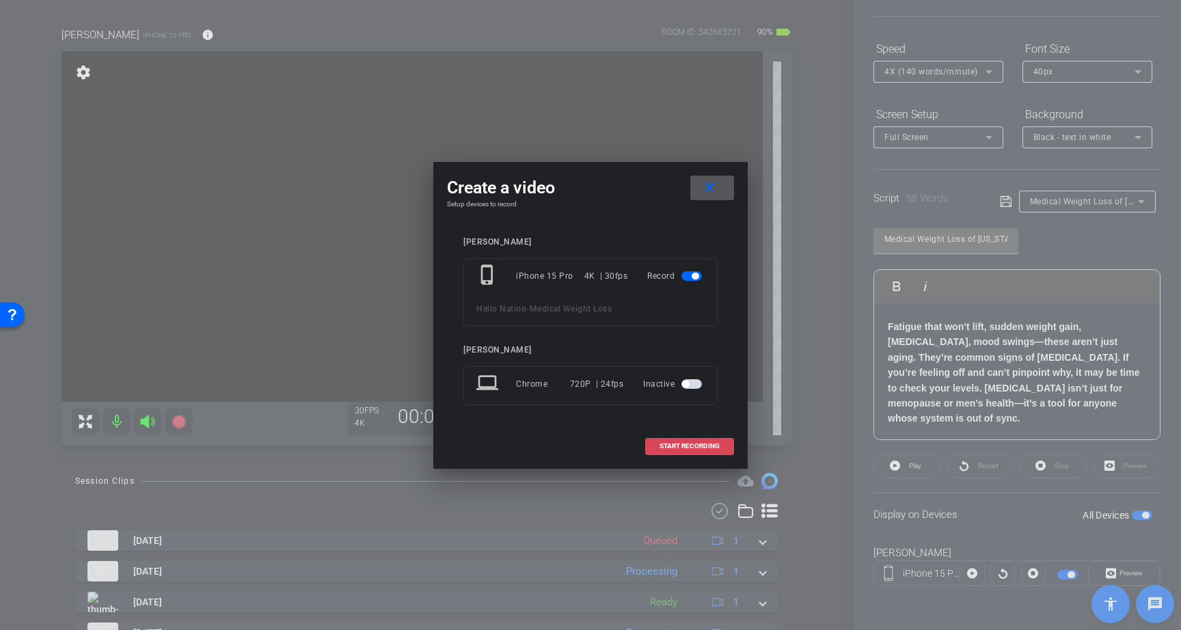
click at [696, 446] on span "START RECORDING" at bounding box center [689, 446] width 60 height 7
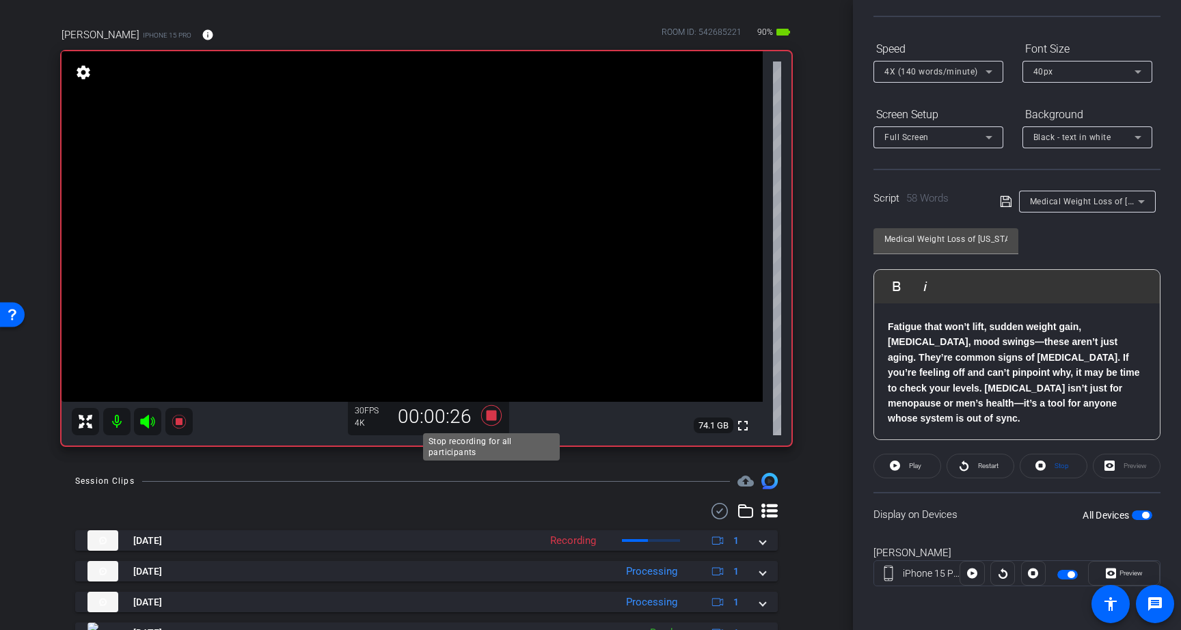
click at [491, 413] on icon at bounding box center [491, 415] width 21 height 21
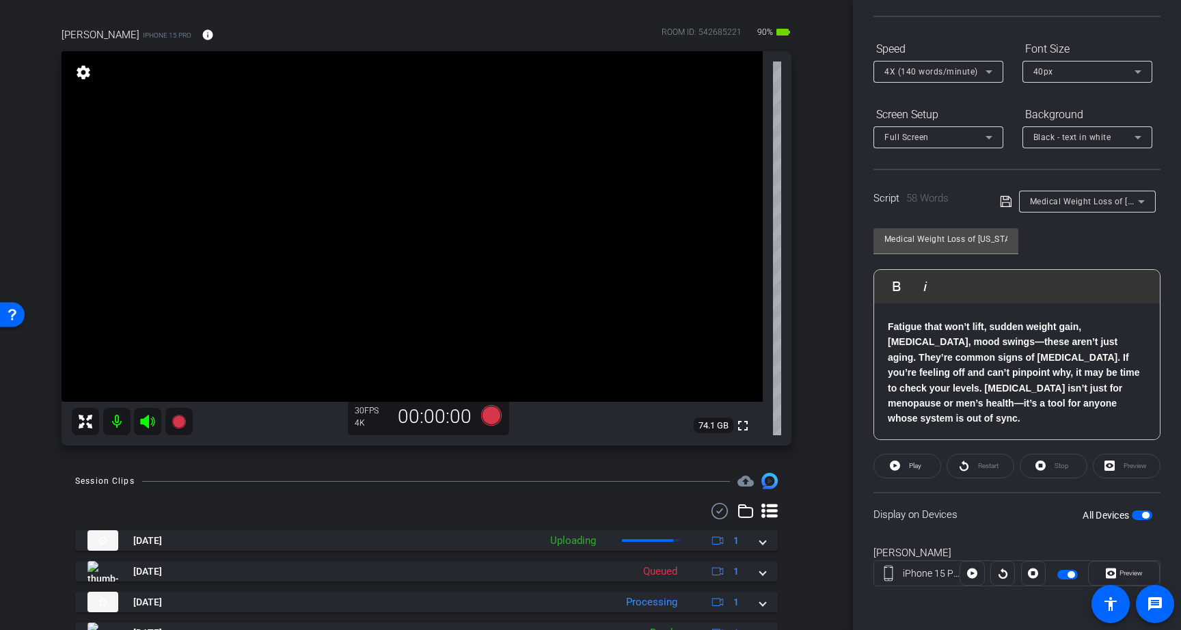
click at [1142, 513] on span "button" at bounding box center [1145, 515] width 7 height 7
click at [933, 420] on p "Fatigue that won’t lift, sudden weight gain, brain fog, mood swings—these aren’…" at bounding box center [1017, 372] width 258 height 107
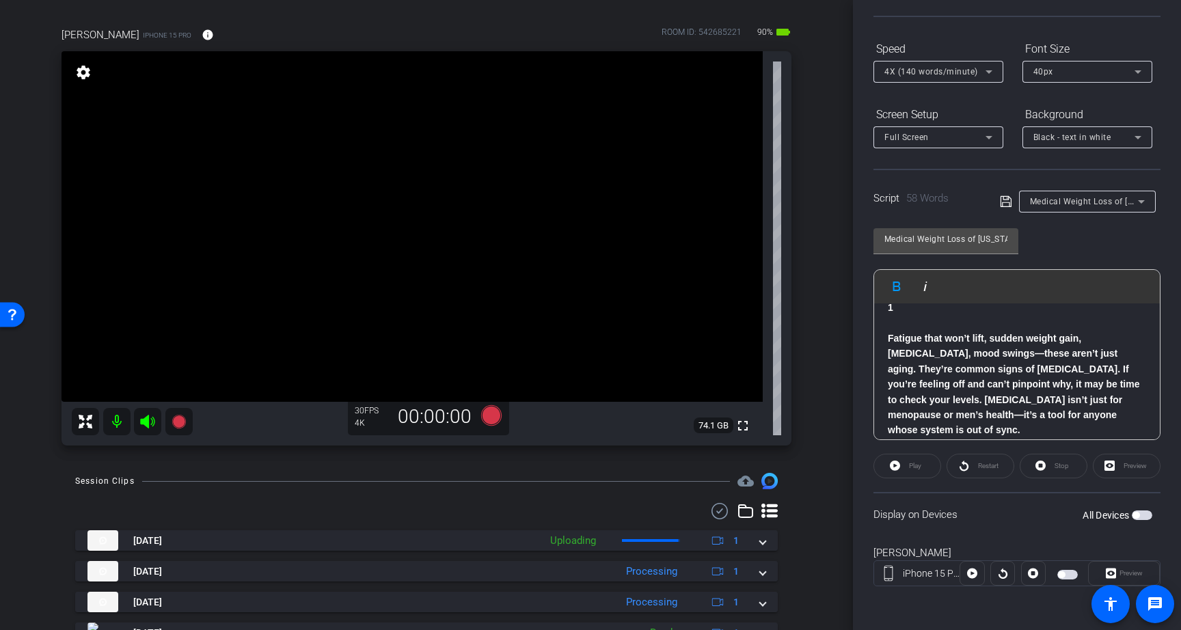
scroll to position [40, 0]
click at [886, 344] on div "3 2 1 Fatigue that won’t lift, sudden weight gain, brain fog, mood swings—these…" at bounding box center [1017, 360] width 286 height 195
click at [1009, 202] on icon at bounding box center [1006, 201] width 12 height 16
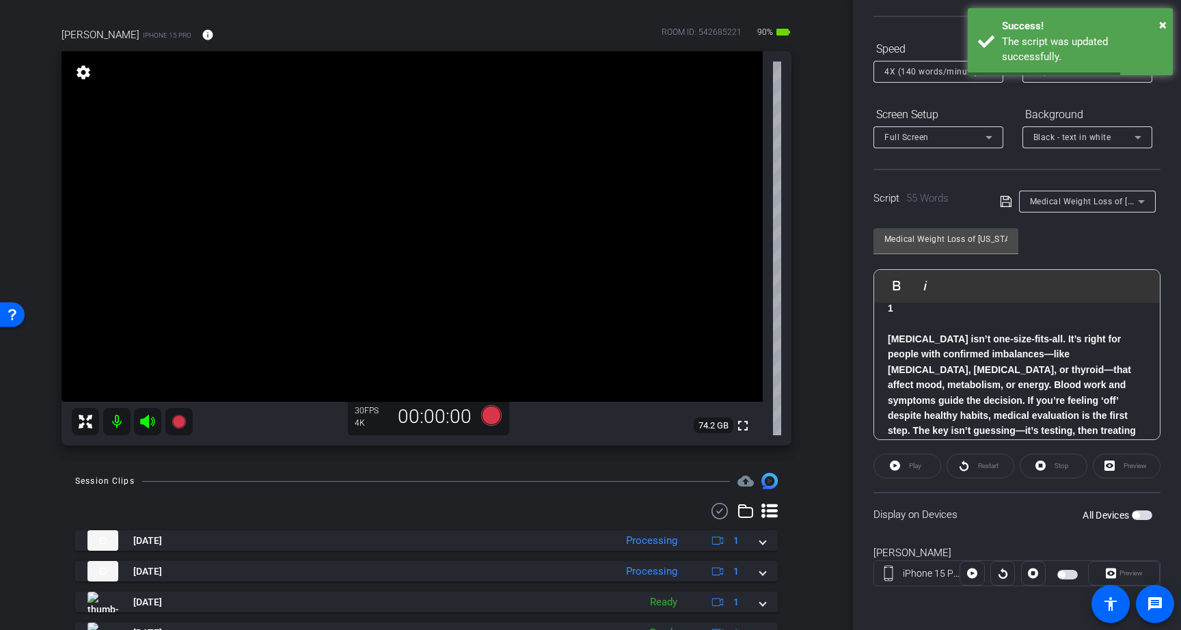
click at [1146, 517] on span "button" at bounding box center [1142, 515] width 21 height 10
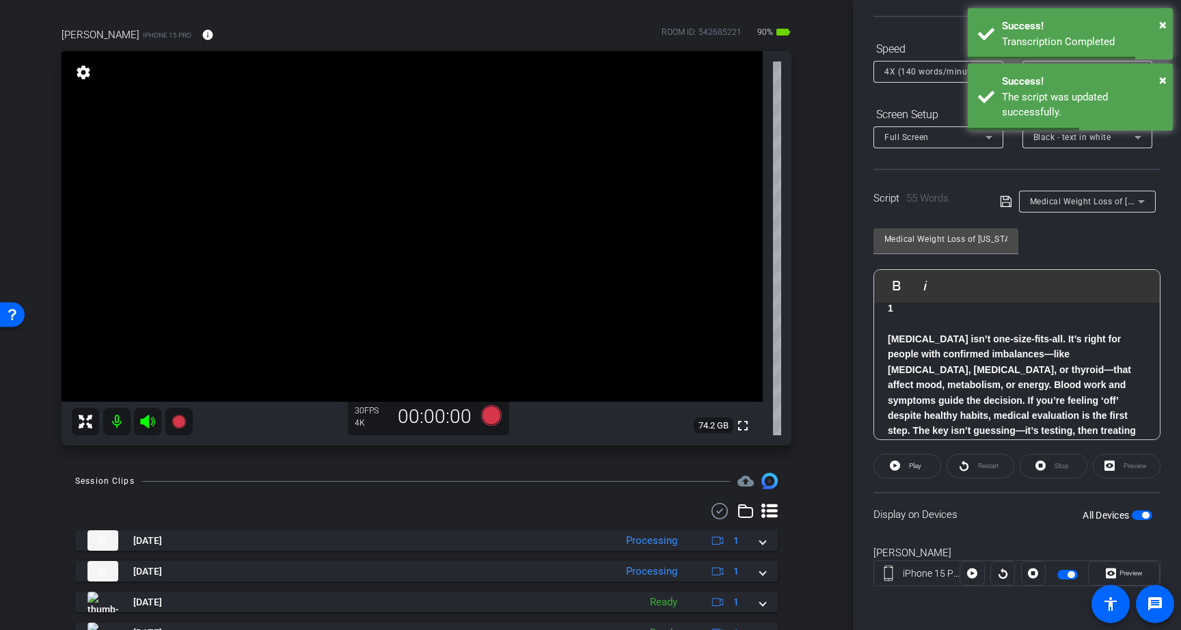
click at [1011, 327] on p at bounding box center [1017, 323] width 258 height 15
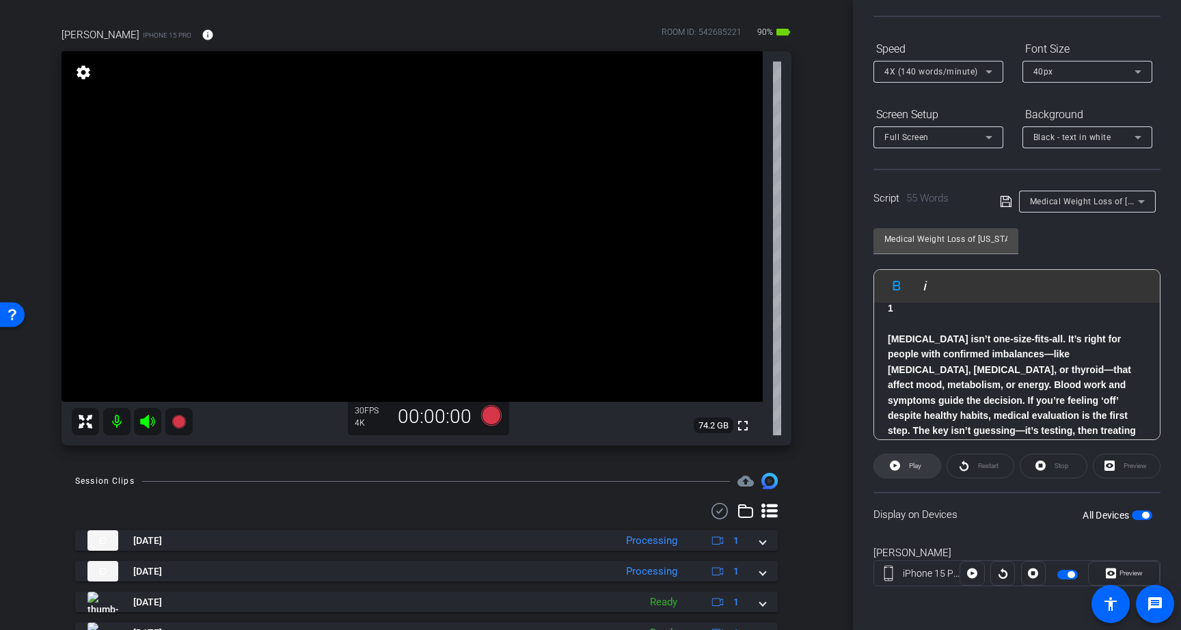
click at [920, 466] on span "Play" at bounding box center [915, 466] width 12 height 8
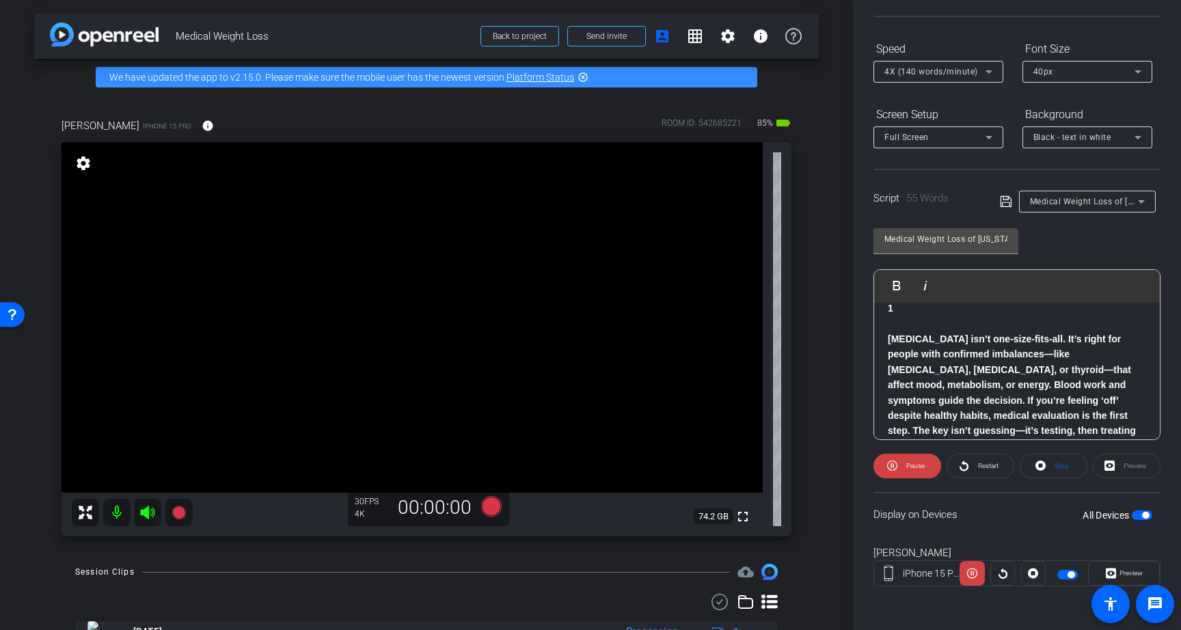
scroll to position [0, 0]
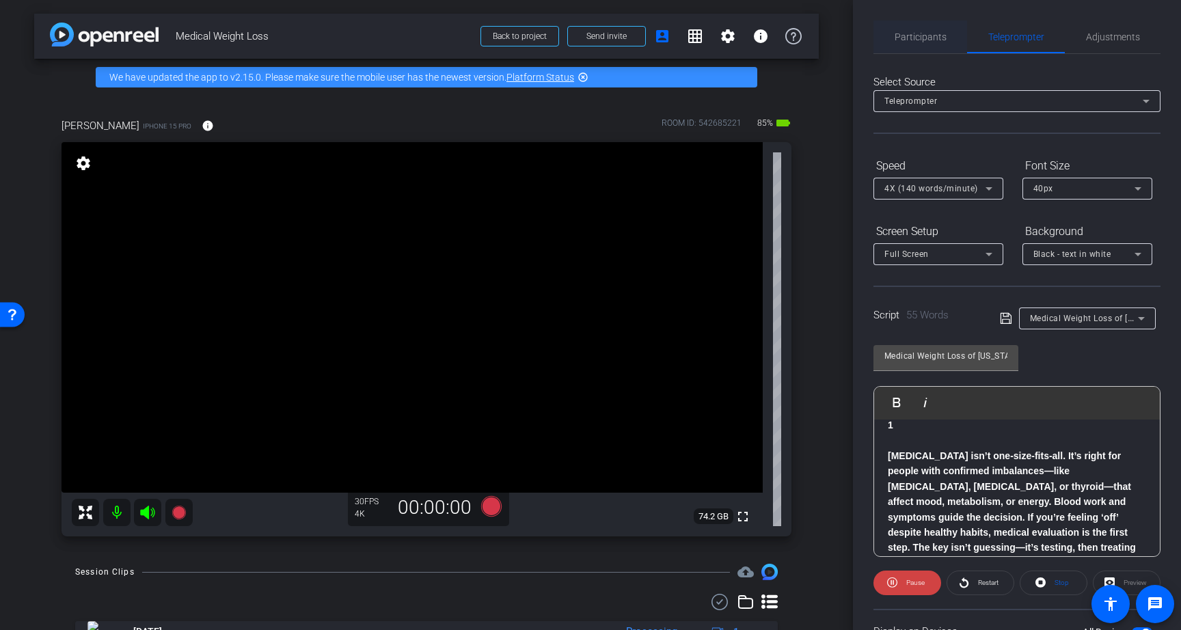
click at [906, 33] on span "Participants" at bounding box center [921, 37] width 52 height 10
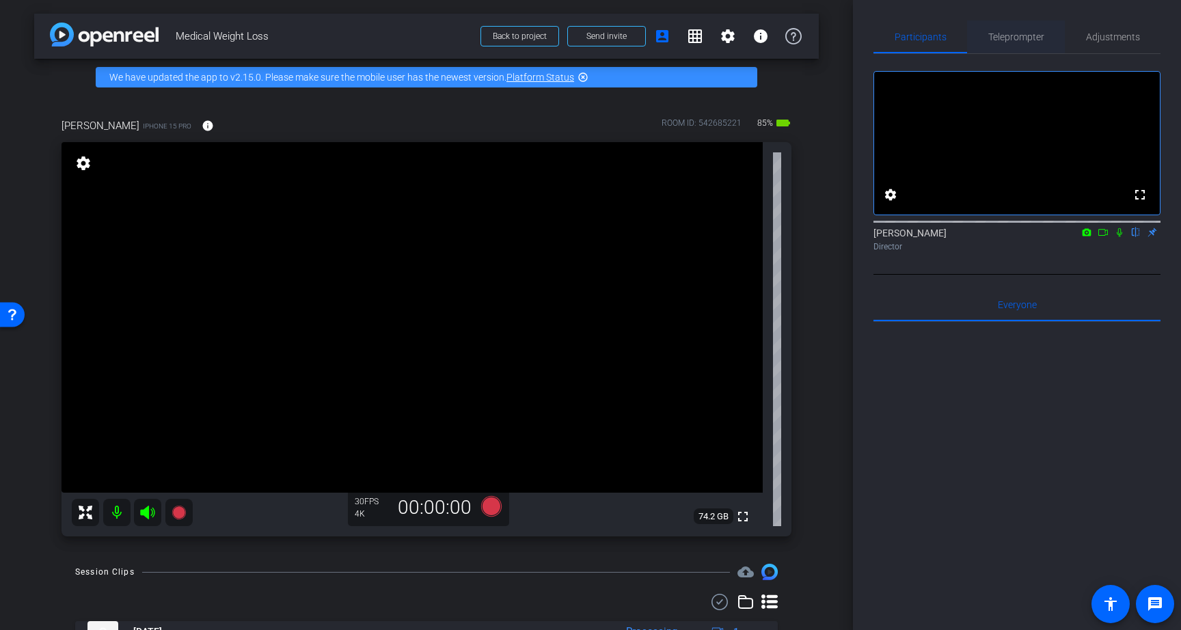
click at [996, 36] on span "Teleprompter" at bounding box center [1016, 37] width 56 height 10
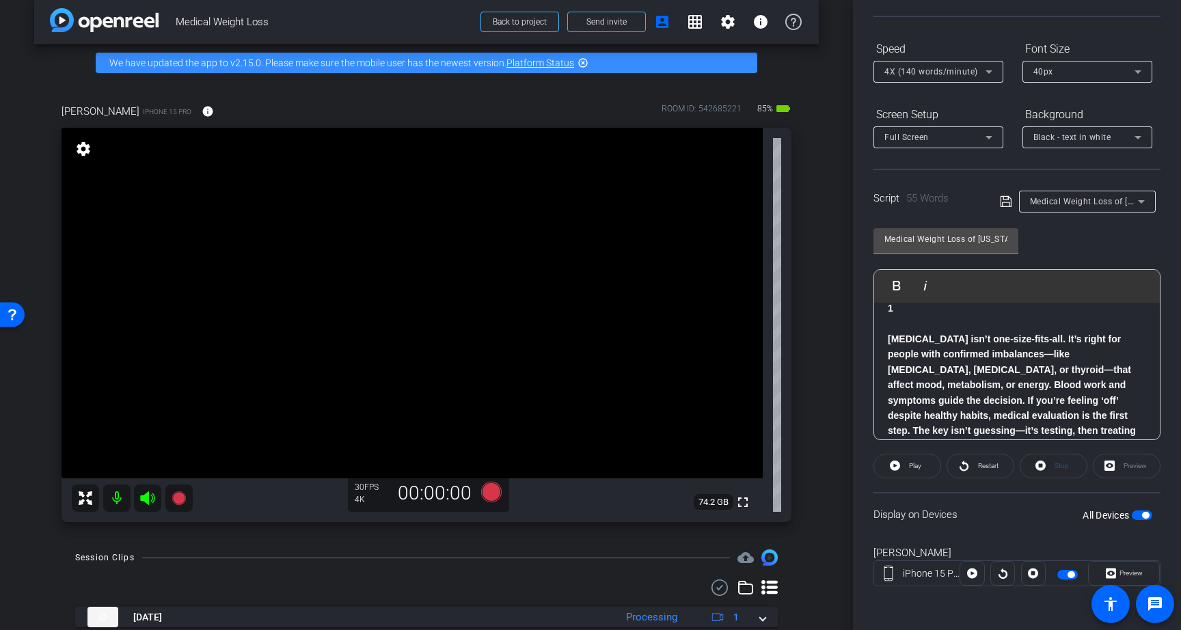
scroll to position [45, 0]
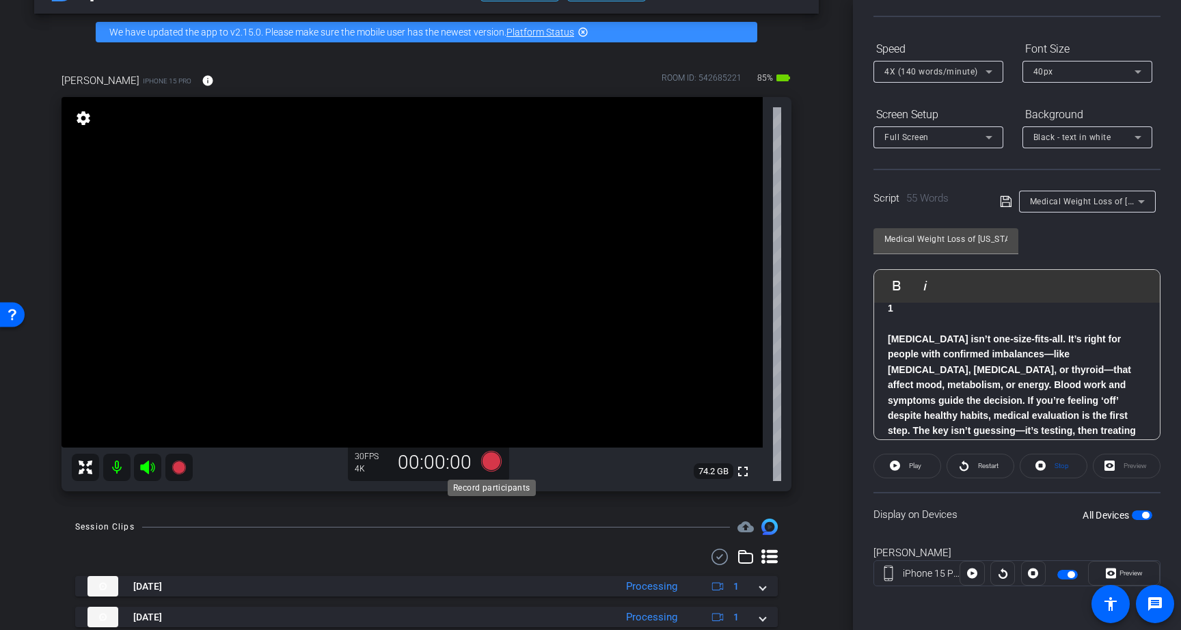
click at [490, 462] on icon at bounding box center [491, 461] width 21 height 21
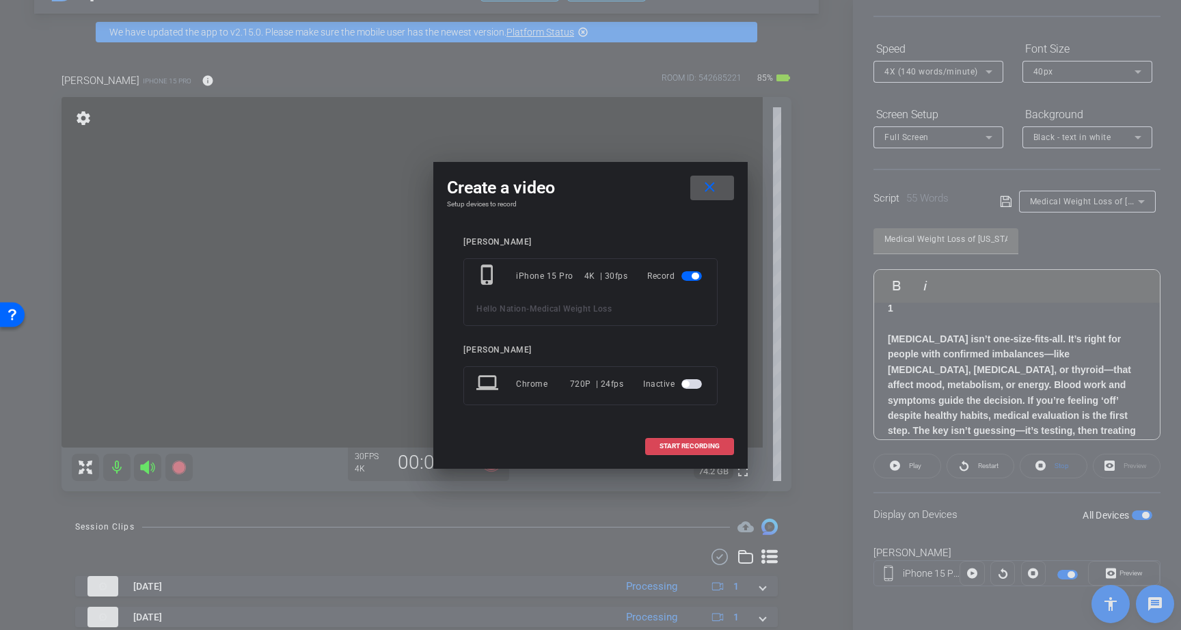
click at [707, 444] on span "START RECORDING" at bounding box center [689, 446] width 60 height 7
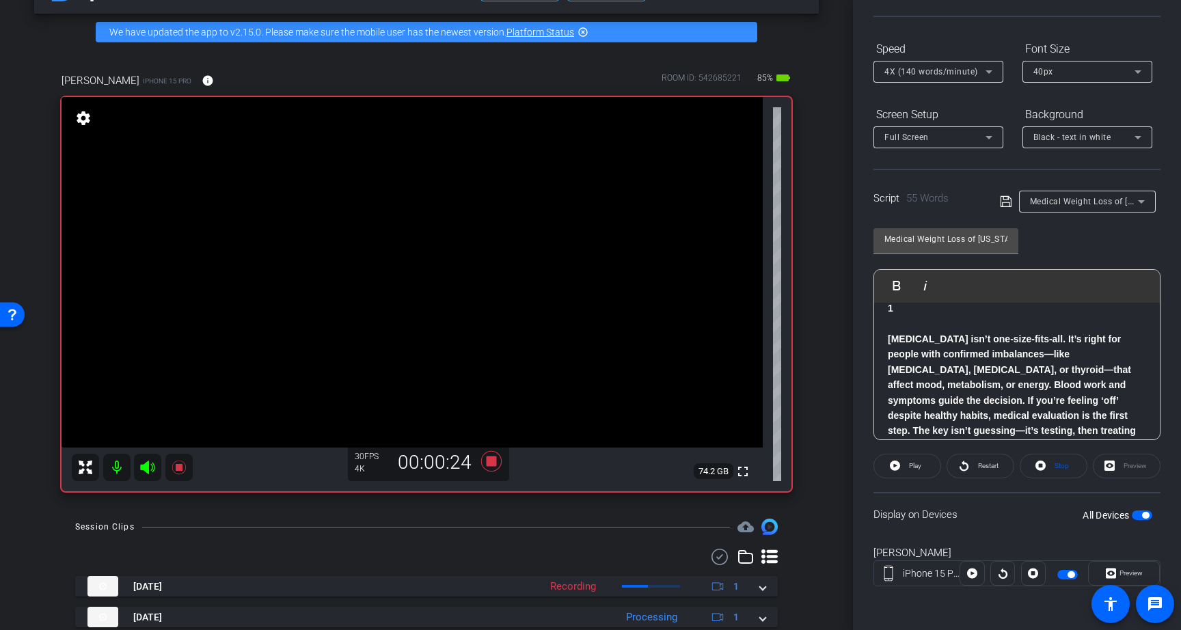
scroll to position [74, 0]
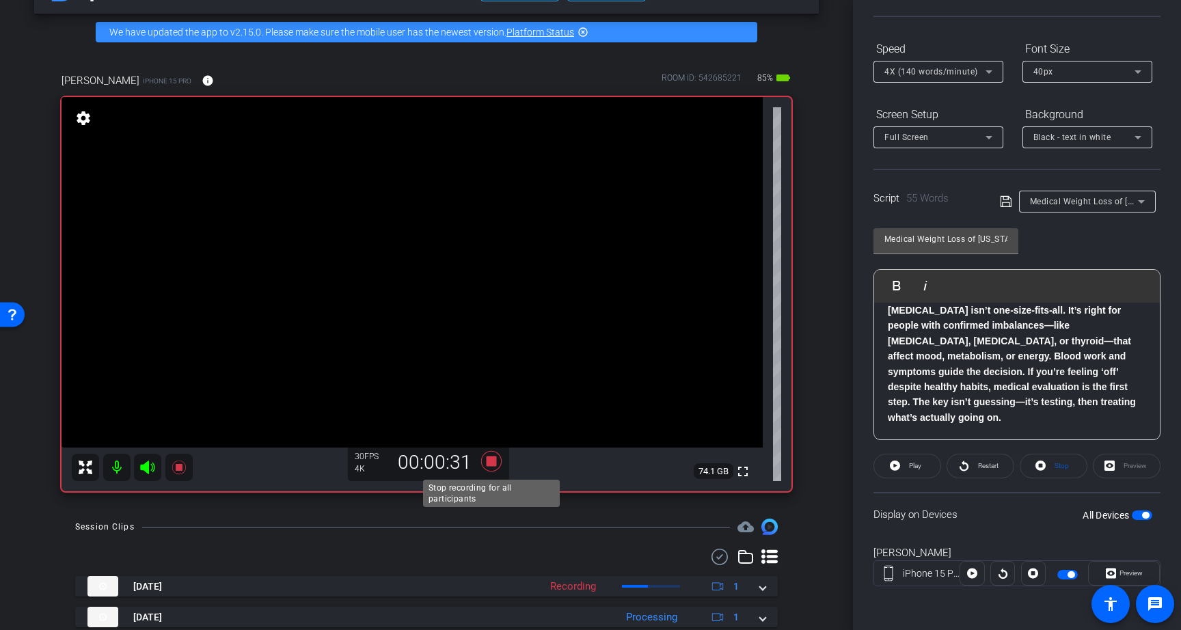
click at [497, 460] on icon at bounding box center [491, 461] width 33 height 25
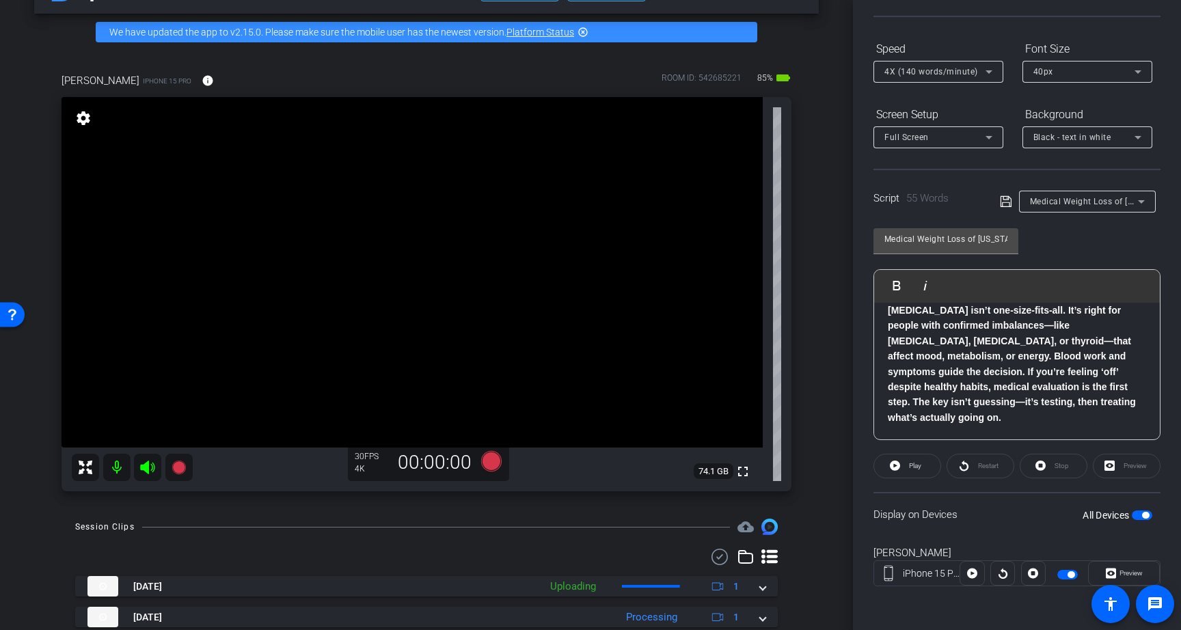
click at [1136, 515] on span "button" at bounding box center [1142, 515] width 21 height 10
click at [1136, 515] on span "button" at bounding box center [1135, 515] width 7 height 7
click at [491, 465] on icon at bounding box center [491, 461] width 21 height 21
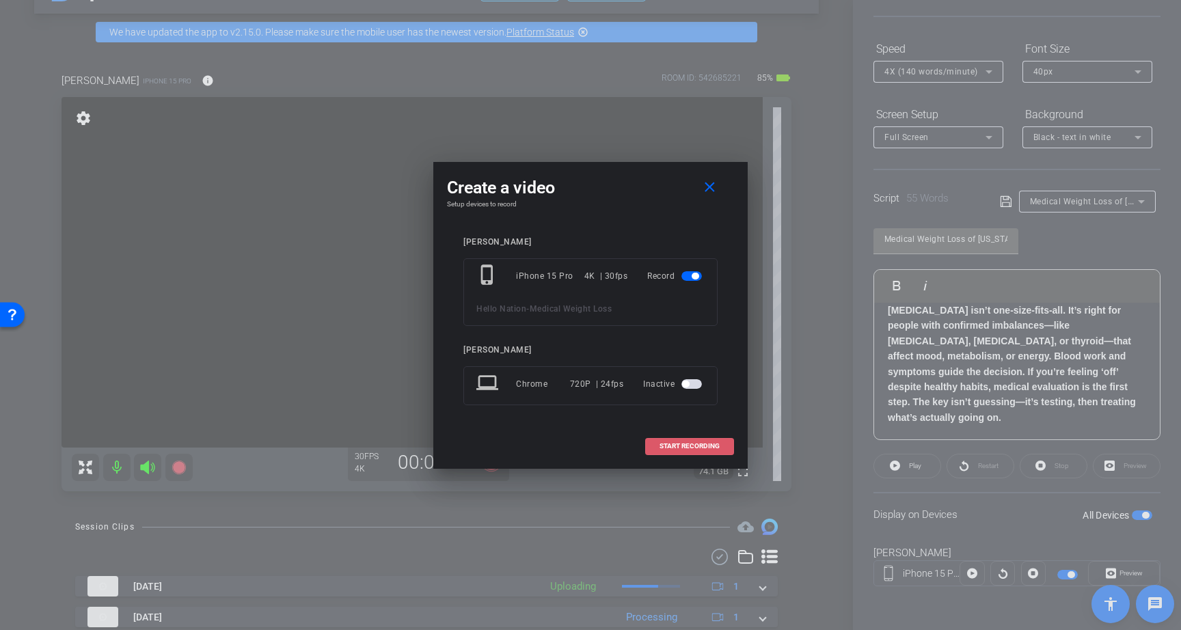
click at [700, 449] on span "START RECORDING" at bounding box center [689, 446] width 60 height 7
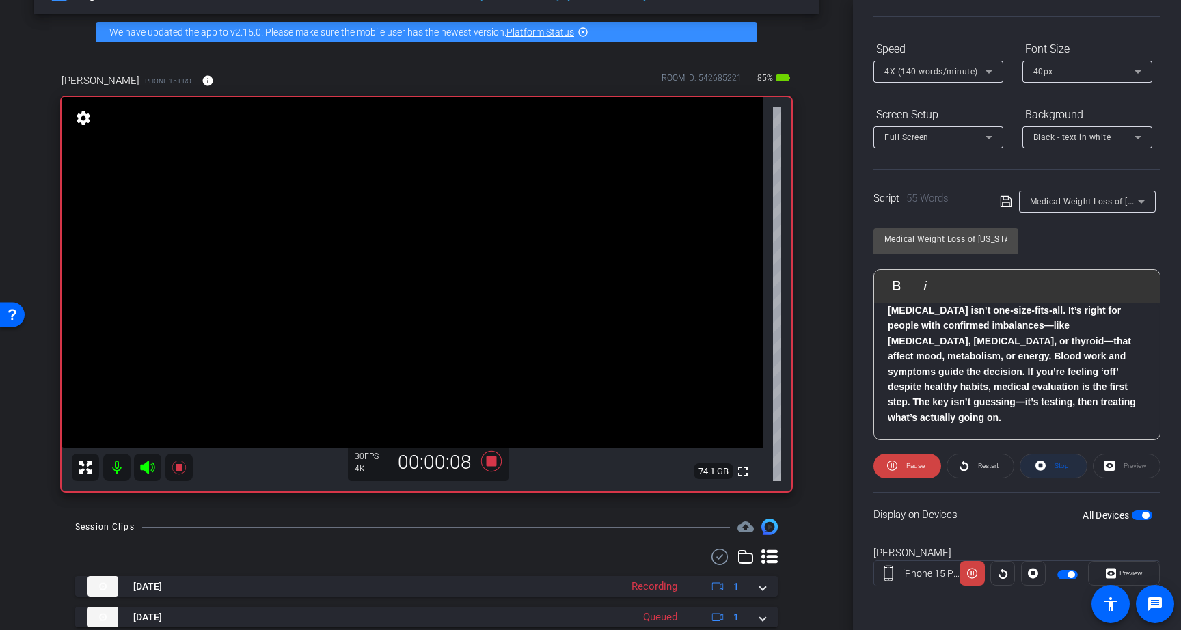
click at [1043, 468] on icon at bounding box center [1040, 466] width 10 height 10
click at [898, 467] on icon at bounding box center [895, 466] width 10 height 10
click at [1040, 466] on icon at bounding box center [1040, 465] width 10 height 17
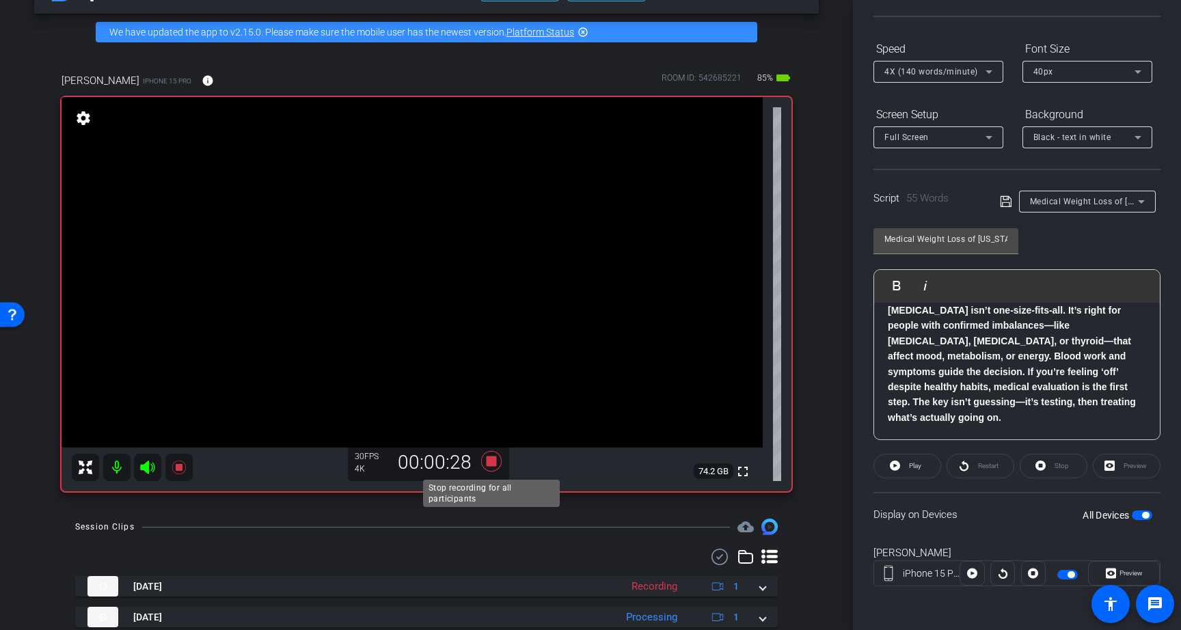
click at [490, 456] on icon at bounding box center [491, 461] width 21 height 21
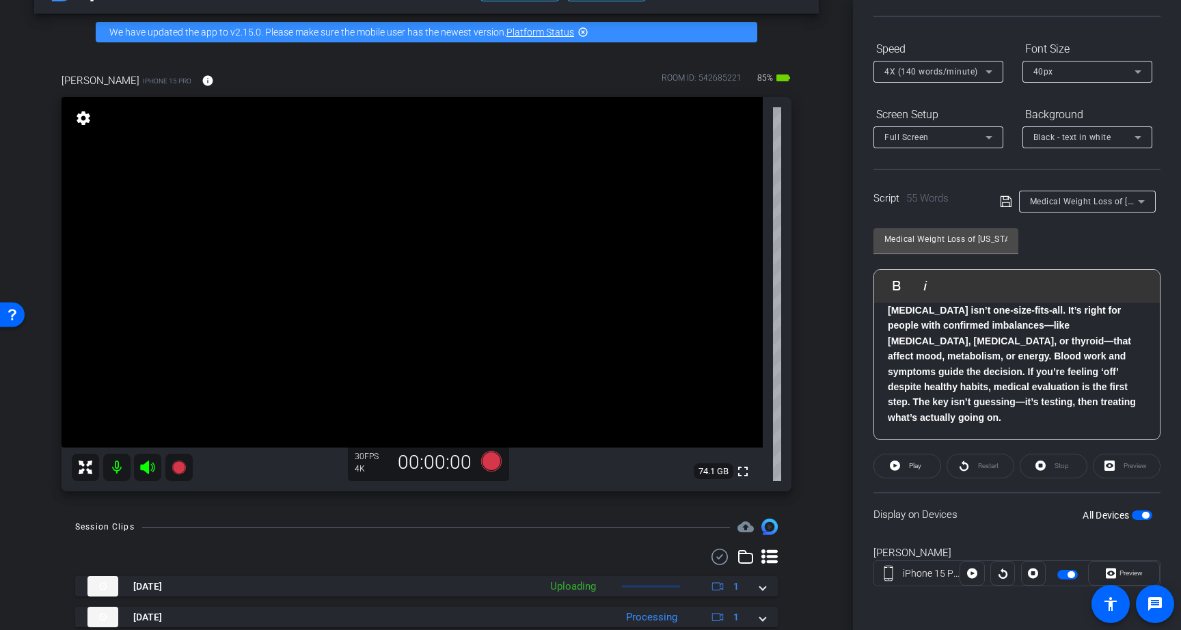
click at [1142, 515] on span "button" at bounding box center [1145, 515] width 7 height 7
click at [1139, 514] on span "button" at bounding box center [1135, 515] width 7 height 7
click at [493, 466] on icon at bounding box center [491, 461] width 21 height 21
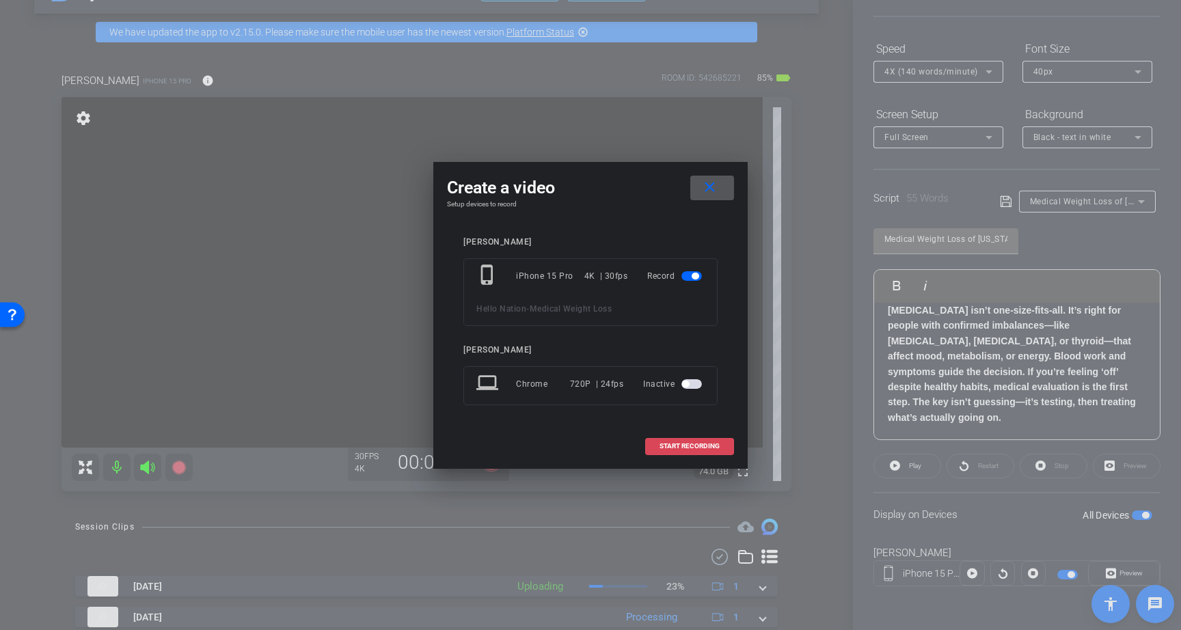
click at [699, 446] on span "START RECORDING" at bounding box center [689, 446] width 60 height 7
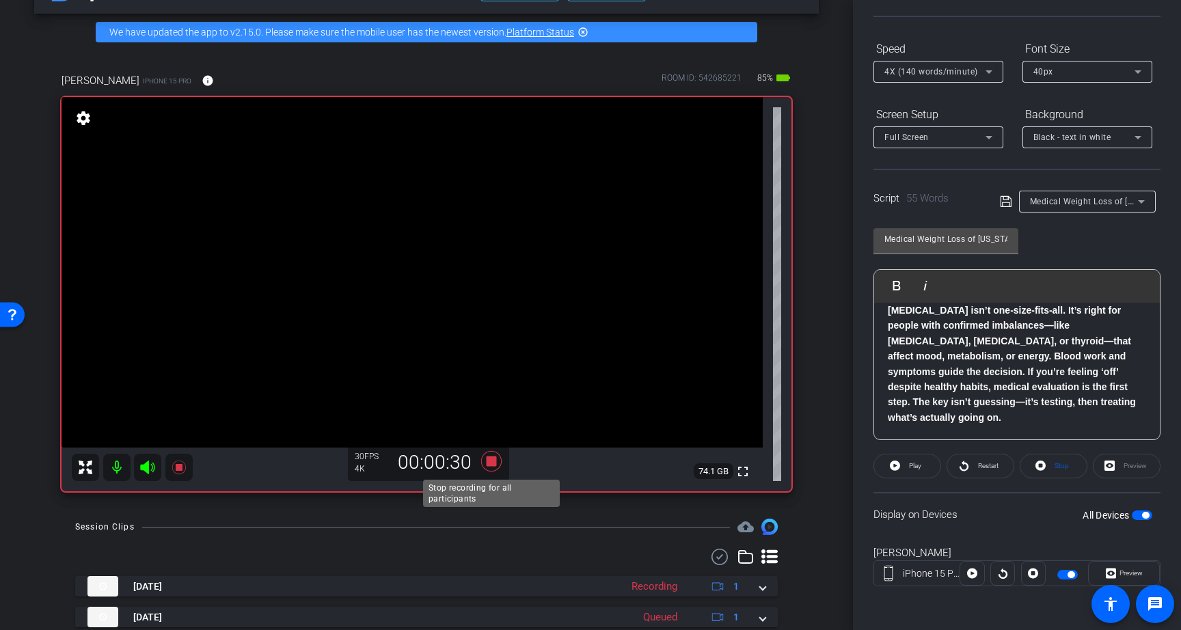
click at [495, 459] on icon at bounding box center [491, 461] width 21 height 21
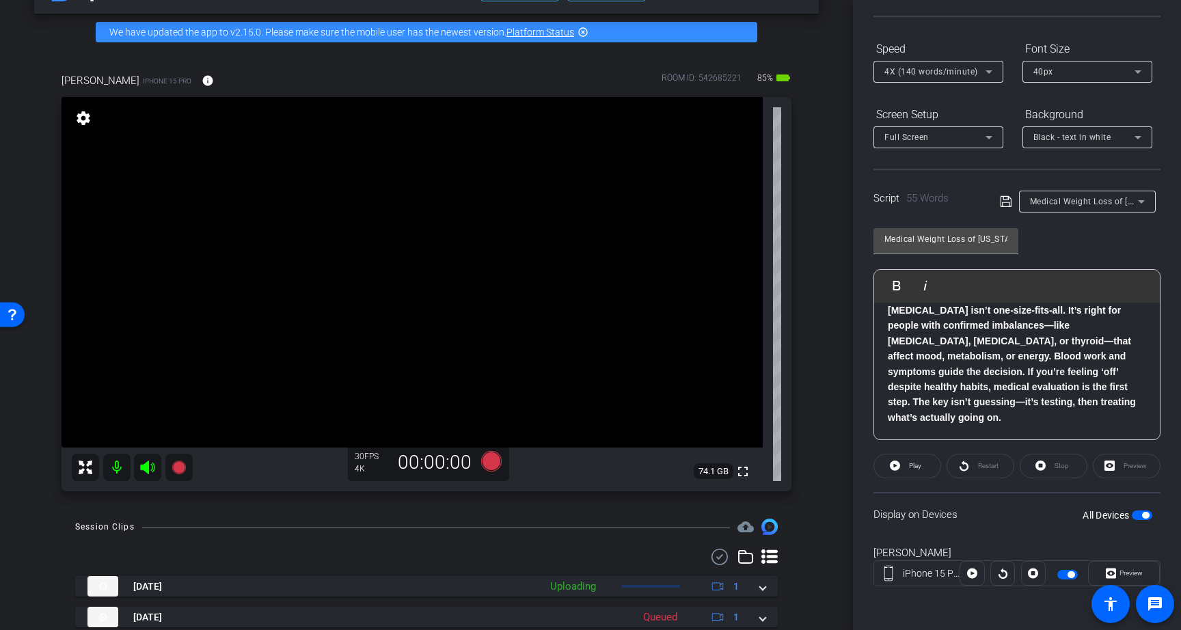
click at [1144, 515] on span "button" at bounding box center [1145, 515] width 7 height 7
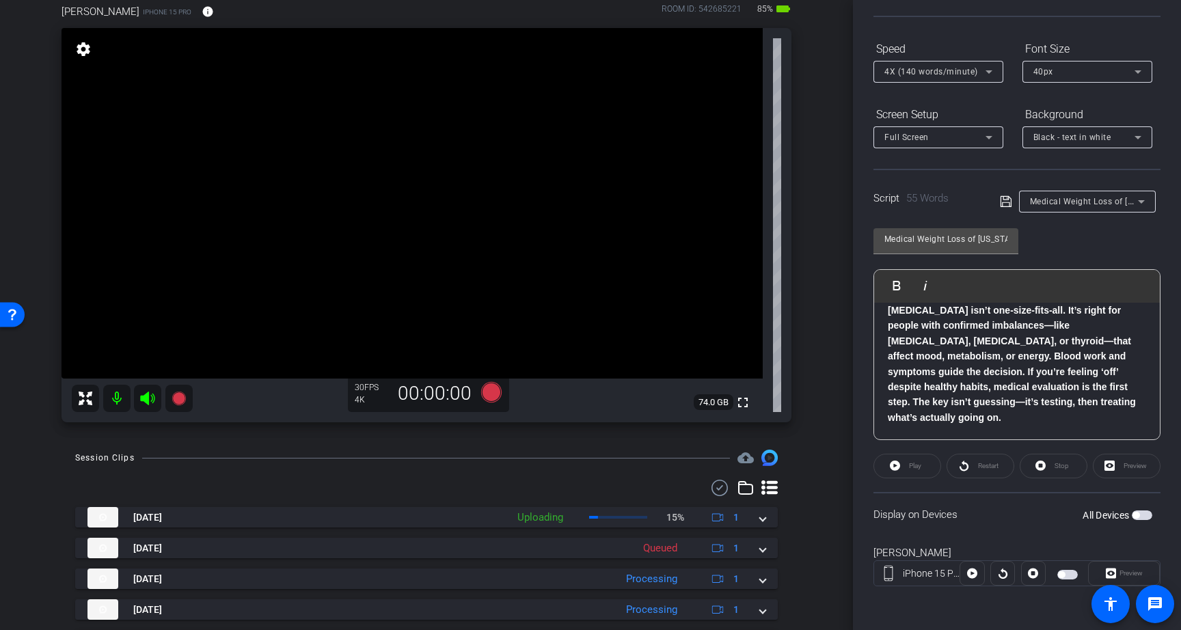
scroll to position [120, 0]
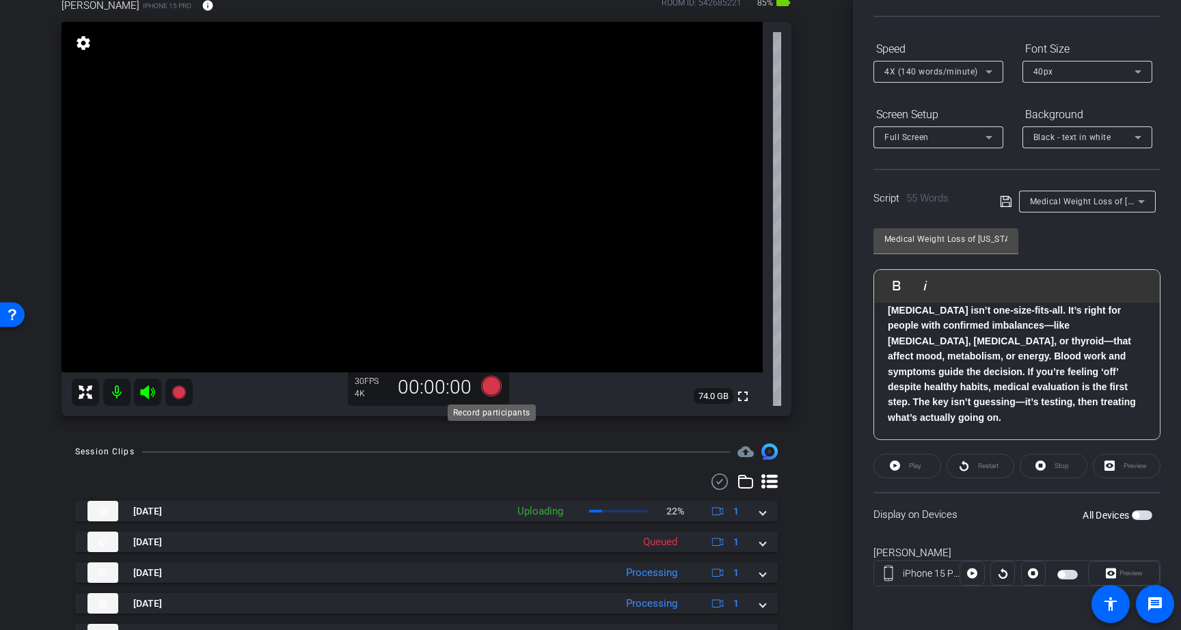
click at [490, 385] on icon at bounding box center [491, 386] width 21 height 21
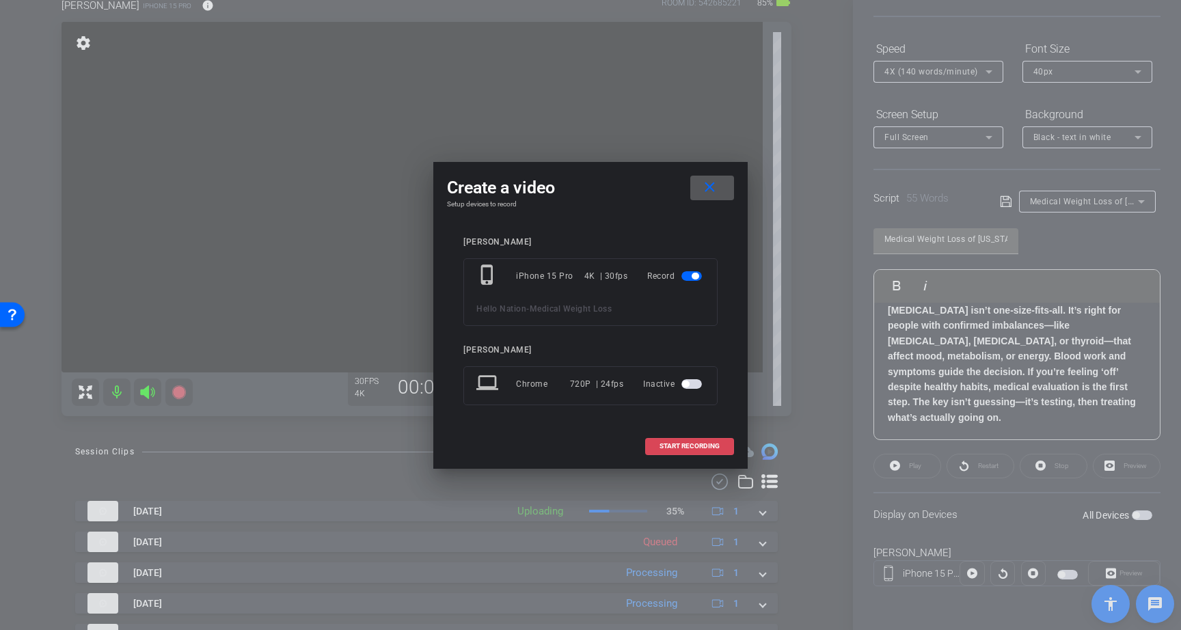
click at [686, 444] on span "START RECORDING" at bounding box center [689, 446] width 60 height 7
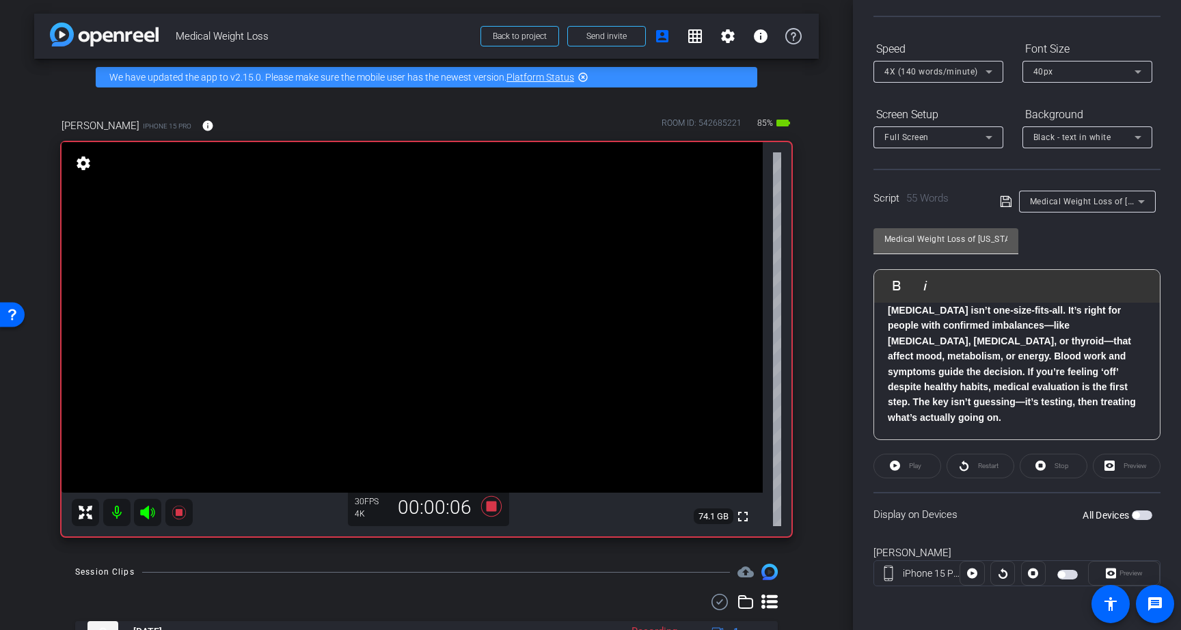
scroll to position [0, 0]
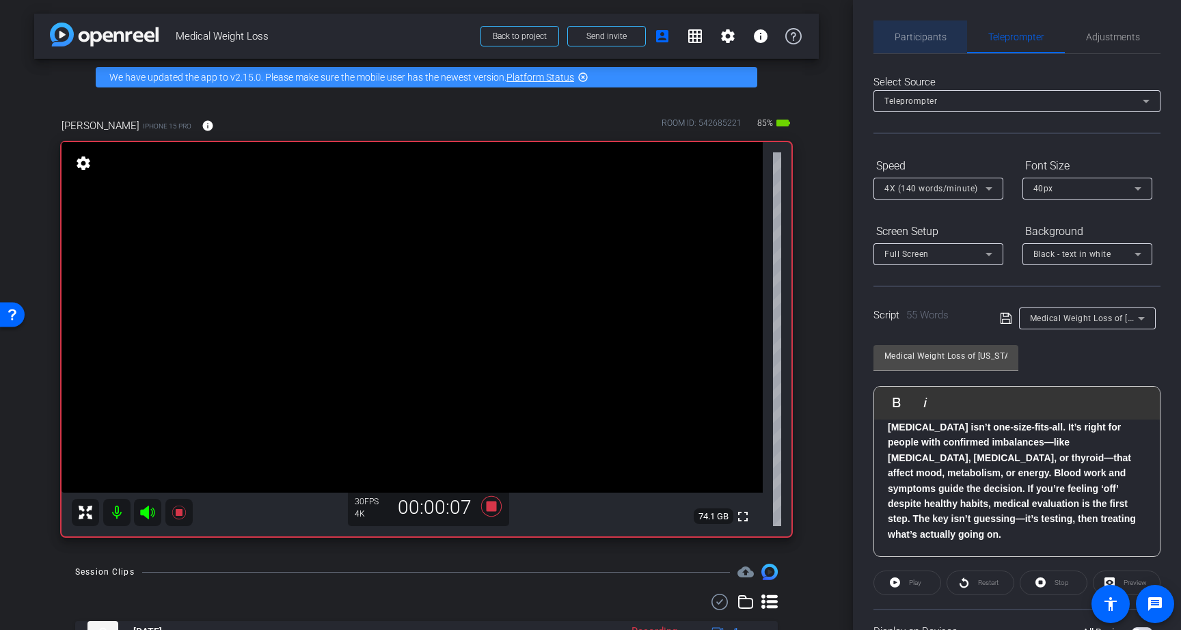
click at [910, 25] on span "Participants" at bounding box center [921, 37] width 52 height 33
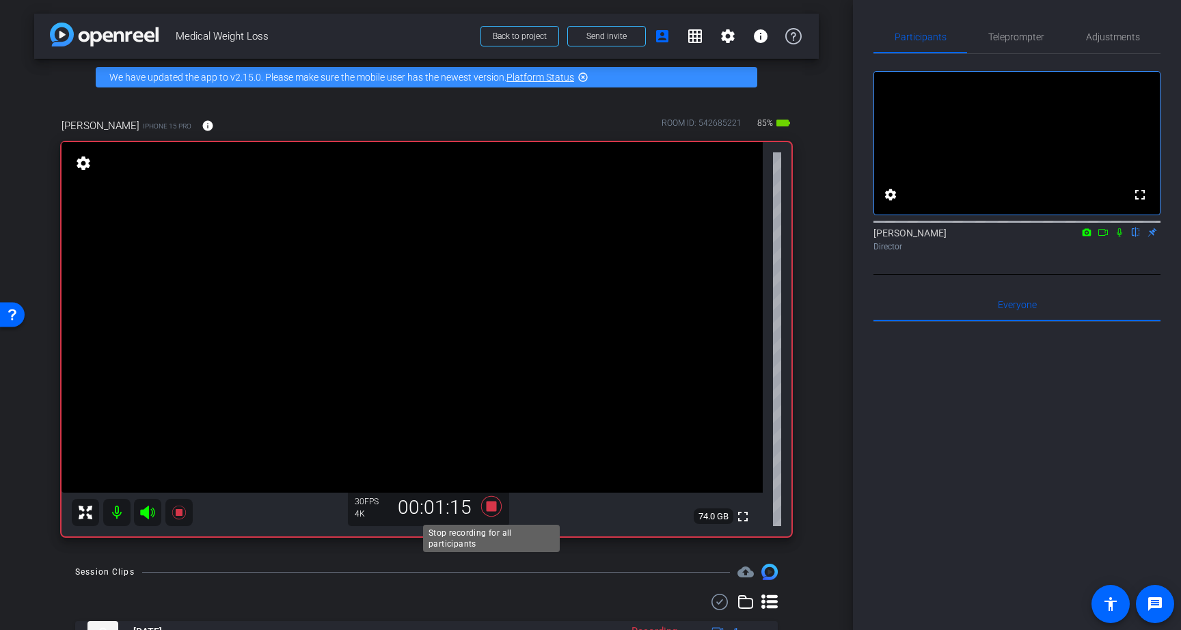
click at [489, 506] on icon at bounding box center [491, 506] width 21 height 21
